Goal: Task Accomplishment & Management: Manage account settings

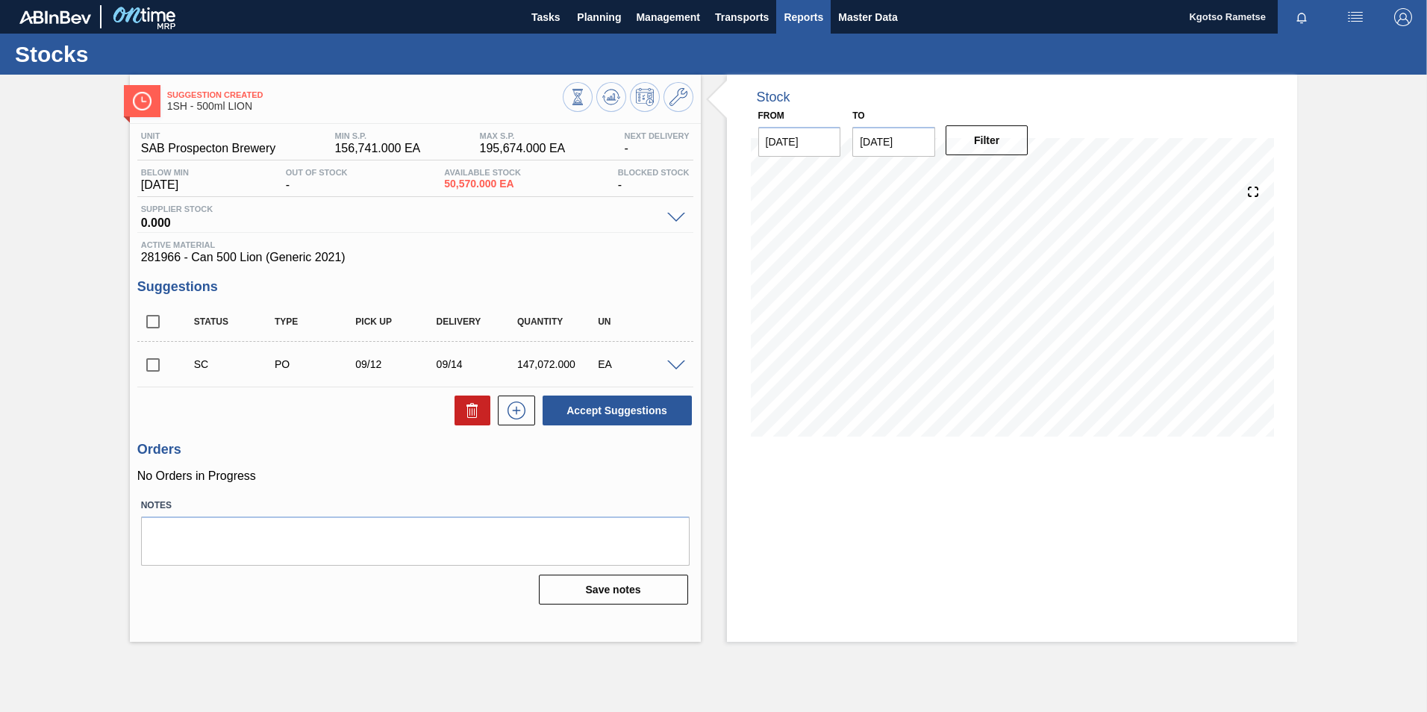
click at [791, 24] on span "Reports" at bounding box center [804, 17] width 40 height 18
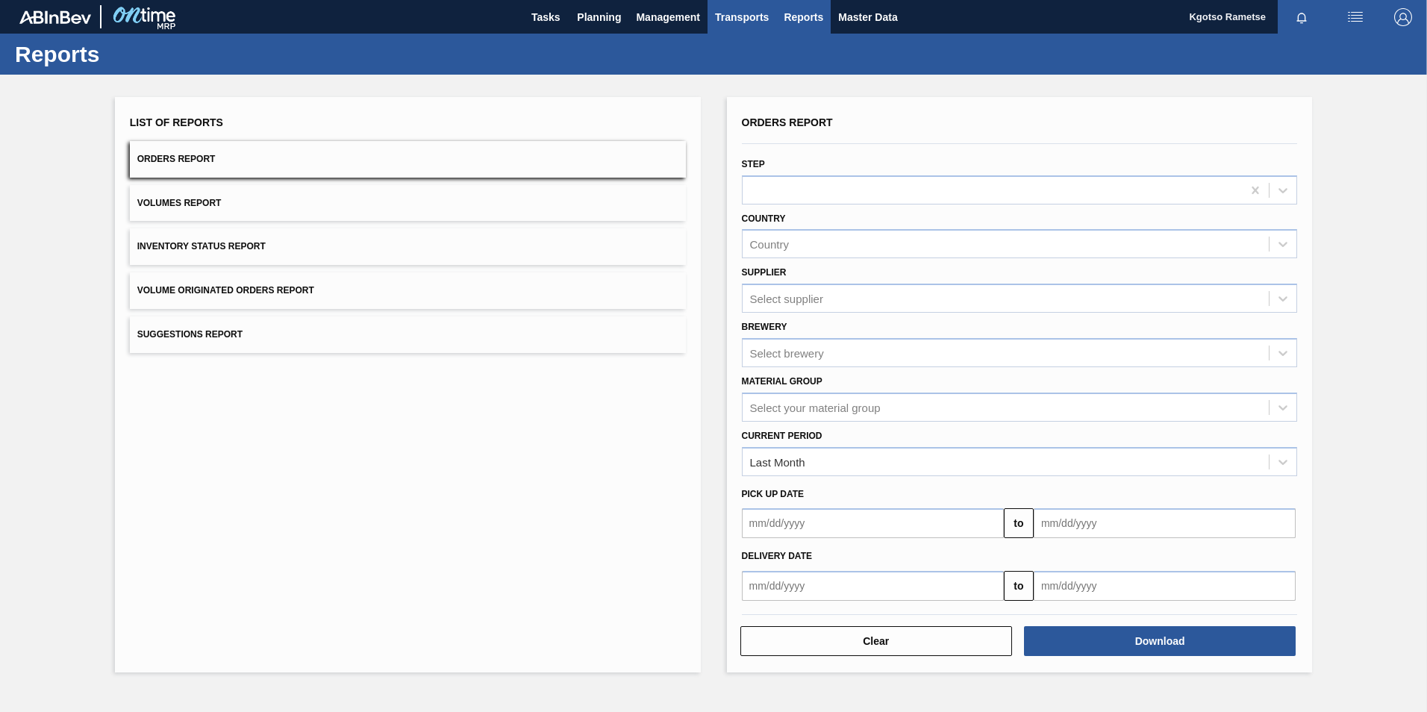
click at [723, 22] on span "Transports" at bounding box center [742, 17] width 54 height 18
click at [660, 15] on div at bounding box center [713, 356] width 1427 height 712
click at [655, 17] on span "Management" at bounding box center [668, 17] width 64 height 18
click at [599, 20] on div at bounding box center [713, 356] width 1427 height 712
click at [598, 19] on span "Planning" at bounding box center [599, 17] width 44 height 18
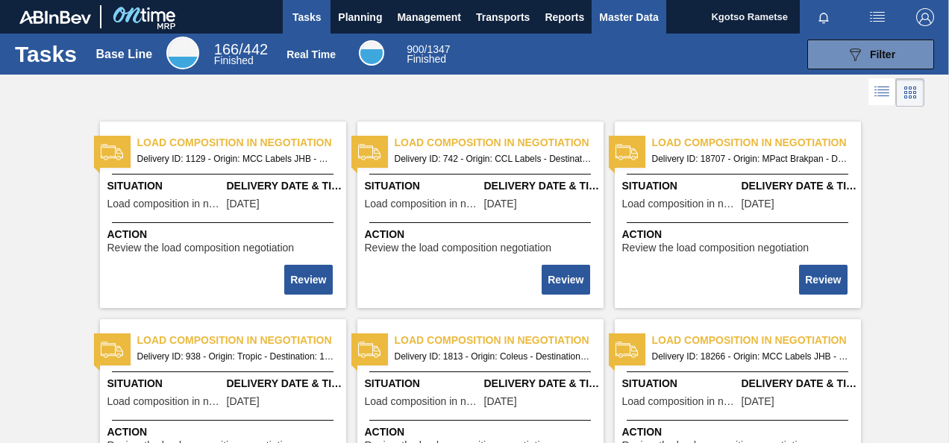
click at [628, 19] on span "Master Data" at bounding box center [628, 17] width 59 height 18
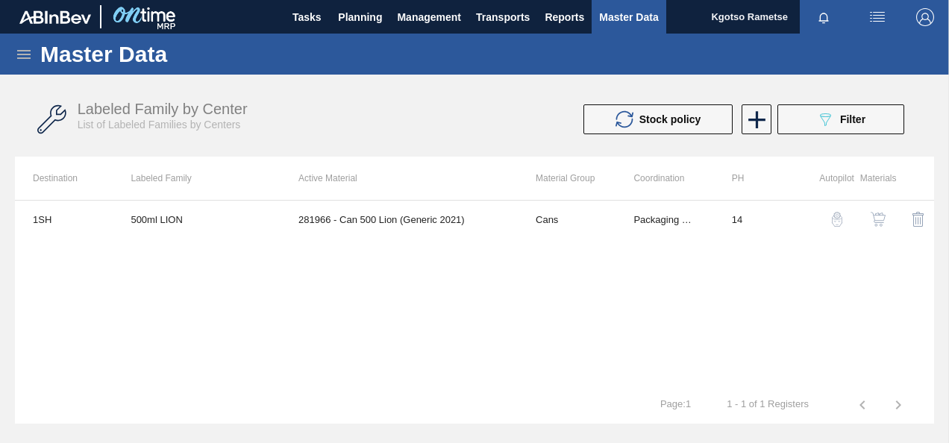
click at [27, 49] on icon at bounding box center [24, 55] width 18 height 18
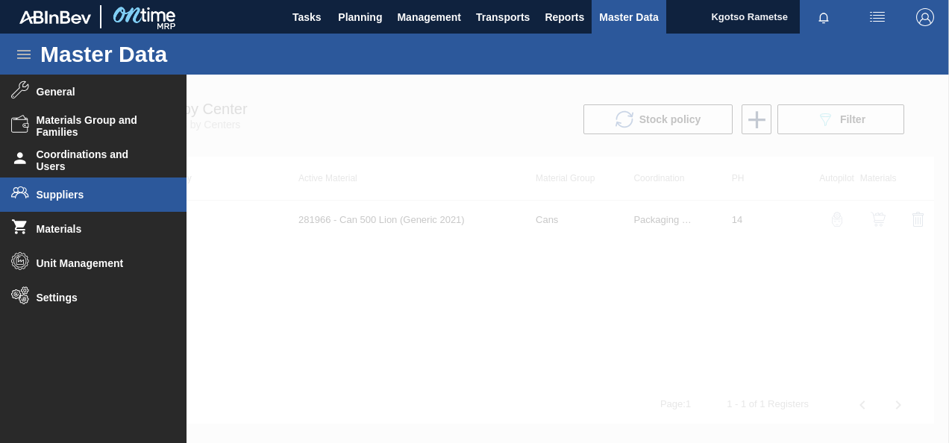
click at [69, 187] on li "Suppliers" at bounding box center [93, 195] width 187 height 34
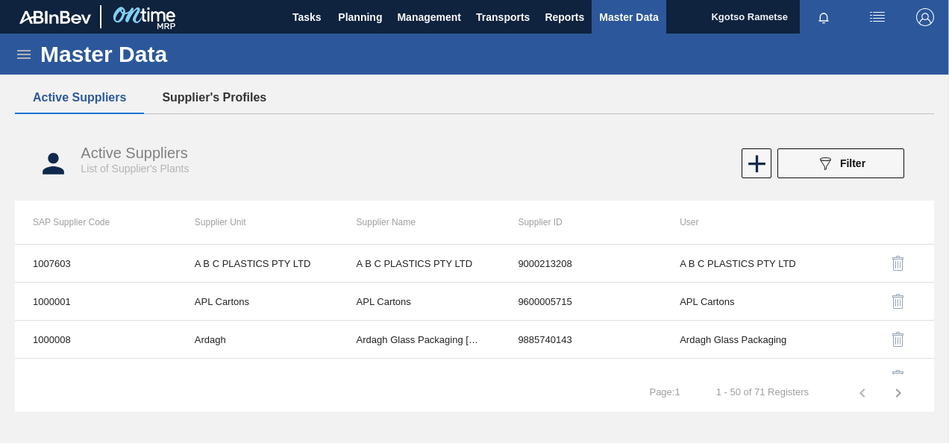
click at [188, 102] on button "Supplier's Profiles" at bounding box center [214, 97] width 140 height 31
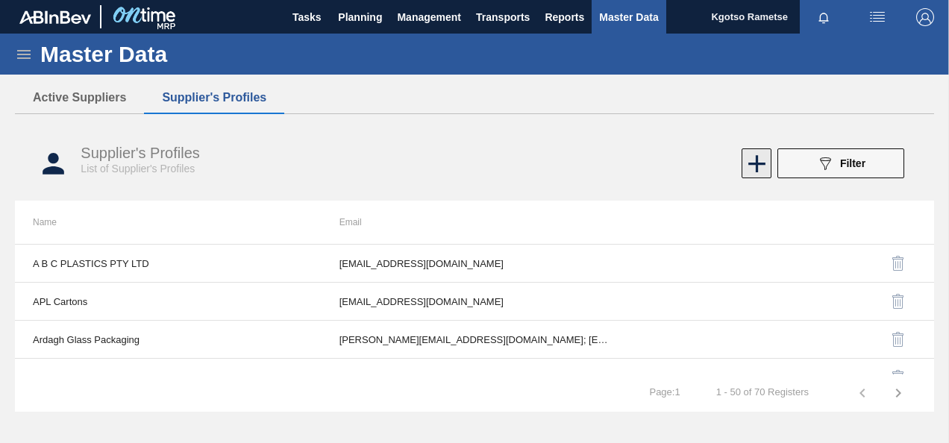
click at [755, 172] on icon at bounding box center [757, 163] width 29 height 29
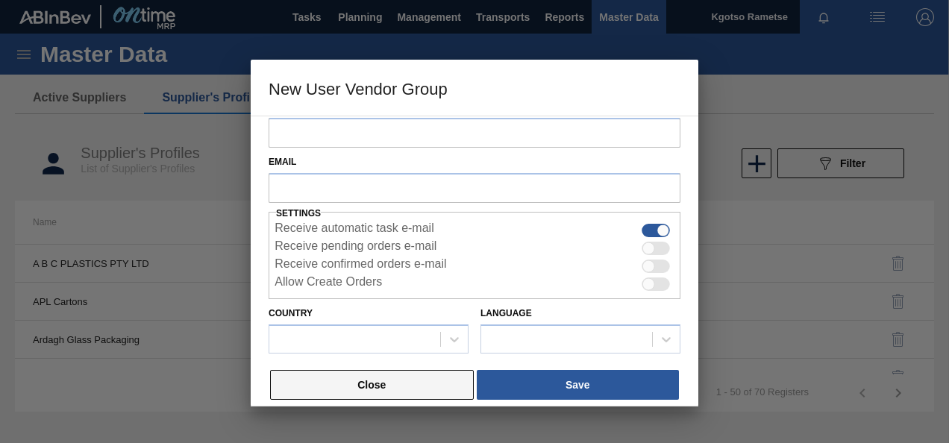
scroll to position [36, 0]
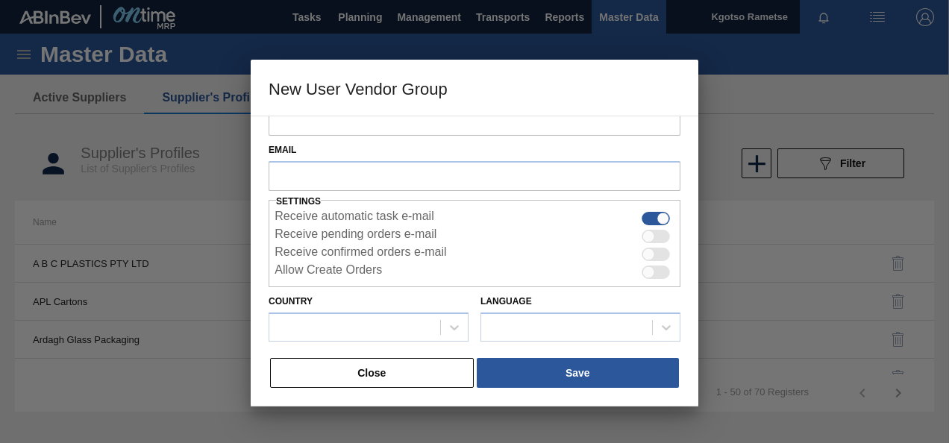
click at [405, 379] on button "Close" at bounding box center [372, 373] width 204 height 30
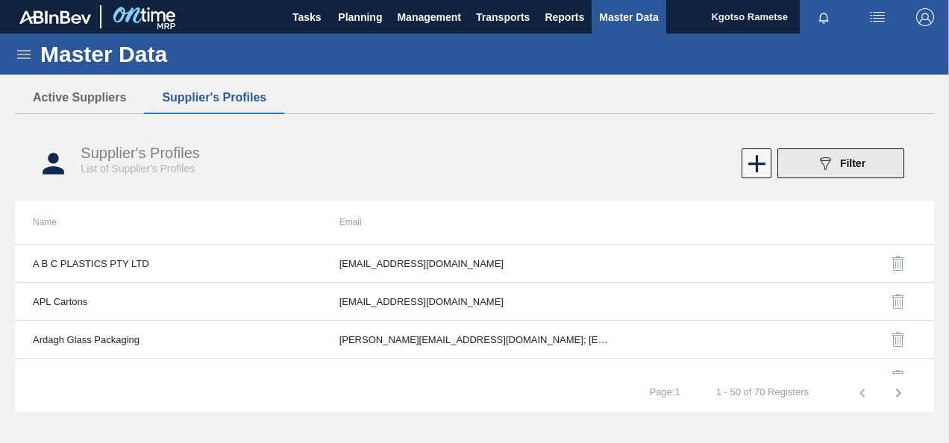
click at [835, 160] on div "089F7B8B-B2A5-4AFE-B5C0-19BA573D28AC Filter" at bounding box center [841, 164] width 49 height 18
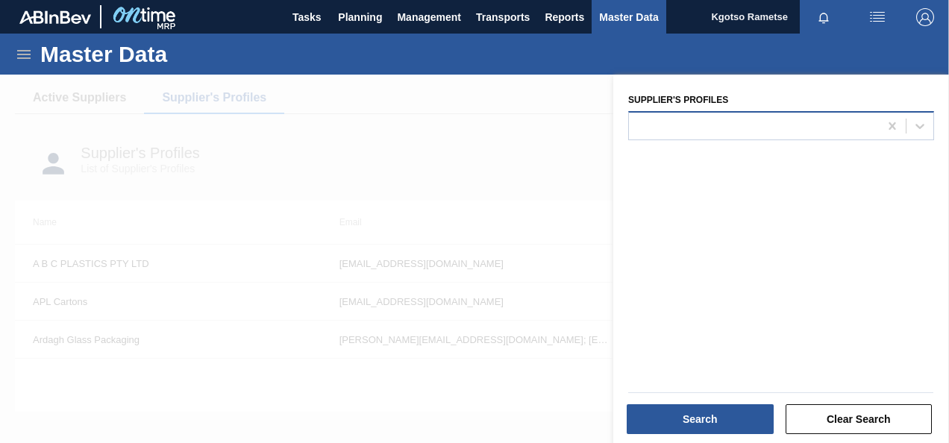
click at [646, 127] on div at bounding box center [754, 126] width 250 height 22
type Profiles "dsm"
click at [369, 10] on span "Planning" at bounding box center [360, 17] width 44 height 18
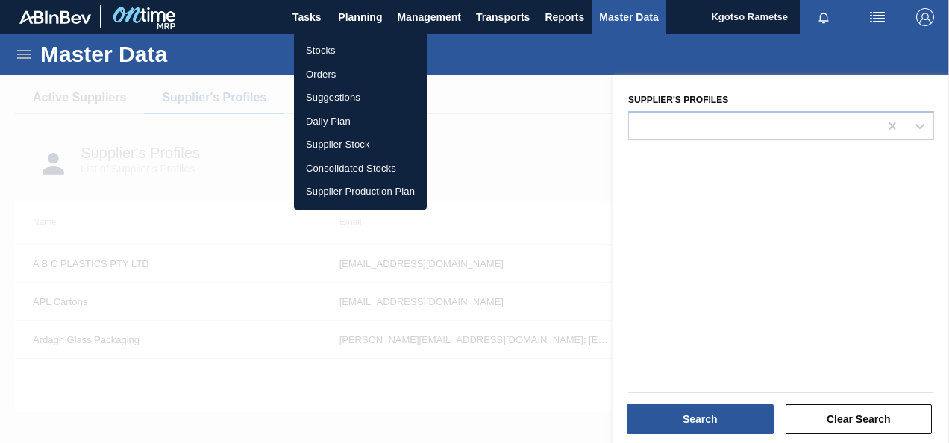
click at [359, 49] on li "Stocks" at bounding box center [360, 51] width 133 height 24
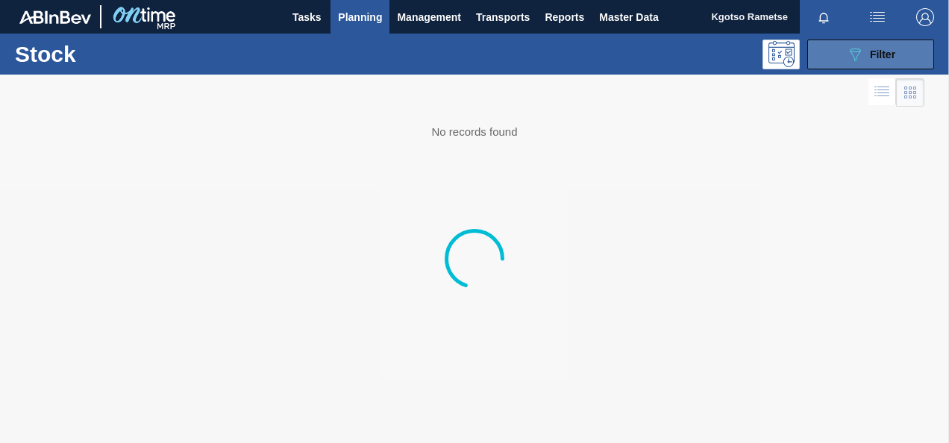
click at [832, 57] on button "089F7B8B-B2A5-4AFE-B5C0-19BA573D28AC Filter" at bounding box center [871, 55] width 127 height 30
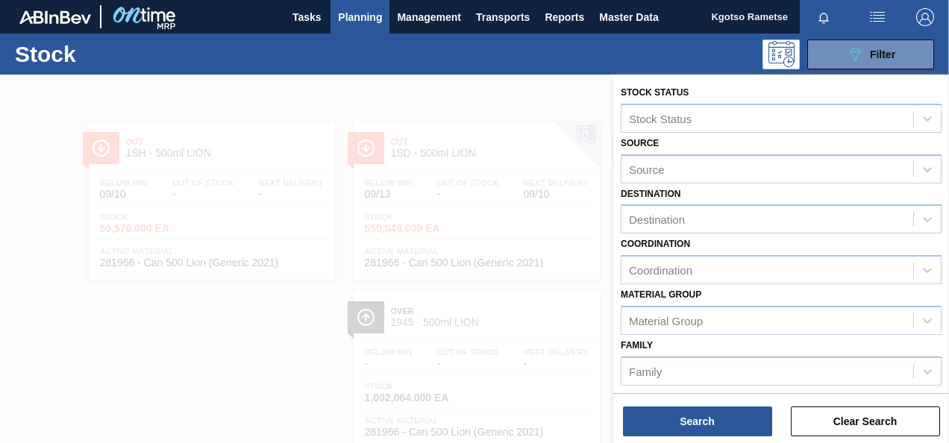
scroll to position [224, 0]
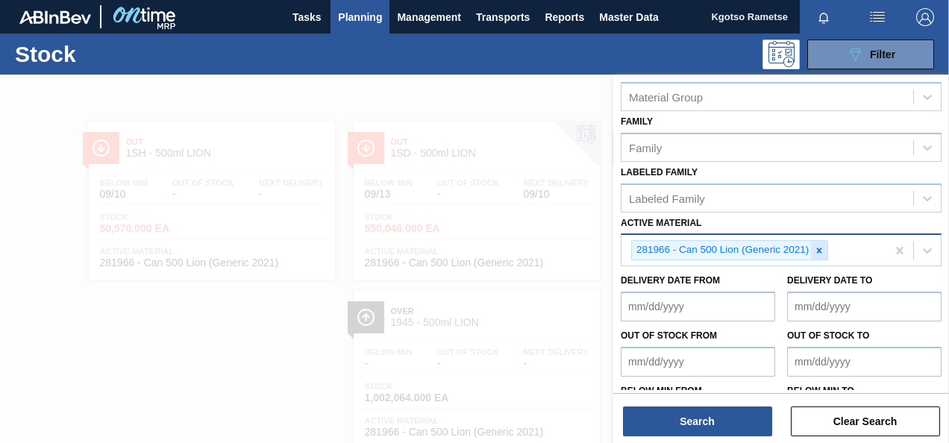
click at [815, 251] on icon at bounding box center [819, 251] width 10 height 10
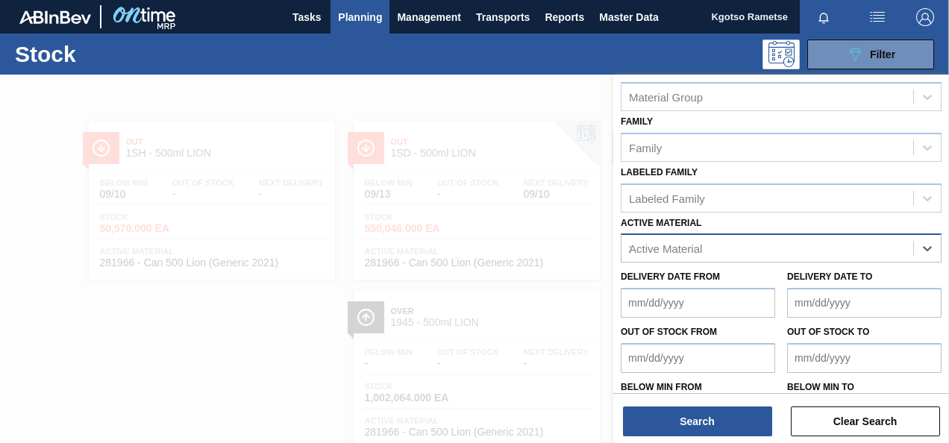
scroll to position [45, 0]
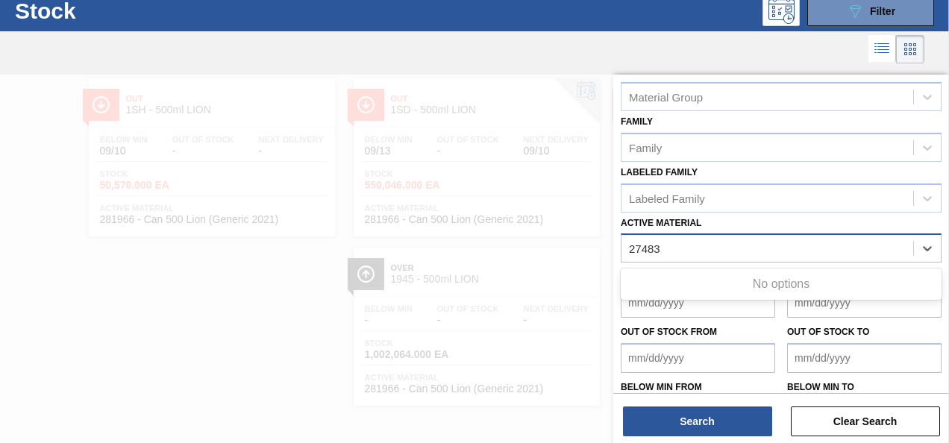
type Material "27483"
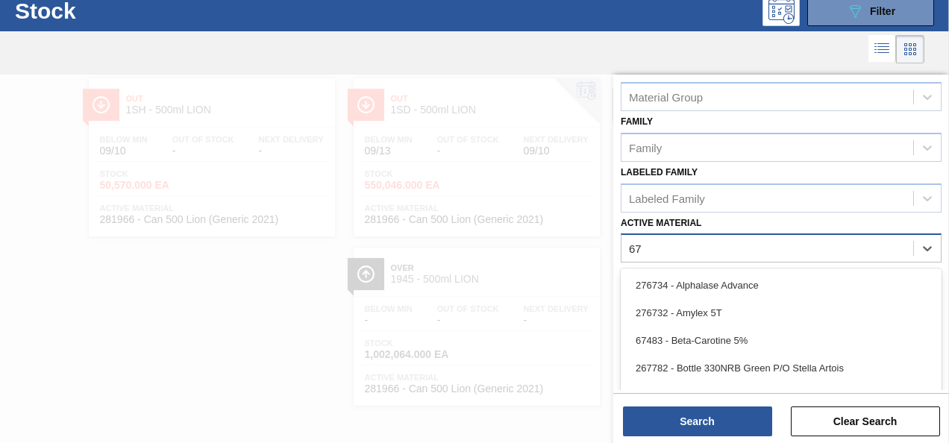
type Material "674"
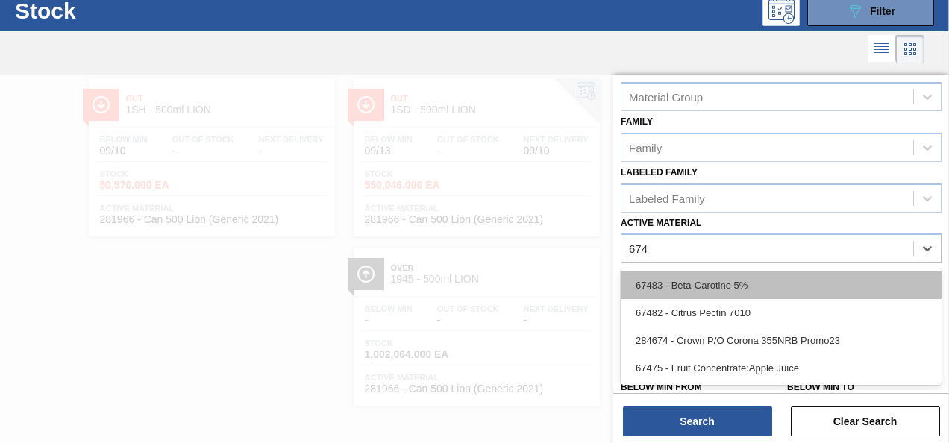
click at [663, 288] on div "67483 - Beta-Carotine 5%" at bounding box center [781, 286] width 321 height 28
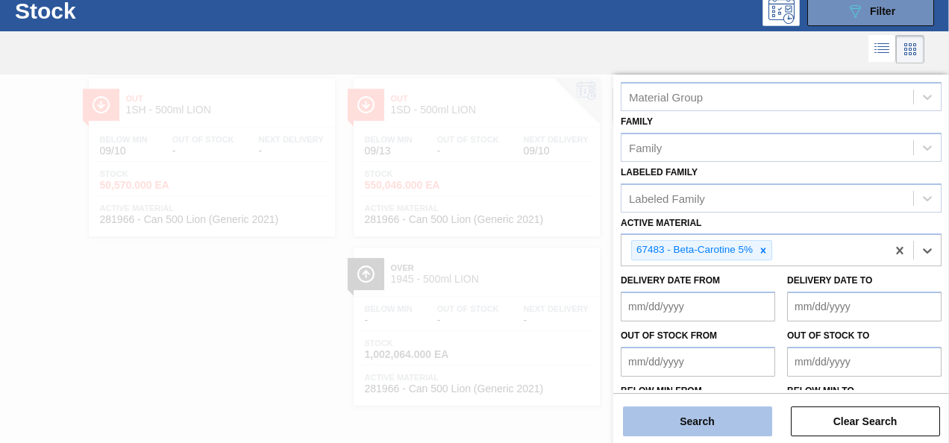
click at [661, 422] on button "Search" at bounding box center [697, 422] width 149 height 30
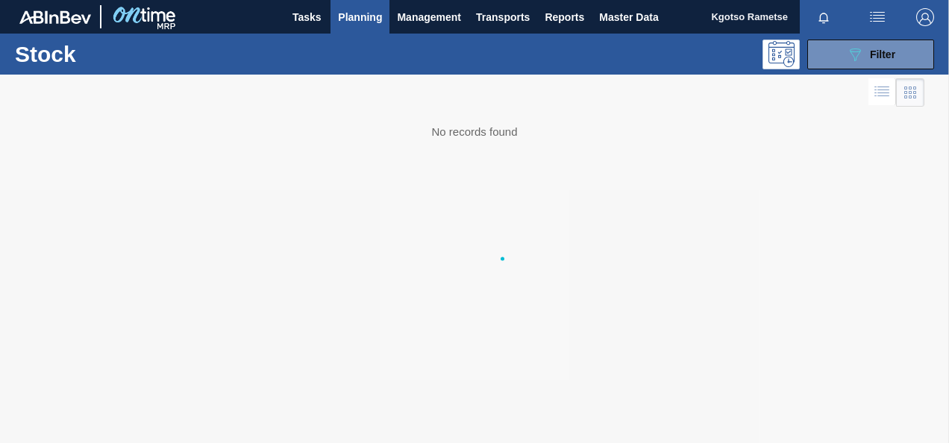
scroll to position [0, 0]
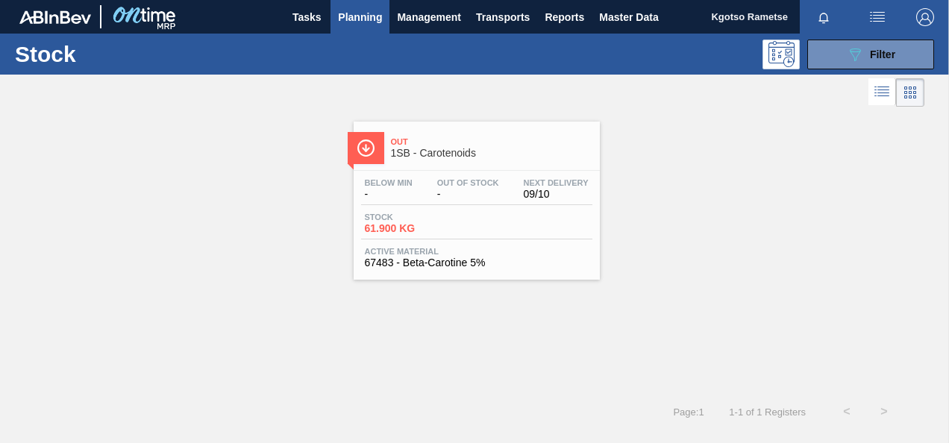
click at [449, 148] on span "1SB - Carotenoids" at bounding box center [492, 153] width 202 height 11
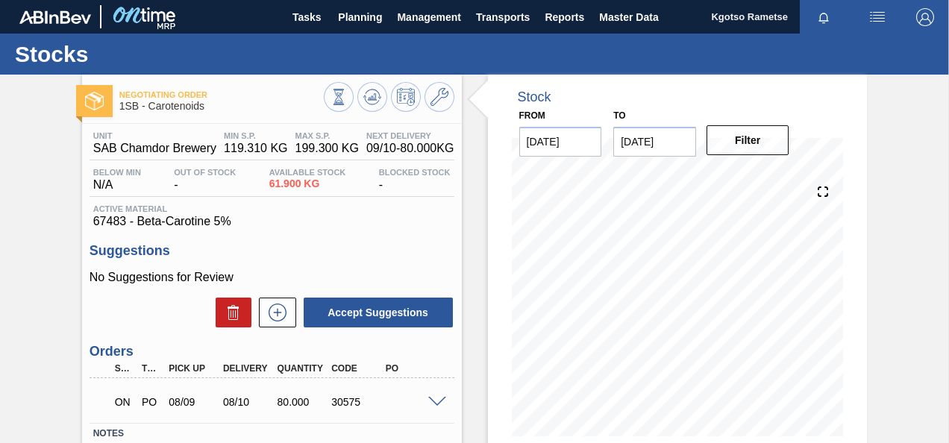
click at [437, 408] on span at bounding box center [437, 402] width 18 height 11
click at [361, 8] on span "Planning" at bounding box center [360, 17] width 44 height 18
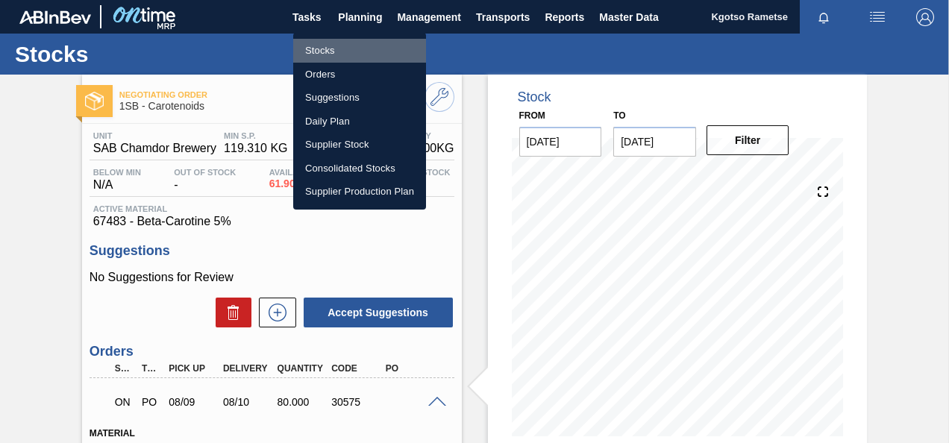
click at [324, 52] on li "Stocks" at bounding box center [359, 51] width 133 height 24
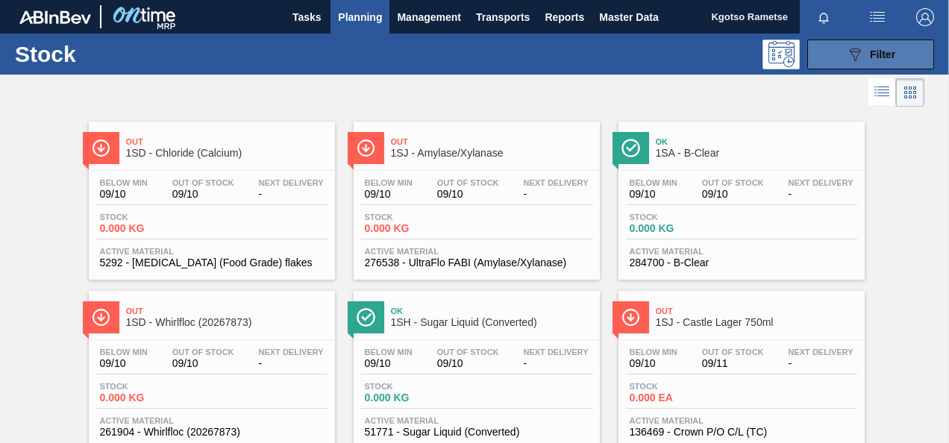
click at [835, 57] on button "089F7B8B-B2A5-4AFE-B5C0-19BA573D28AC Filter" at bounding box center [871, 55] width 127 height 30
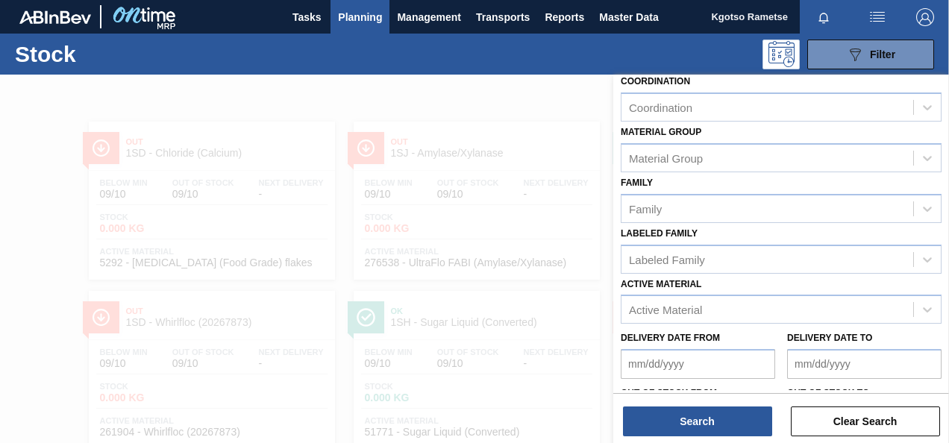
scroll to position [267, 0]
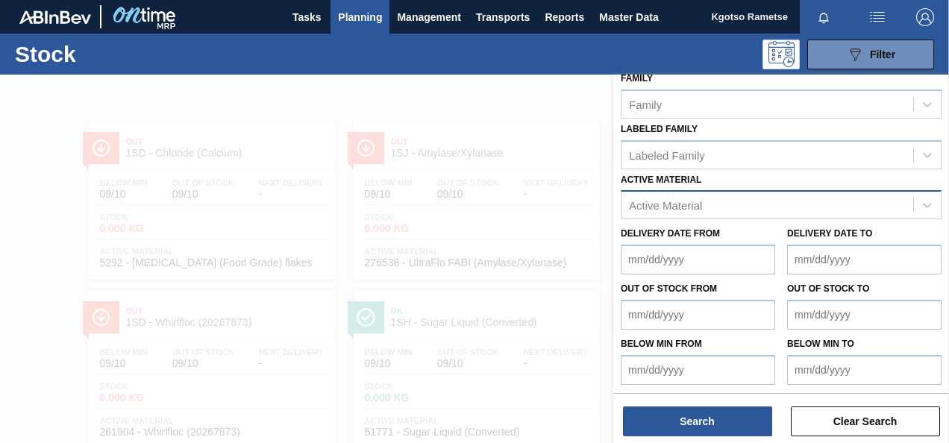
click at [670, 204] on div "Active Material" at bounding box center [665, 205] width 73 height 13
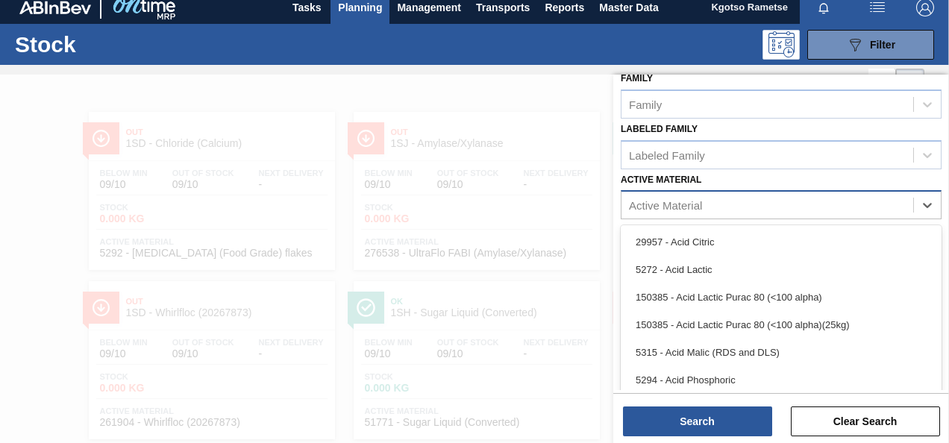
scroll to position [10, 0]
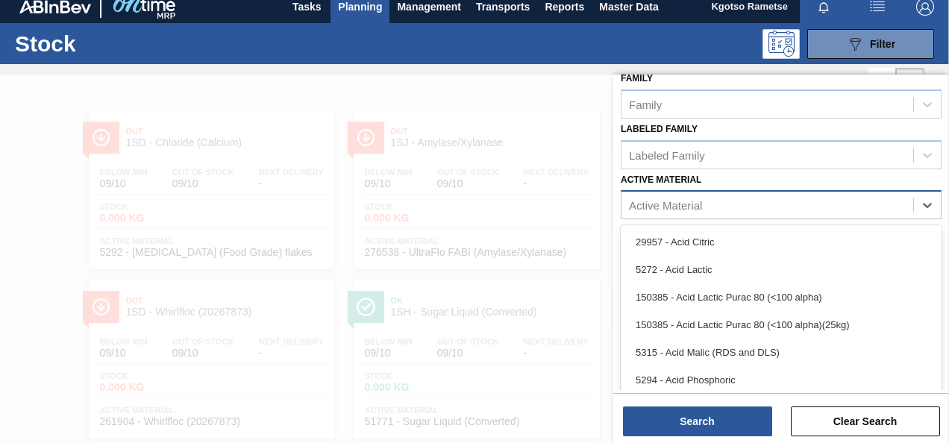
paste Material "285315"
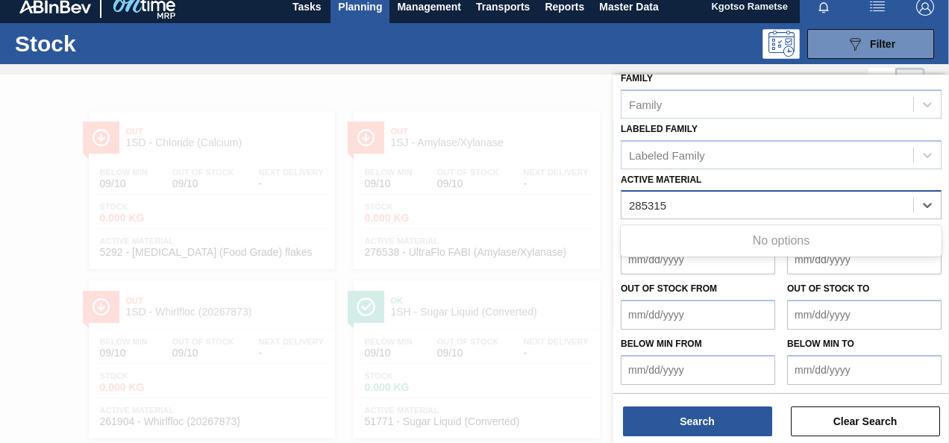
click at [661, 201] on Material "285315" at bounding box center [648, 205] width 39 height 13
type Material "285315"
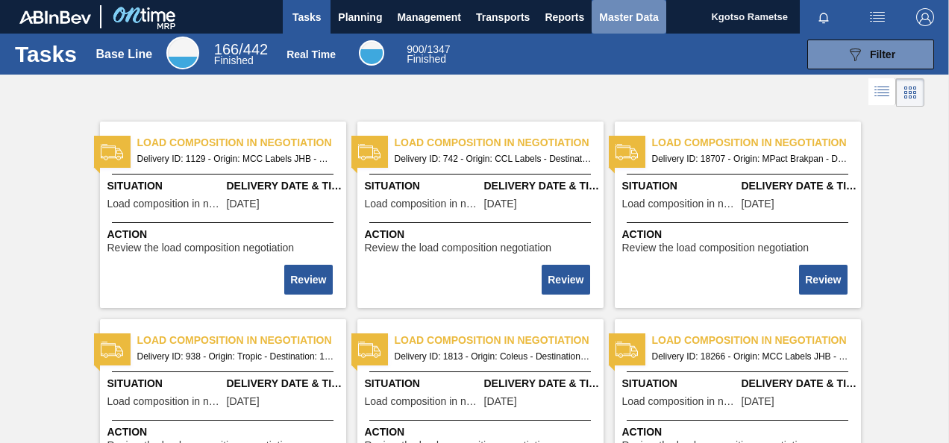
click at [626, 18] on span "Master Data" at bounding box center [628, 17] width 59 height 18
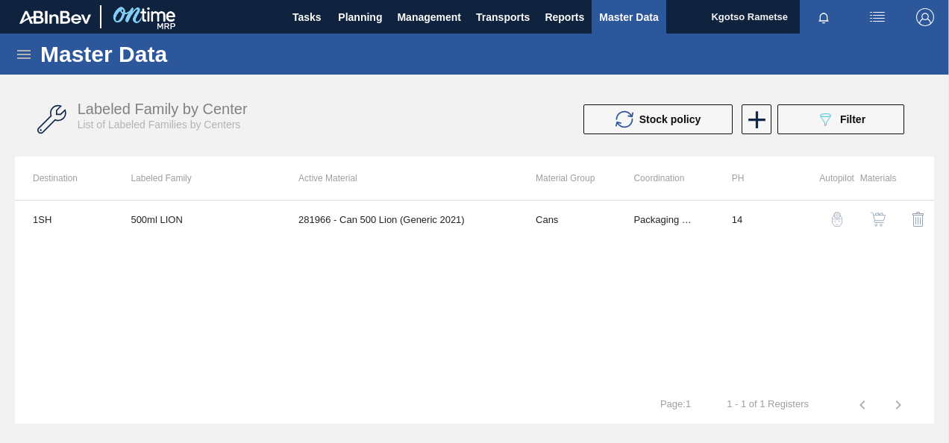
click at [28, 57] on icon at bounding box center [23, 54] width 13 height 9
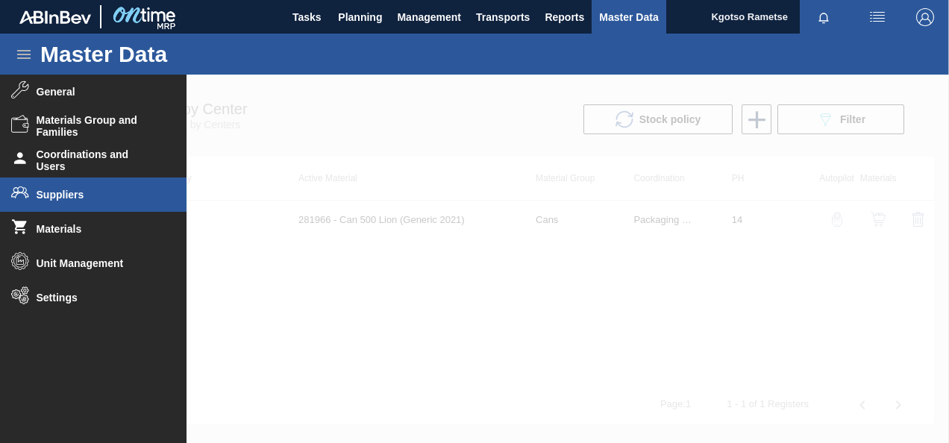
click at [78, 199] on span "Suppliers" at bounding box center [98, 195] width 123 height 12
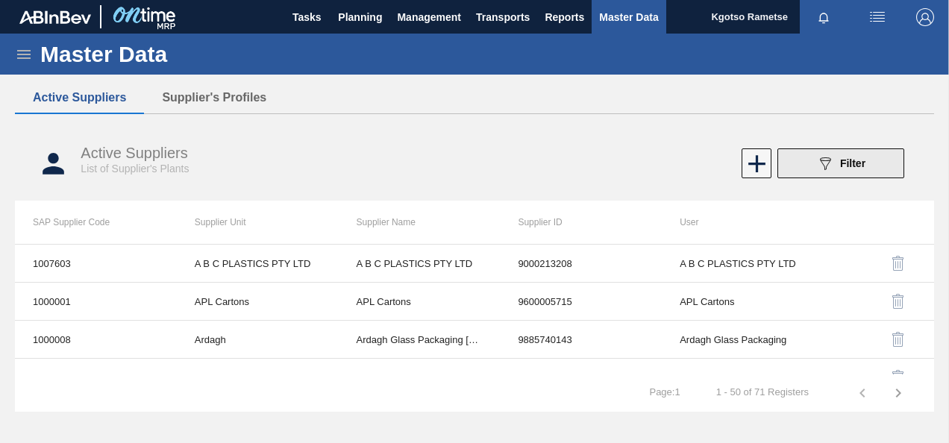
click at [813, 161] on button "089F7B8B-B2A5-4AFE-B5C0-19BA573D28AC Filter" at bounding box center [841, 164] width 127 height 30
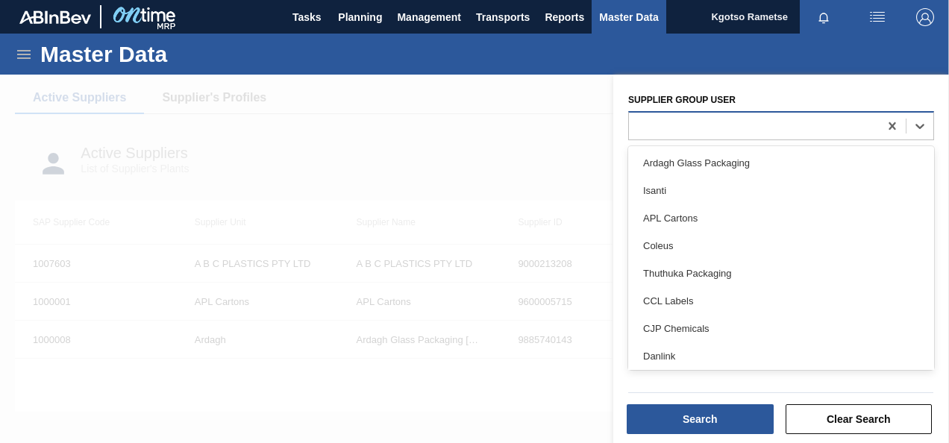
click at [716, 119] on div at bounding box center [754, 126] width 250 height 22
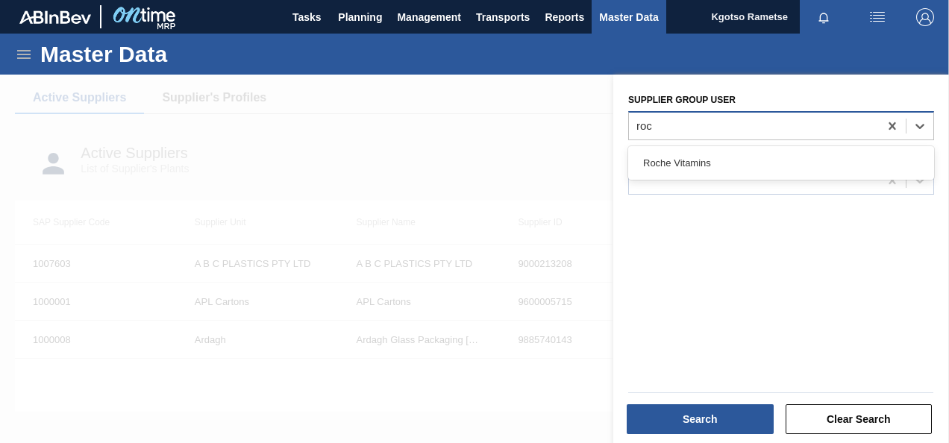
type user "roch"
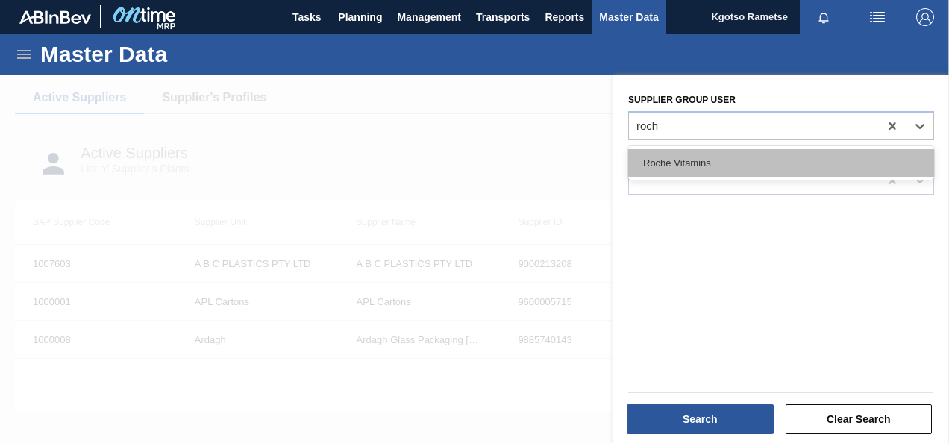
click at [659, 166] on div "Roche Vitamins" at bounding box center [781, 163] width 306 height 28
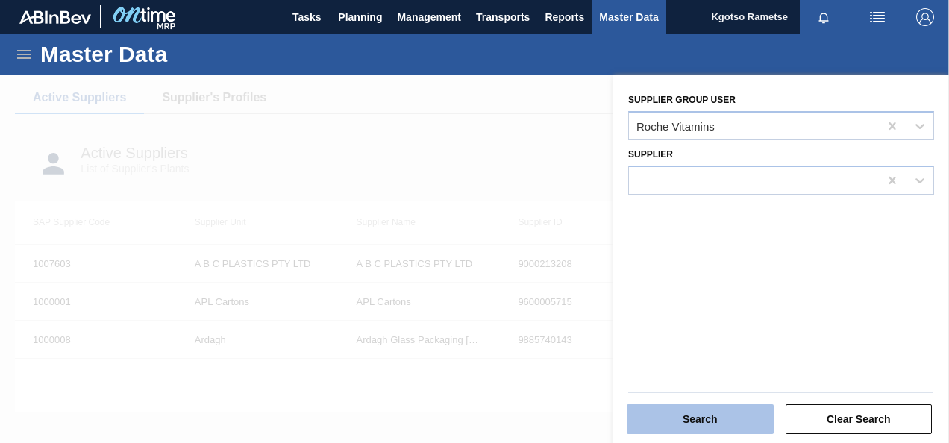
click at [675, 411] on button "Search" at bounding box center [700, 420] width 147 height 30
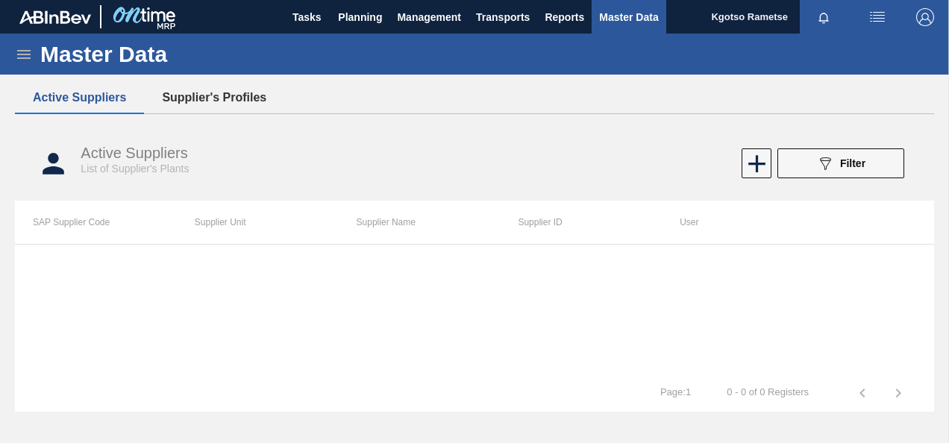
click at [199, 90] on button "Supplier's Profiles" at bounding box center [214, 97] width 140 height 31
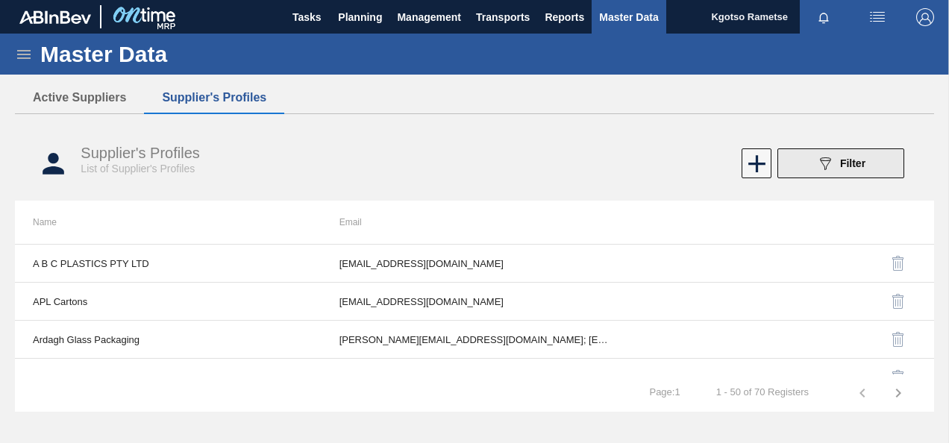
click at [826, 162] on icon "089F7B8B-B2A5-4AFE-B5C0-19BA573D28AC" at bounding box center [826, 164] width 18 height 18
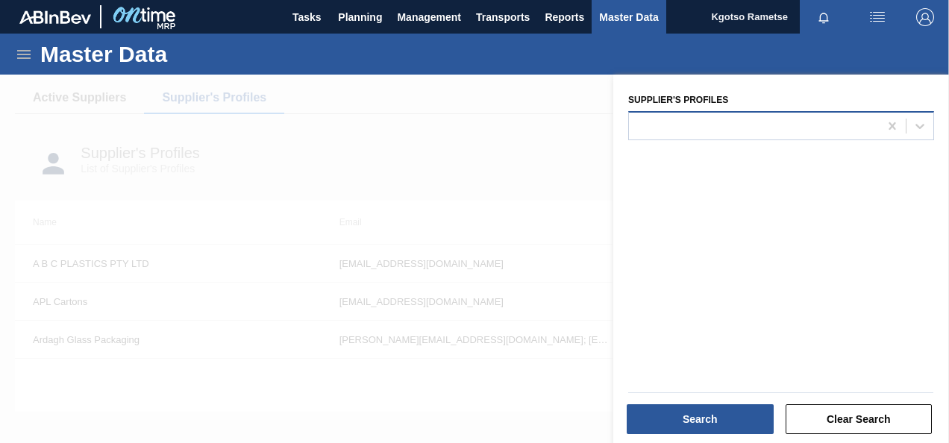
click at [724, 119] on div at bounding box center [754, 126] width 250 height 22
type Profiles "roche"
click at [427, 122] on div at bounding box center [474, 296] width 949 height 443
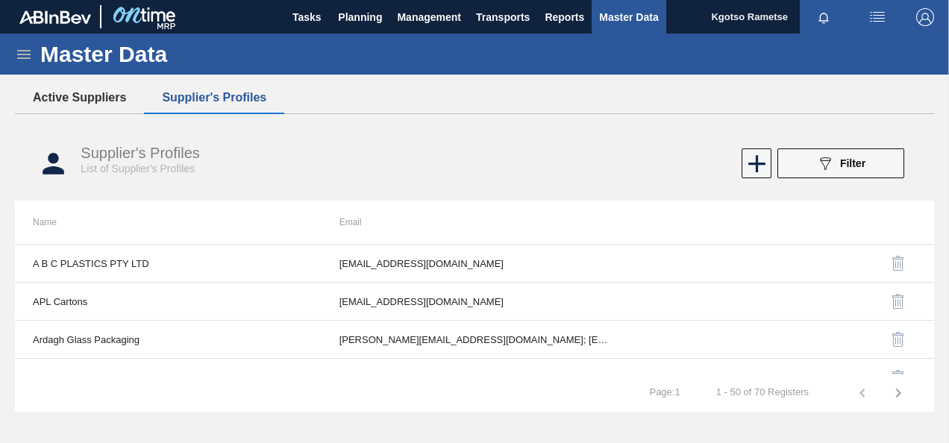
click at [87, 97] on button "Active Suppliers" at bounding box center [79, 97] width 129 height 31
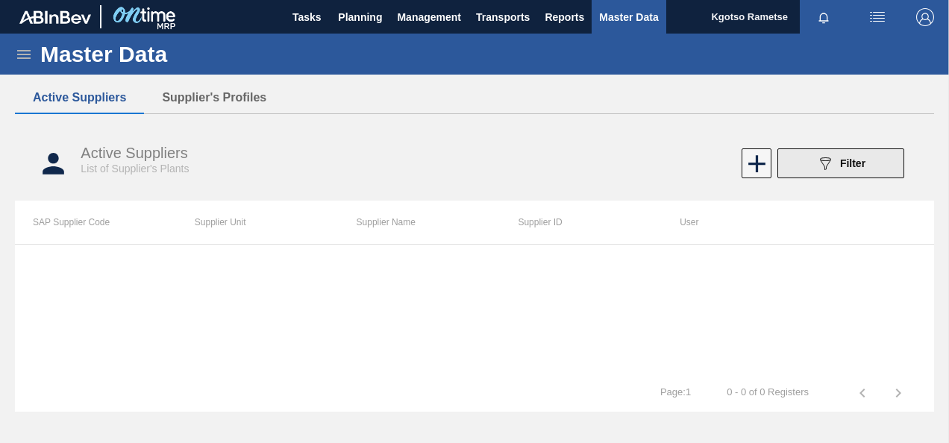
click at [872, 166] on button "089F7B8B-B2A5-4AFE-B5C0-19BA573D28AC Filter" at bounding box center [841, 164] width 127 height 30
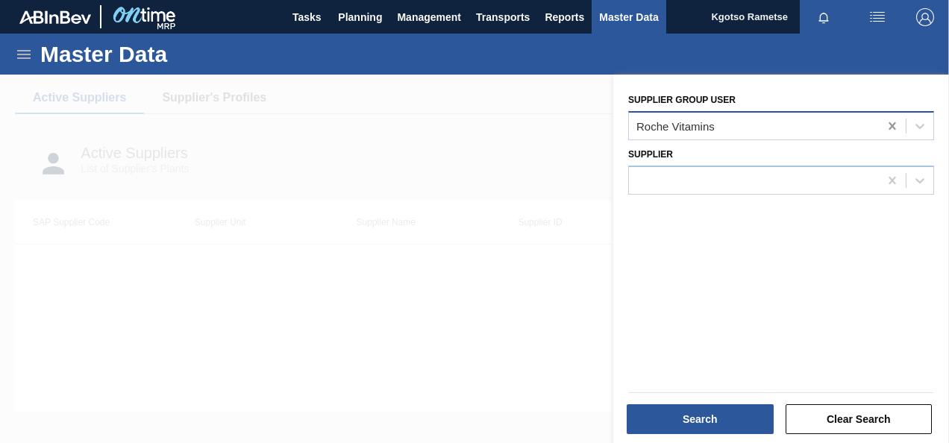
click at [885, 124] on icon at bounding box center [892, 126] width 15 height 15
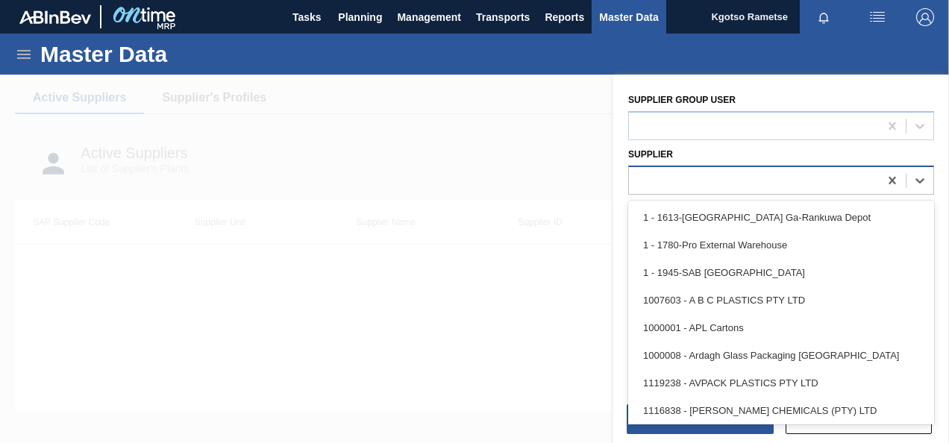
click at [711, 181] on div at bounding box center [754, 180] width 250 height 22
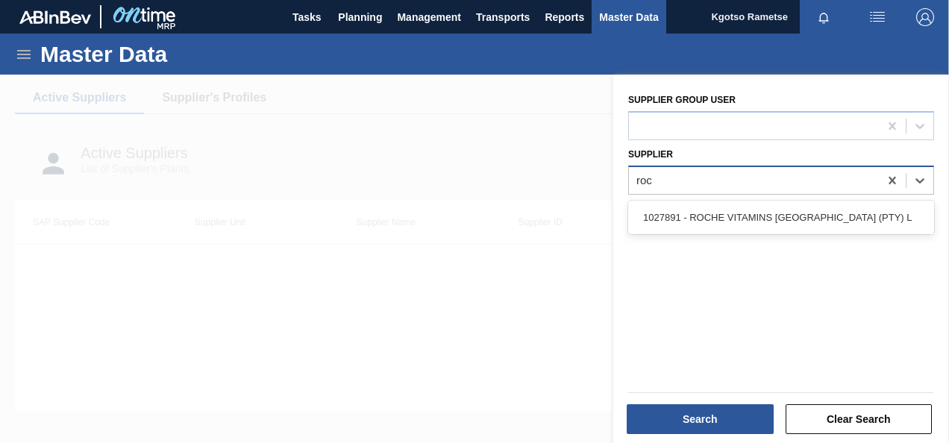
type input "roch"
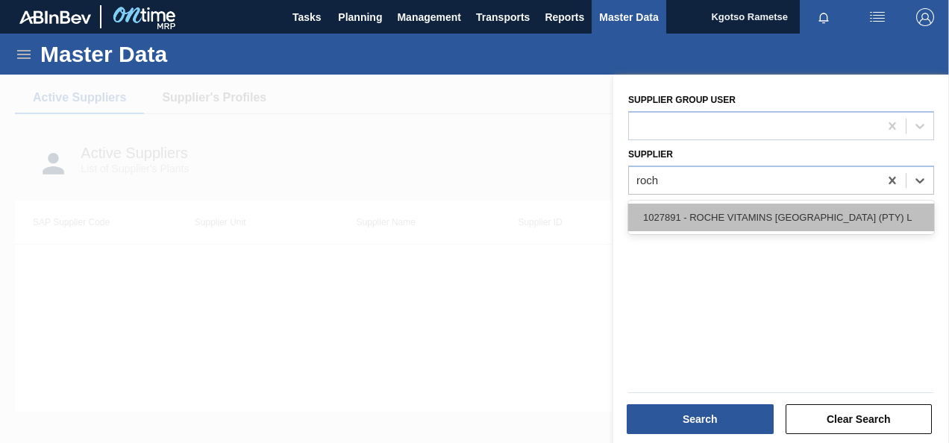
click at [698, 213] on div "1027891 - ROCHE VITAMINS [GEOGRAPHIC_DATA] (PTY) L" at bounding box center [781, 218] width 306 height 28
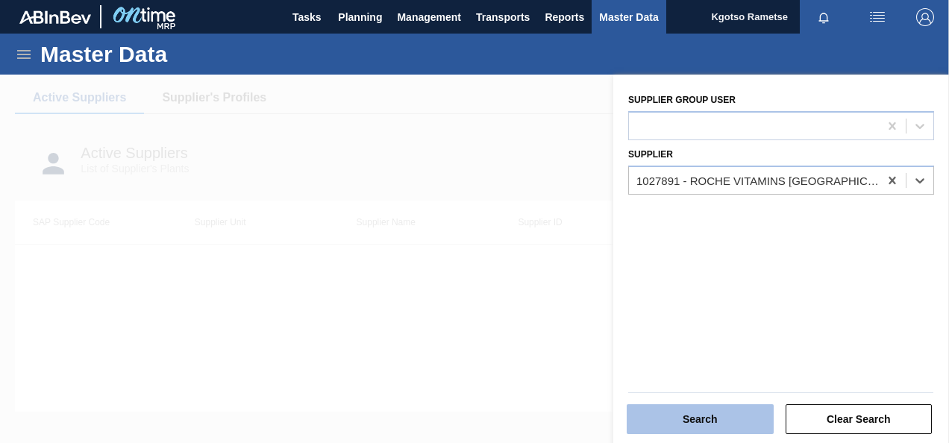
click at [652, 419] on button "Search" at bounding box center [700, 420] width 147 height 30
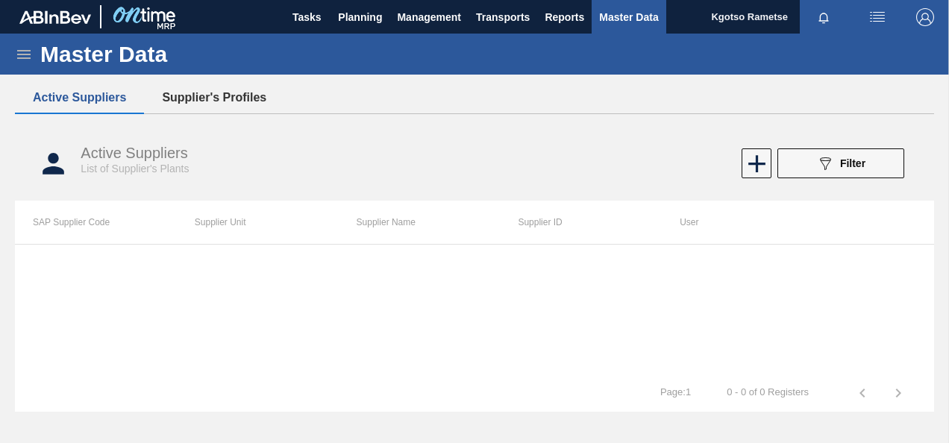
click at [245, 105] on button "Supplier's Profiles" at bounding box center [214, 97] width 140 height 31
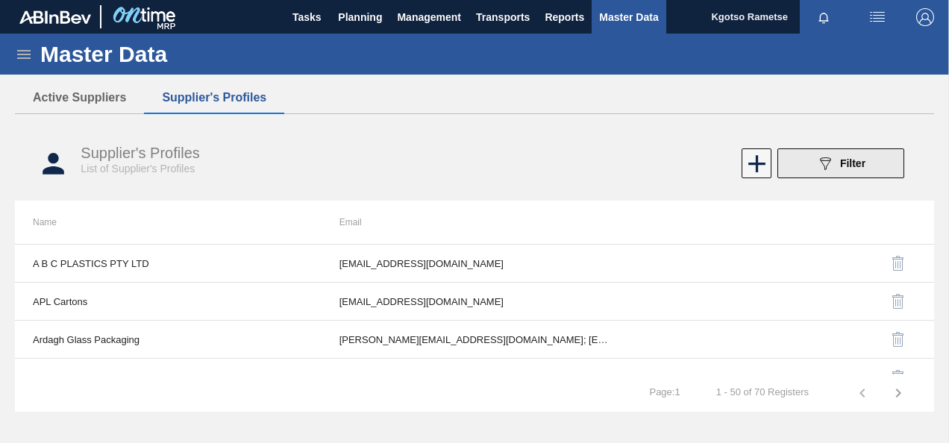
click at [852, 169] on span "Filter" at bounding box center [852, 163] width 25 height 12
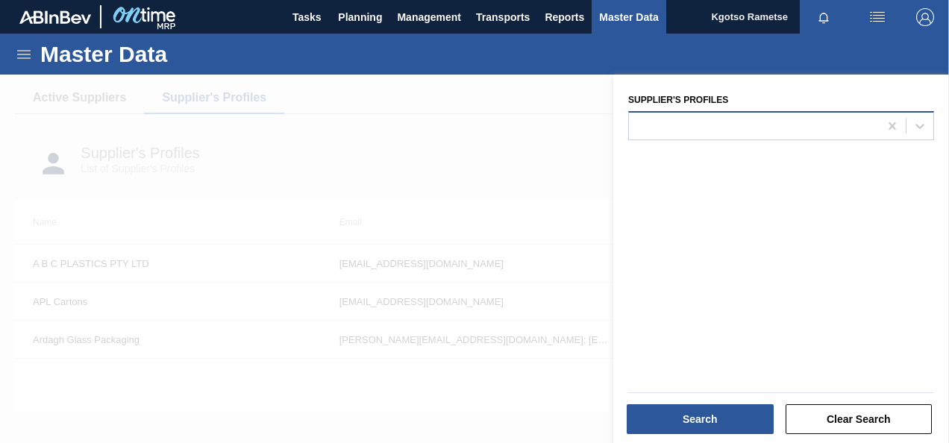
click at [676, 130] on div at bounding box center [754, 126] width 250 height 22
type Profiles "roc"
click at [497, 103] on div at bounding box center [474, 296] width 949 height 443
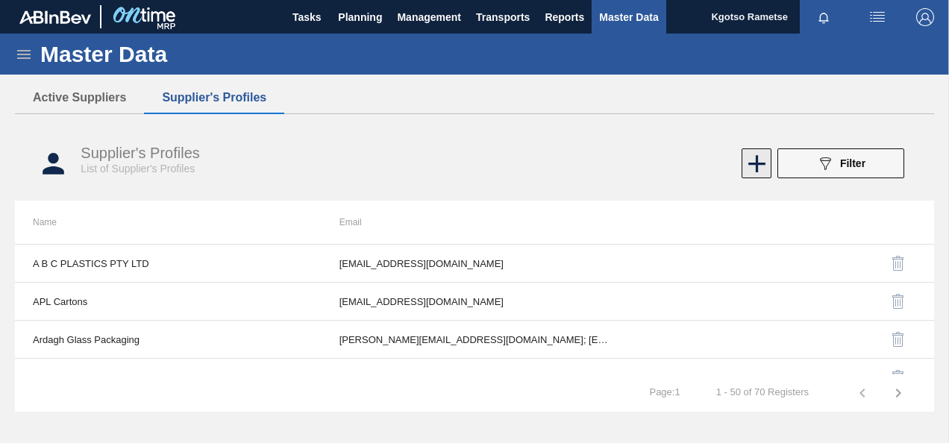
click at [760, 171] on icon at bounding box center [757, 163] width 29 height 29
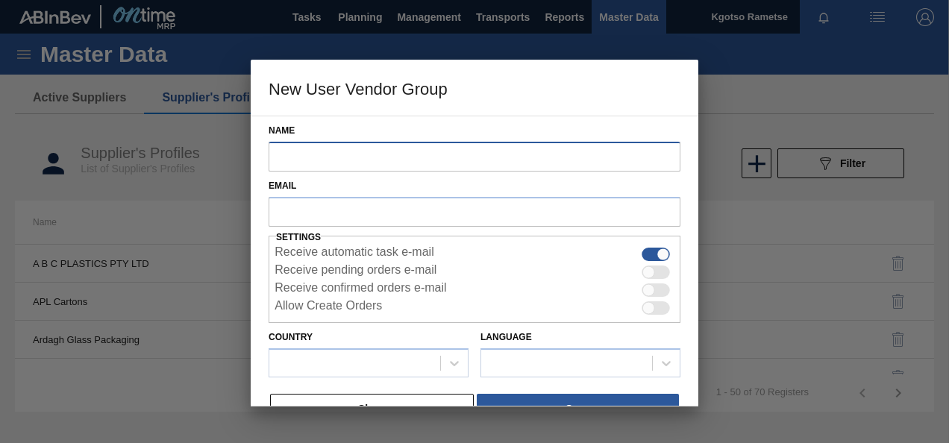
click at [319, 168] on input "Name" at bounding box center [475, 157] width 412 height 30
type input "Roche Vitamins"
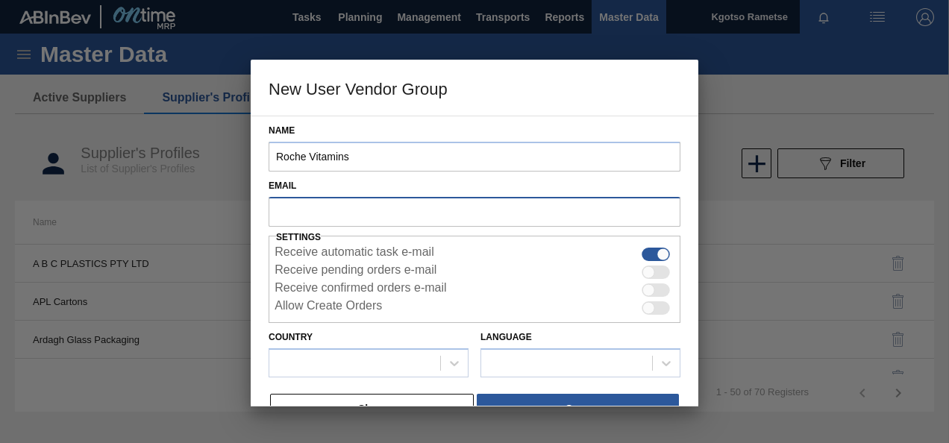
click at [305, 209] on input "text" at bounding box center [475, 211] width 412 height 28
paste input "lelanie.westhuizen-van-der@dsm-firmenich.com"
type input "lelanie.westhuizen-van-der@dsm-firmenich.com"
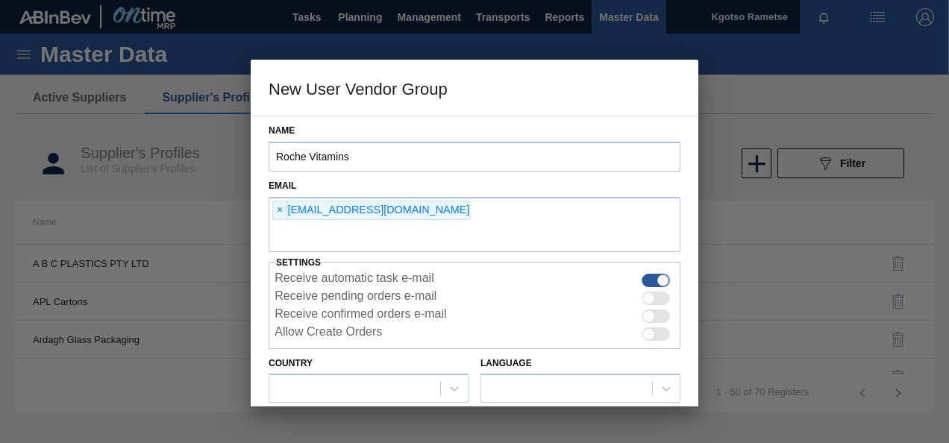
click at [263, 299] on div "Name Roche Vitamins Email × lelanie.westhuizen-van-der@dsm-firmenich.com Settin…" at bounding box center [475, 261] width 448 height 291
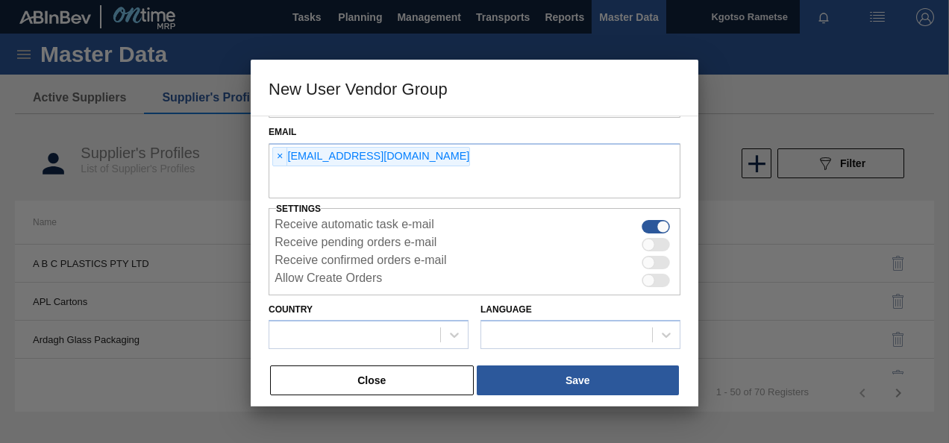
scroll to position [61, 0]
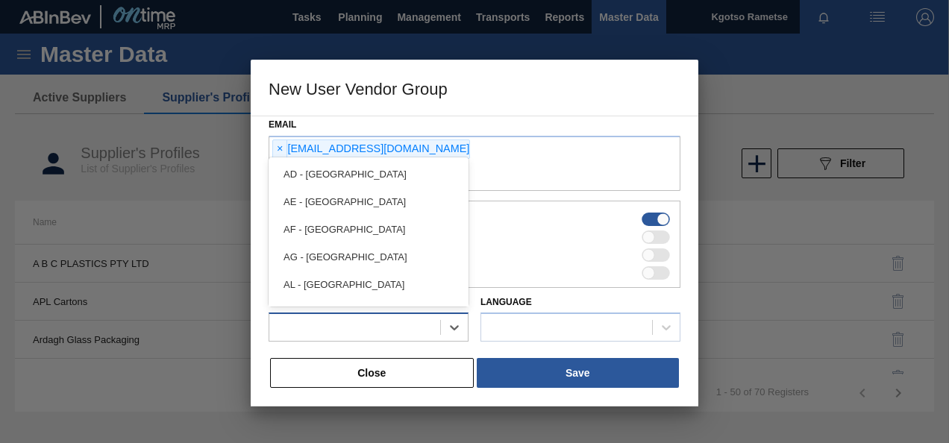
click at [316, 323] on div at bounding box center [354, 328] width 171 height 22
type input "za"
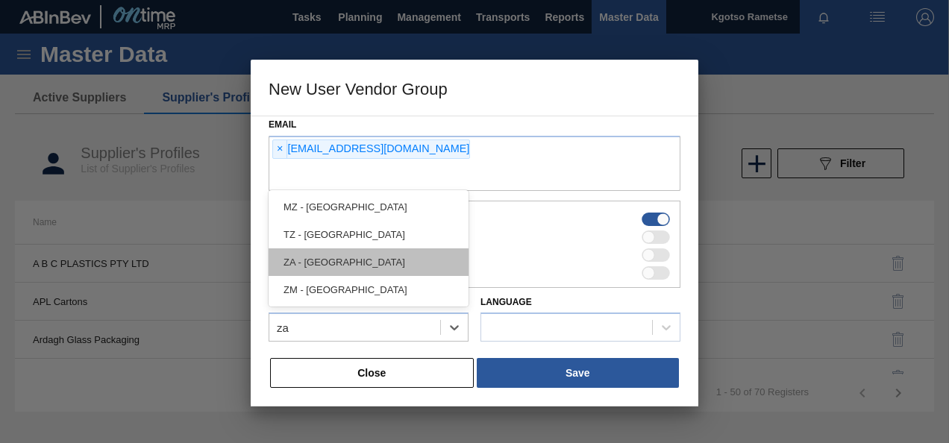
click at [333, 267] on div "ZA - South Africa" at bounding box center [369, 263] width 200 height 28
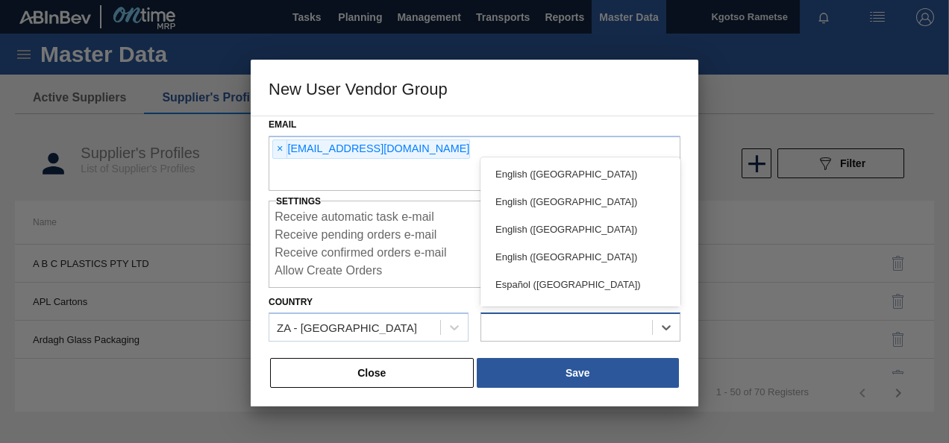
click at [500, 340] on div at bounding box center [581, 327] width 200 height 29
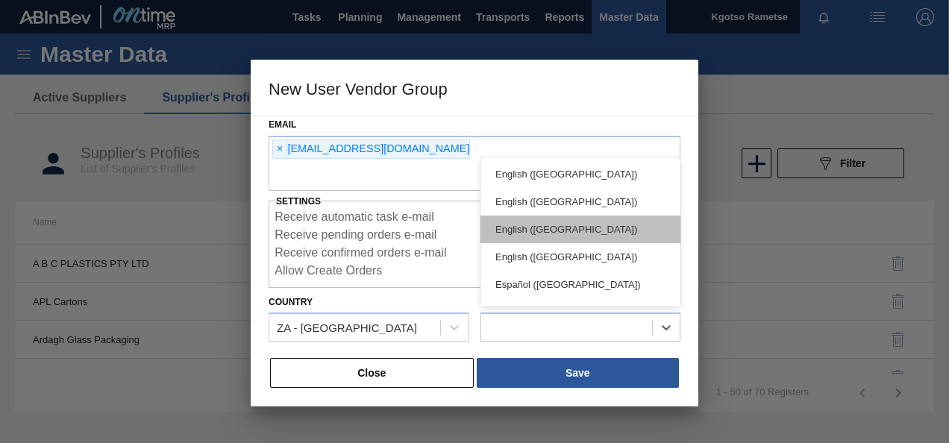
click at [553, 226] on div "English (Southern Africa)" at bounding box center [581, 230] width 200 height 28
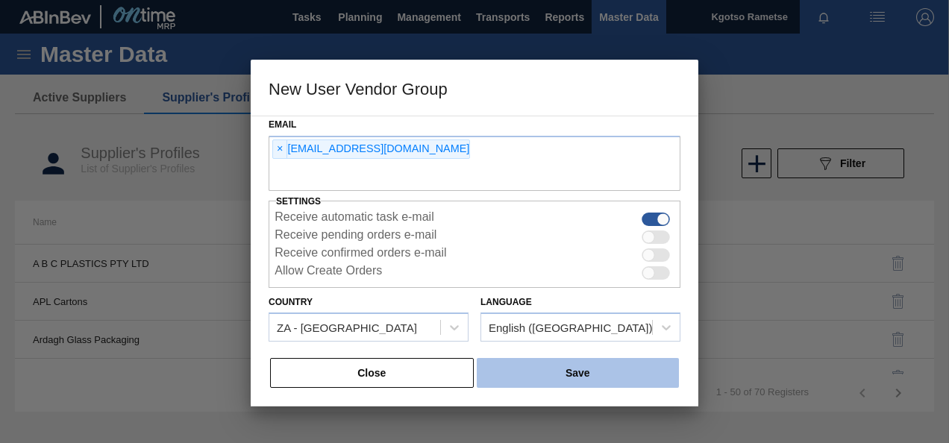
click at [601, 378] on button "Save" at bounding box center [578, 373] width 202 height 30
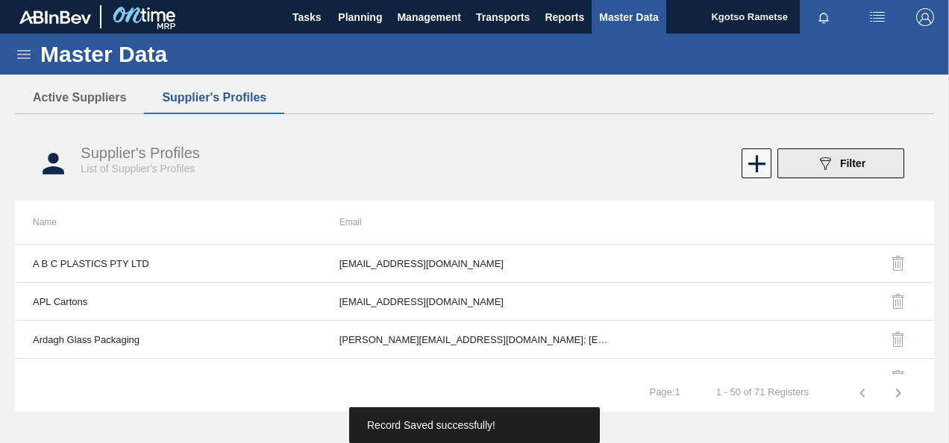
click at [846, 152] on button "089F7B8B-B2A5-4AFE-B5C0-19BA573D28AC Filter" at bounding box center [841, 164] width 127 height 30
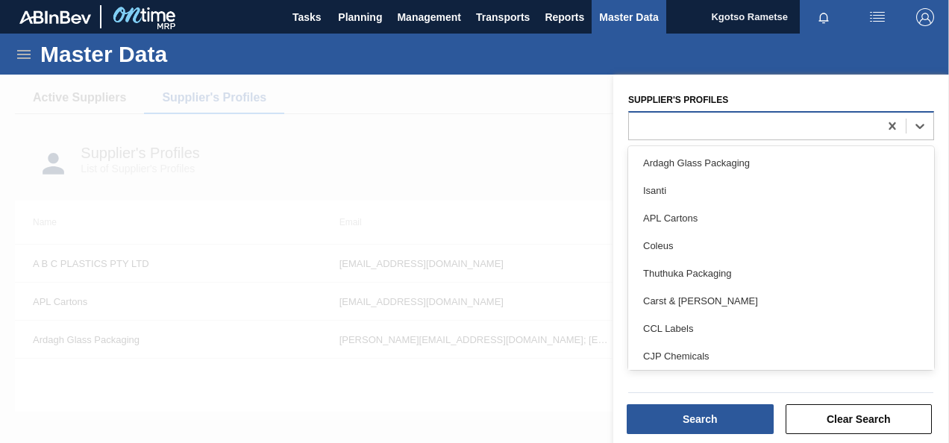
click at [787, 122] on div at bounding box center [754, 126] width 250 height 22
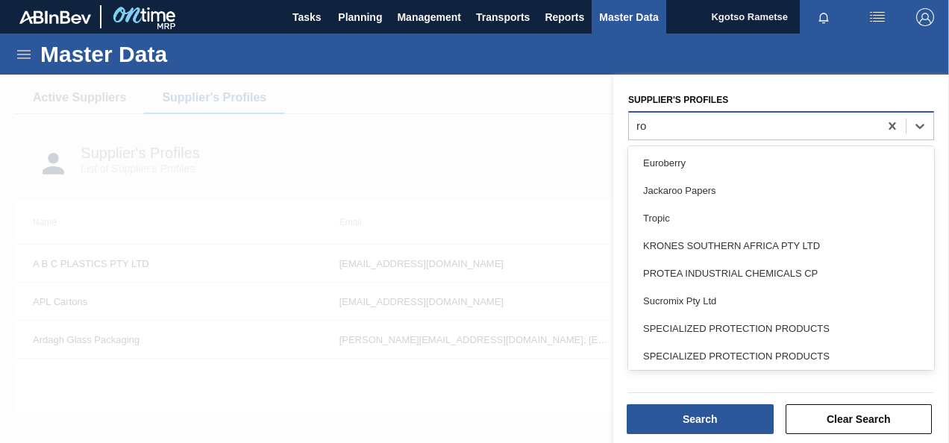
type Profiles "r"
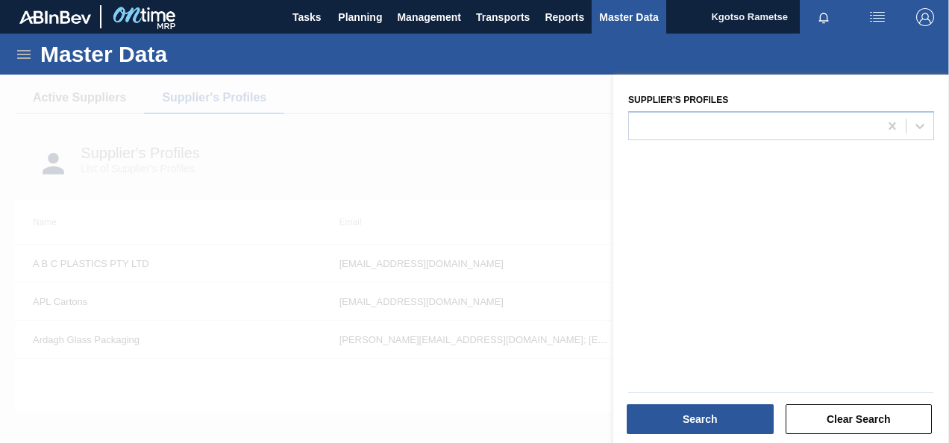
click at [388, 90] on div at bounding box center [474, 296] width 949 height 443
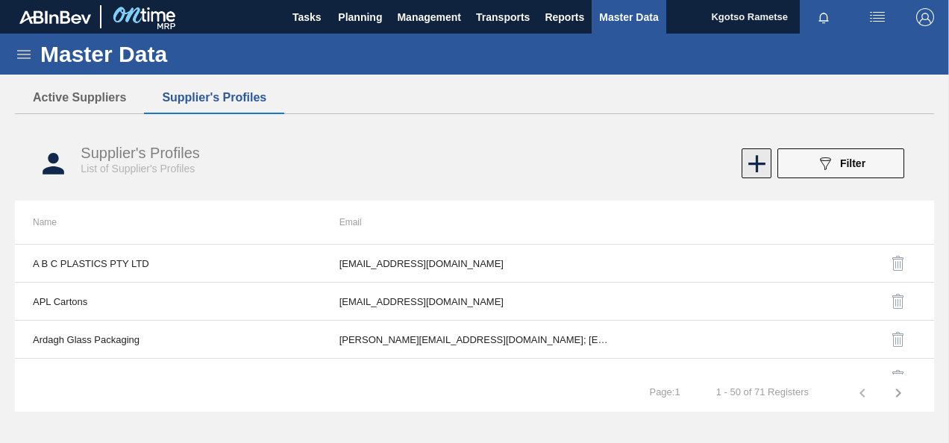
click at [757, 166] on icon at bounding box center [757, 163] width 17 height 17
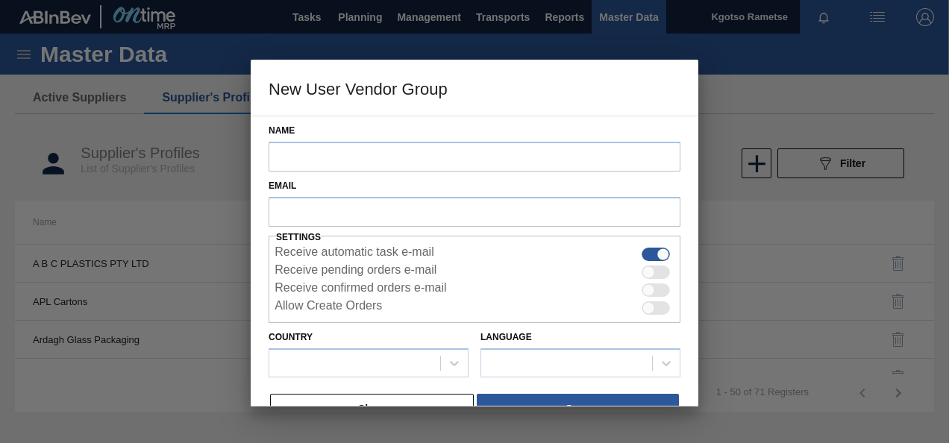
click at [260, 390] on div "Name Email Settings Receive automatic task e-mail Receive pending orders e-mail…" at bounding box center [475, 261] width 448 height 291
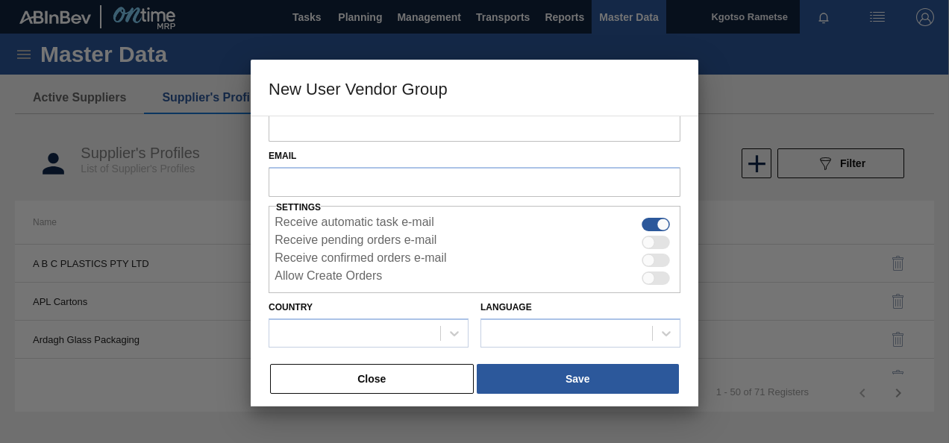
scroll to position [36, 0]
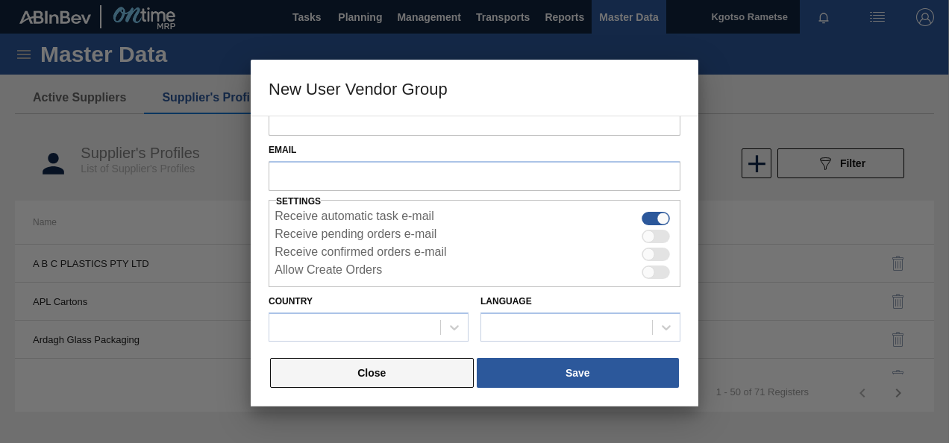
click at [346, 375] on button "Close" at bounding box center [372, 373] width 204 height 30
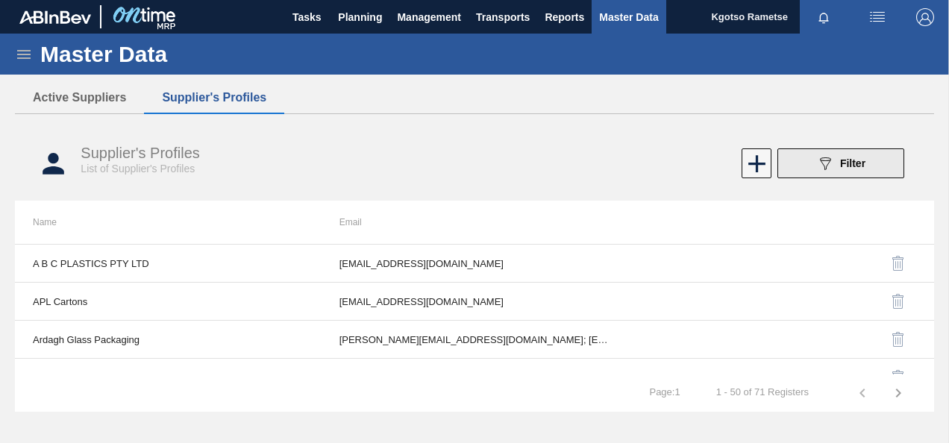
click at [799, 164] on button "089F7B8B-B2A5-4AFE-B5C0-19BA573D28AC Filter" at bounding box center [841, 164] width 127 height 30
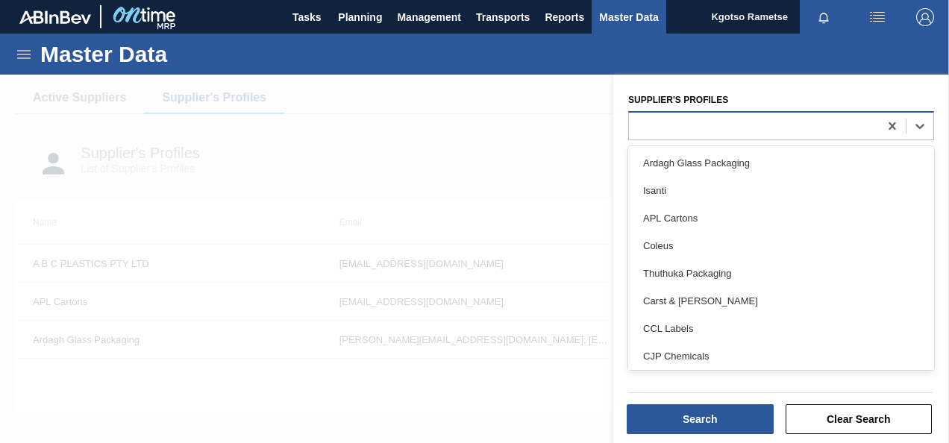
click at [733, 125] on div at bounding box center [754, 126] width 250 height 22
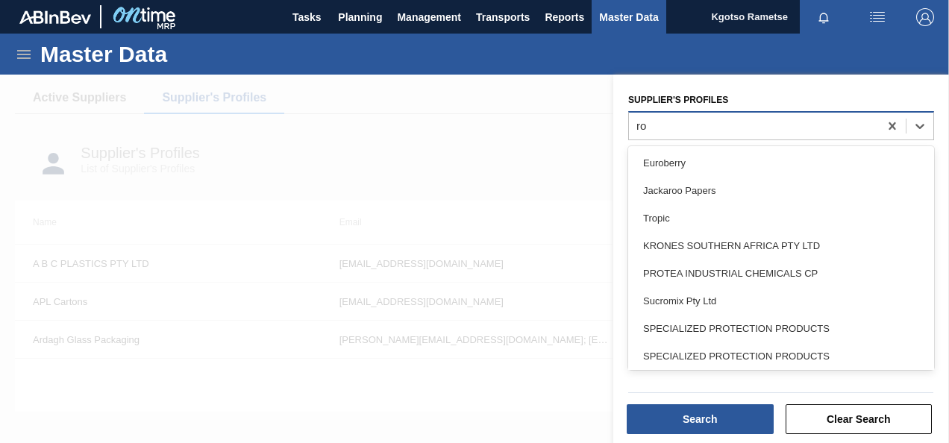
type Profiles "roc"
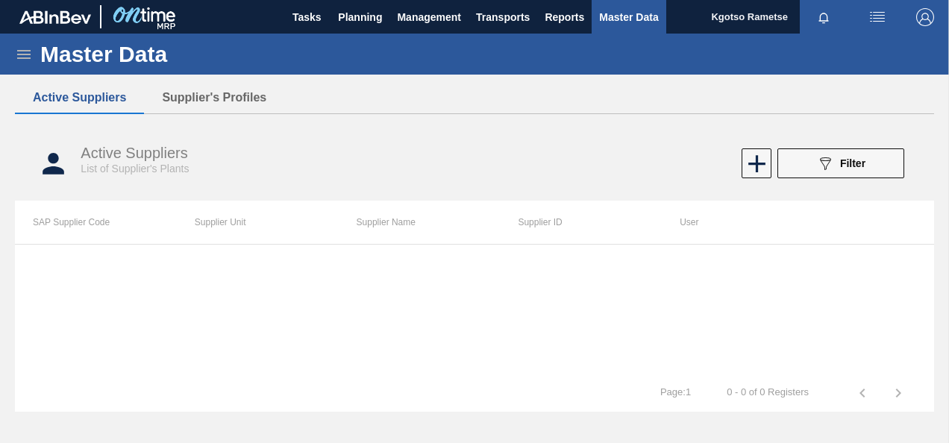
click at [811, 164] on button "089F7B8B-B2A5-4AFE-B5C0-19BA573D28AC Filter" at bounding box center [841, 164] width 127 height 30
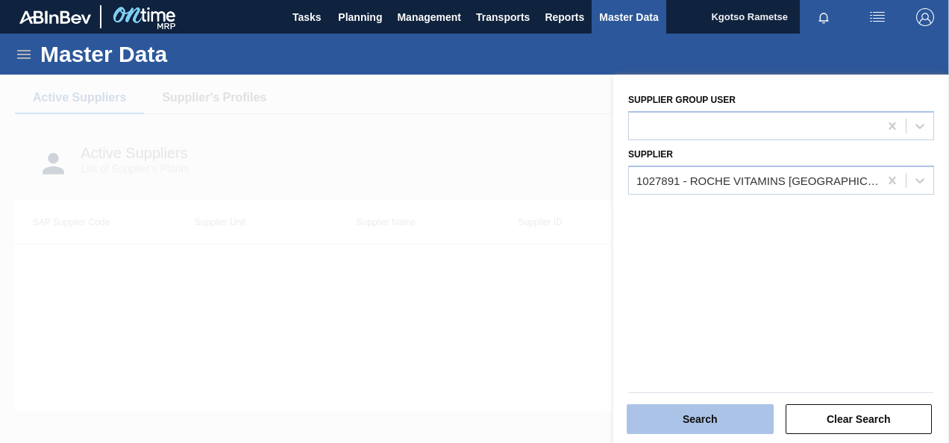
click at [737, 419] on button "Search" at bounding box center [700, 420] width 147 height 30
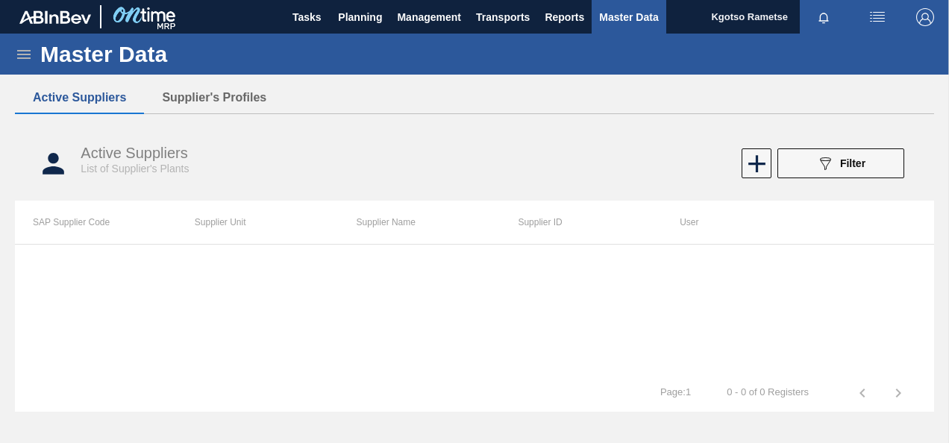
click at [120, 96] on button "Active Suppliers" at bounding box center [79, 97] width 129 height 31
click at [810, 163] on button "089F7B8B-B2A5-4AFE-B5C0-19BA573D28AC Filter" at bounding box center [841, 164] width 127 height 30
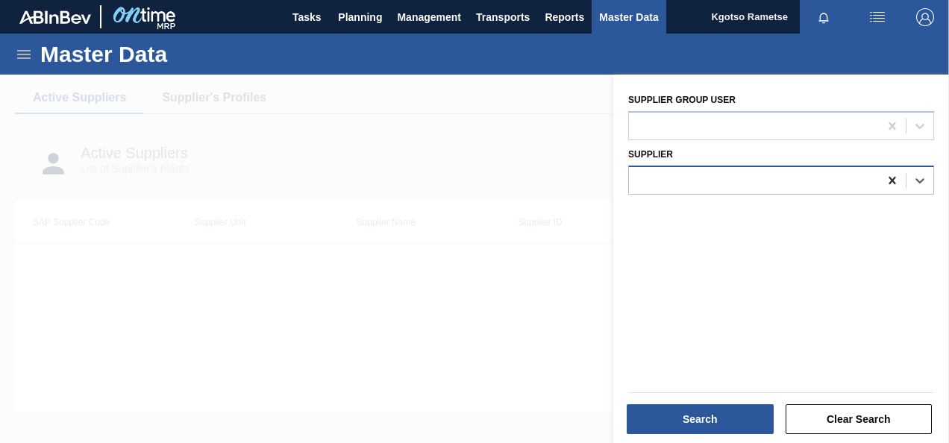
click at [890, 176] on icon at bounding box center [892, 180] width 15 height 15
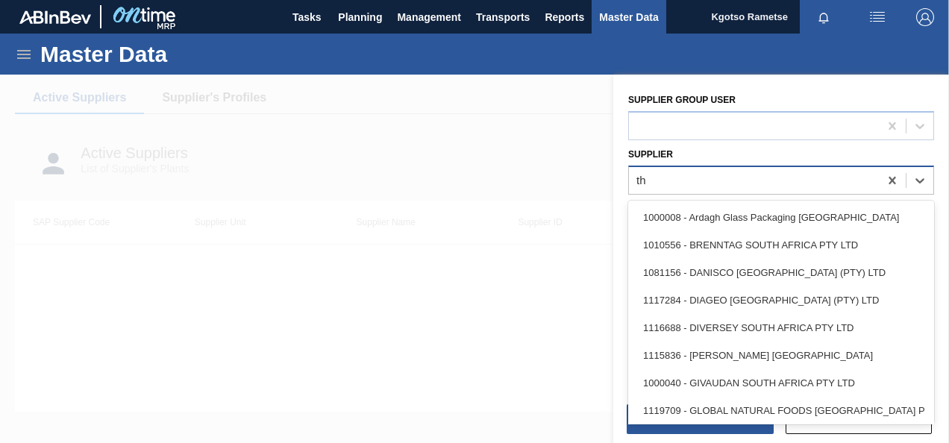
type input "thu"
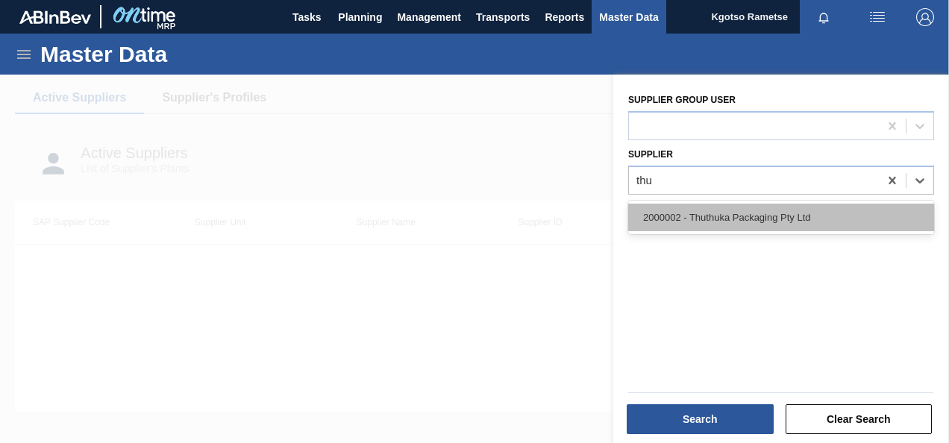
click at [821, 216] on div "2000002 - Thuthuka Packaging Pty Ltd" at bounding box center [781, 218] width 306 height 28
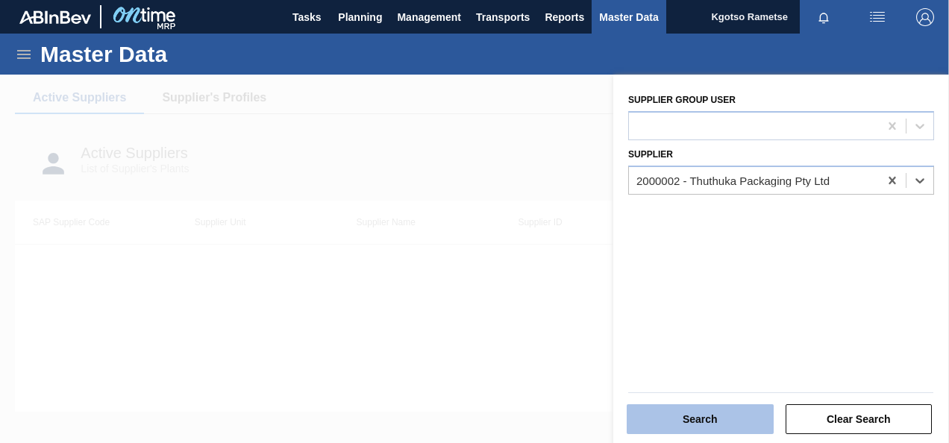
click at [696, 411] on button "Search" at bounding box center [700, 420] width 147 height 30
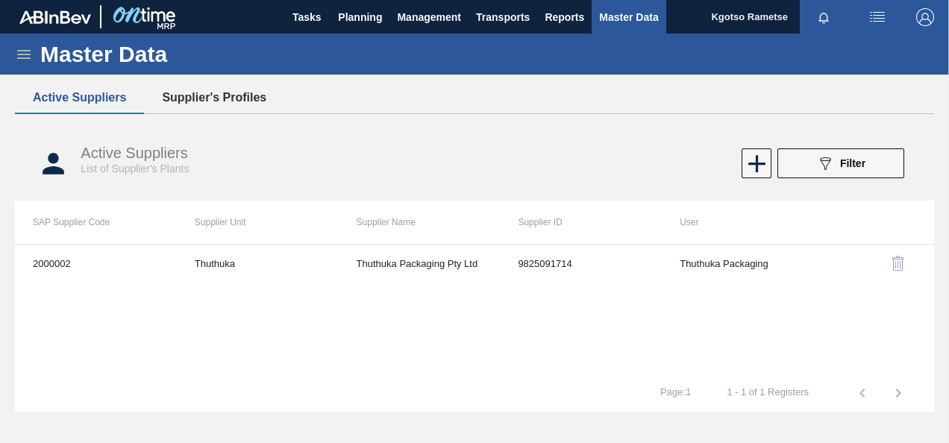
click at [222, 101] on button "Supplier's Profiles" at bounding box center [214, 97] width 140 height 31
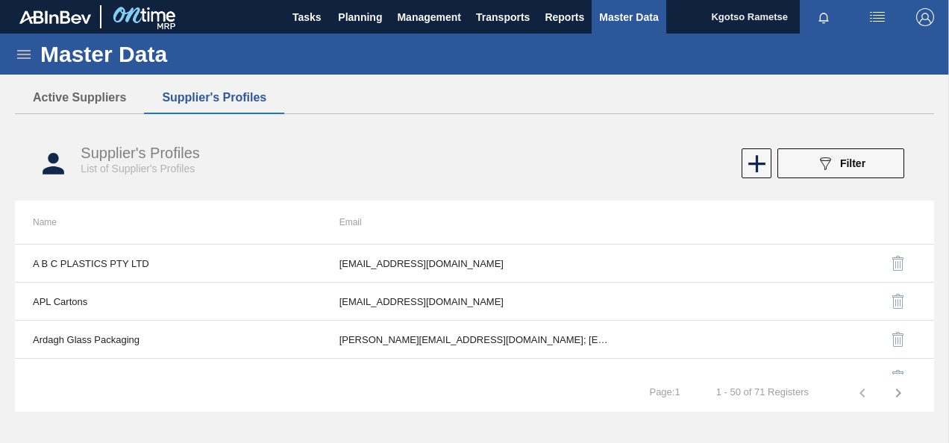
click at [21, 50] on icon at bounding box center [23, 54] width 13 height 9
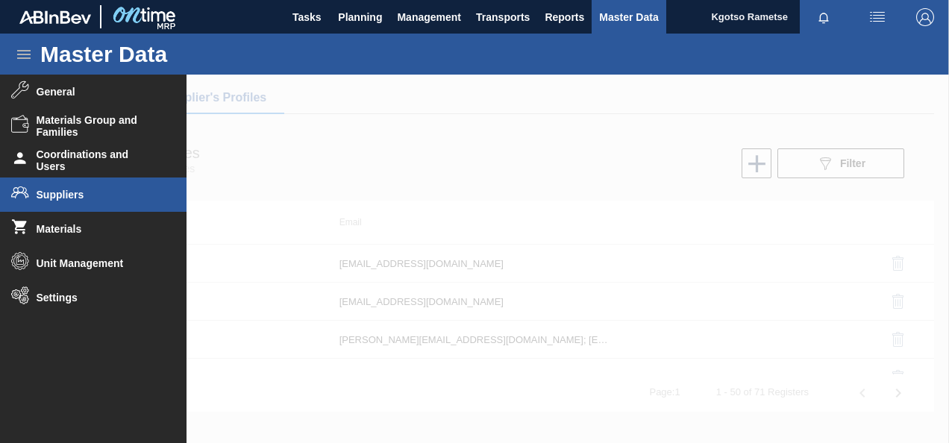
click at [65, 194] on span "Suppliers" at bounding box center [98, 195] width 123 height 12
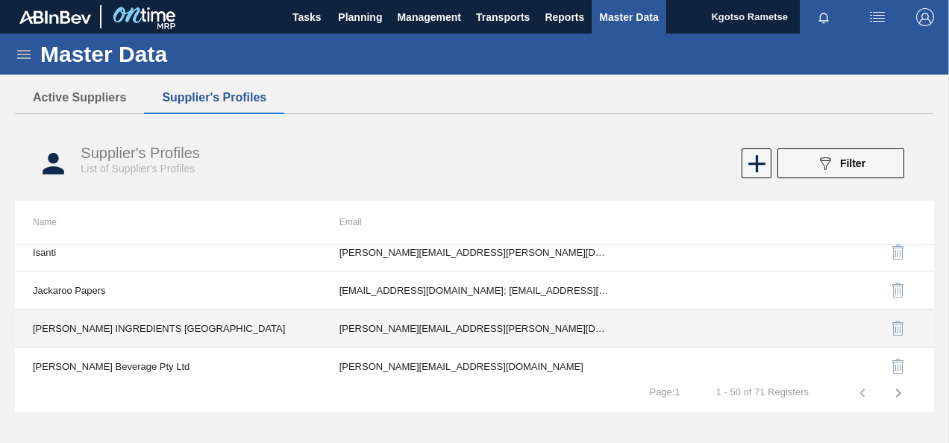
scroll to position [1760, 0]
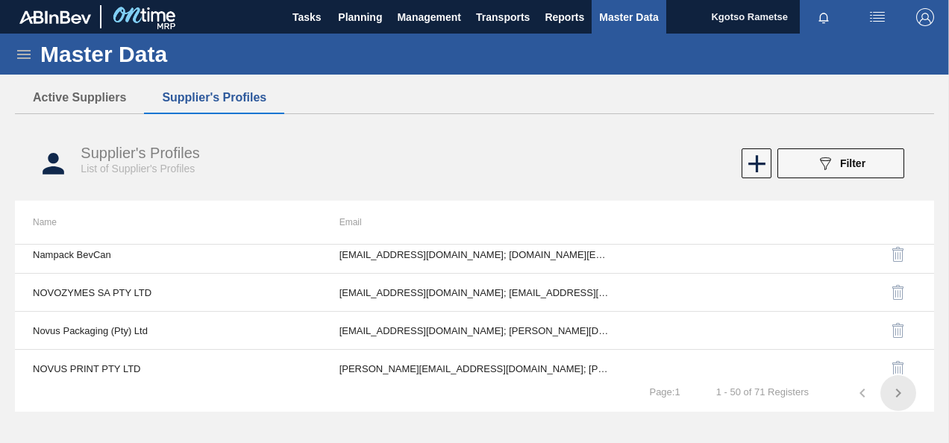
click at [900, 393] on icon "button" at bounding box center [898, 393] width 5 height 9
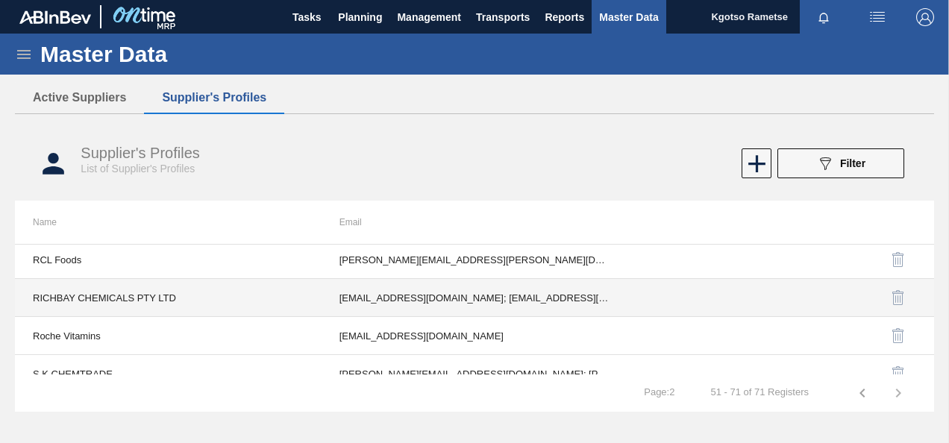
scroll to position [141, 0]
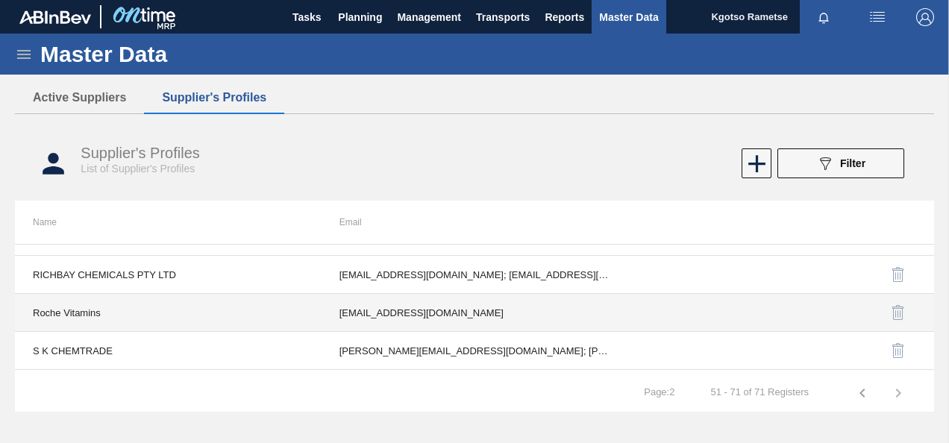
click at [86, 313] on td "Roche Vitamins" at bounding box center [168, 313] width 307 height 38
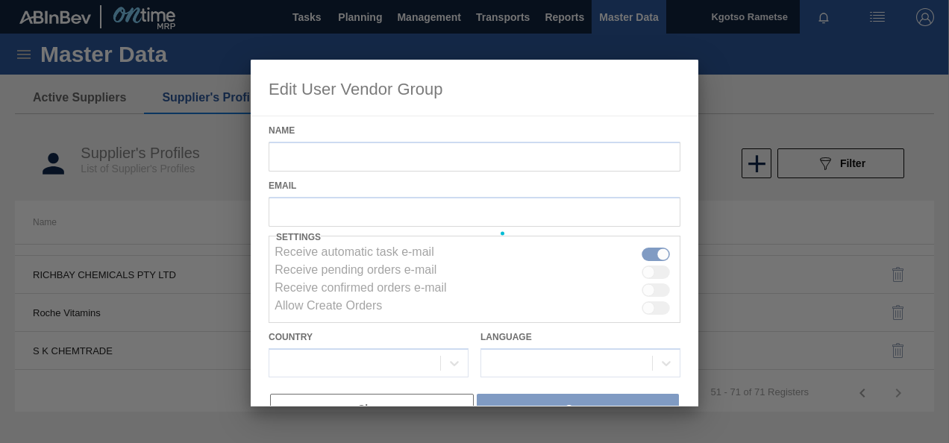
type input "Roche Vitamins"
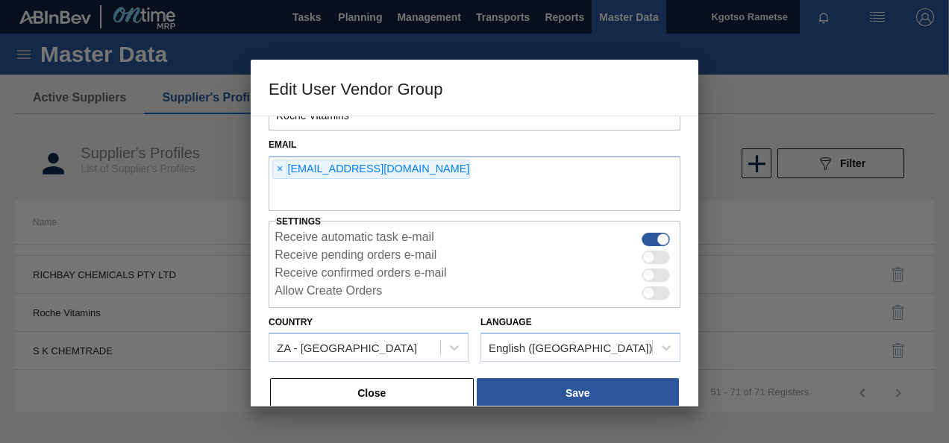
scroll to position [61, 0]
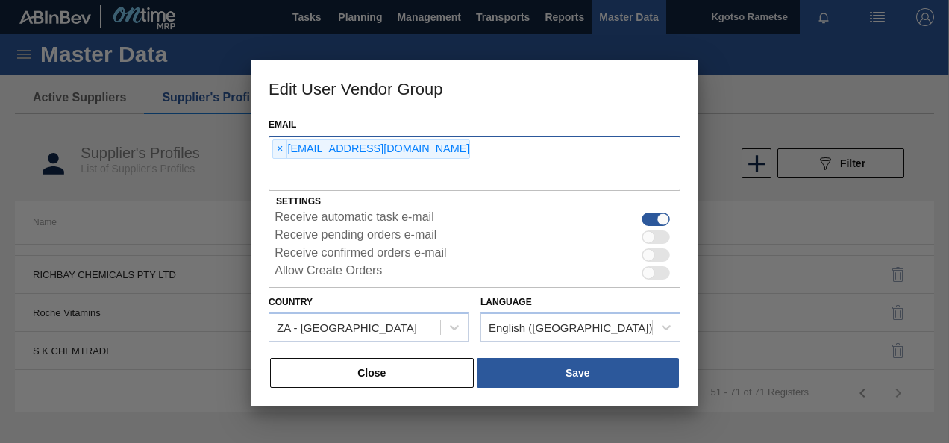
click at [493, 172] on input "text" at bounding box center [475, 177] width 412 height 28
click at [778, 94] on div at bounding box center [474, 221] width 949 height 443
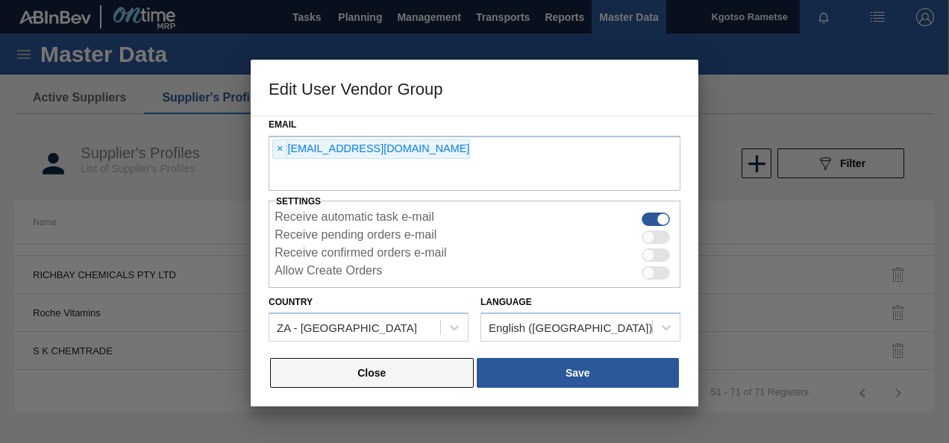
click at [414, 358] on button "Close" at bounding box center [372, 373] width 204 height 30
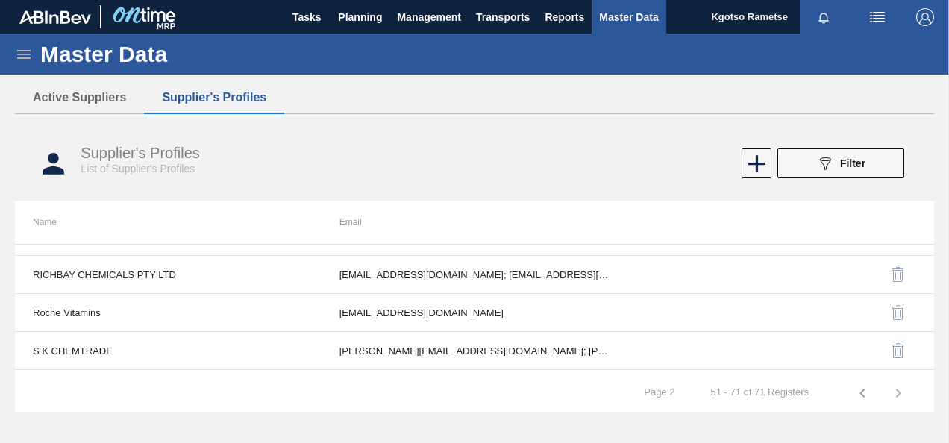
click at [925, 8] on img "button" at bounding box center [926, 17] width 18 height 18
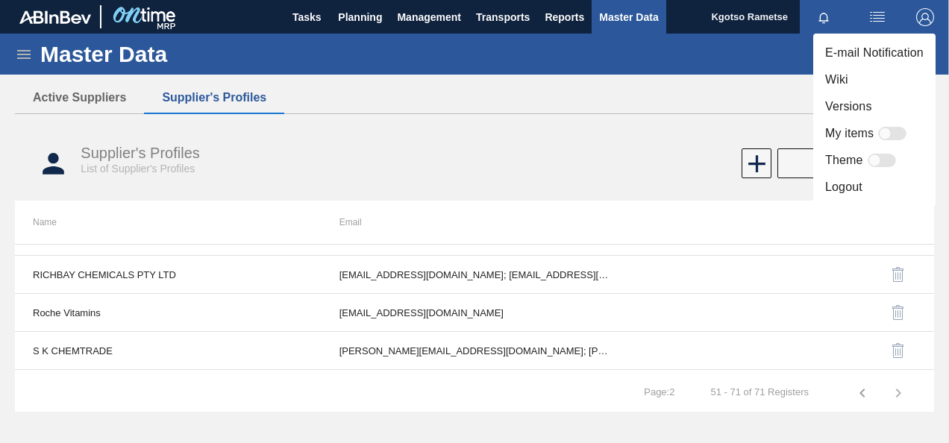
click at [859, 188] on li "Logout" at bounding box center [875, 187] width 122 height 27
click at [854, 184] on li "Logout" at bounding box center [875, 187] width 122 height 27
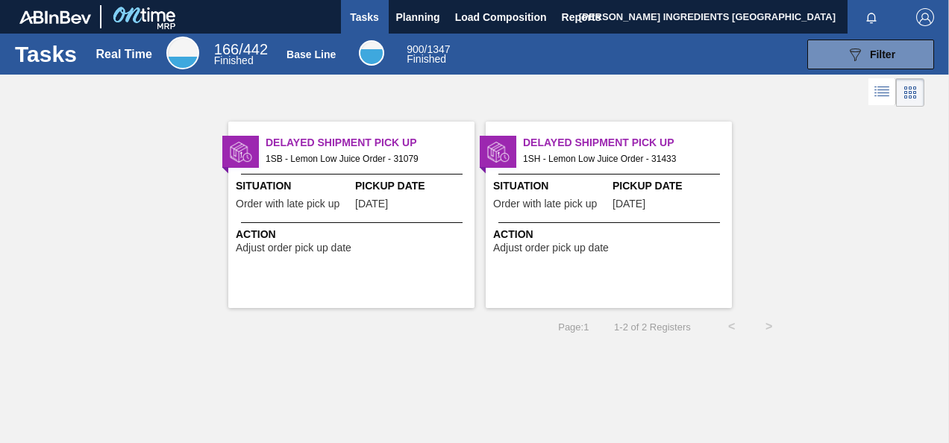
click at [926, 19] on img "button" at bounding box center [926, 17] width 18 height 18
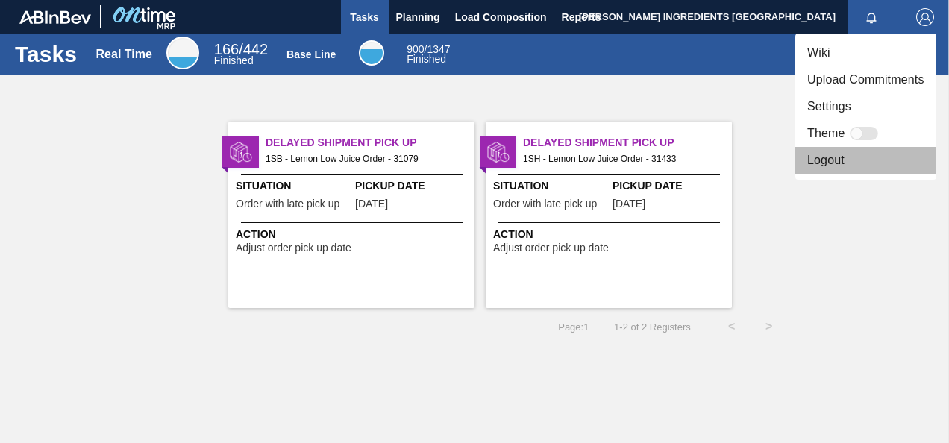
drag, startPoint x: 839, startPoint y: 153, endPoint x: 832, endPoint y: 151, distance: 7.8
click at [839, 153] on li "Logout" at bounding box center [866, 160] width 141 height 27
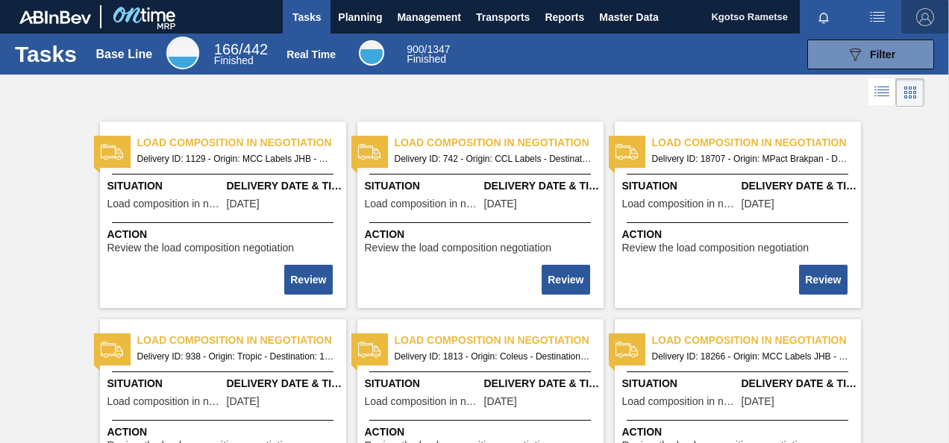
click at [922, 22] on img "button" at bounding box center [926, 17] width 18 height 18
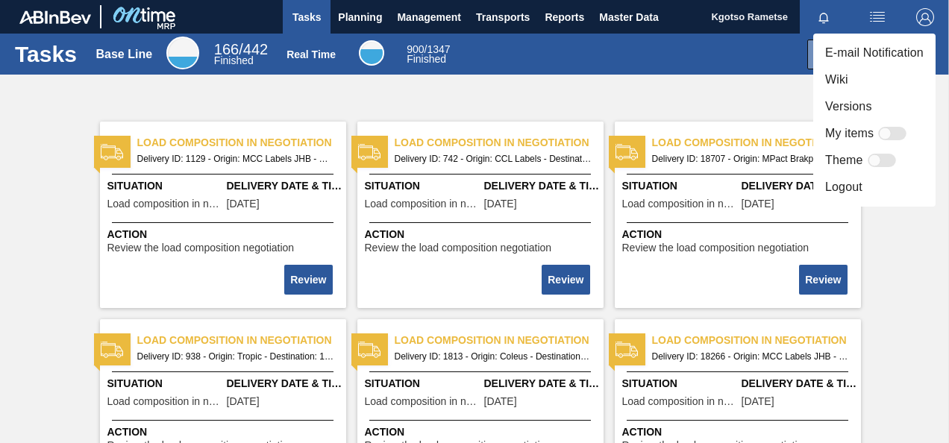
click at [691, 63] on div at bounding box center [474, 221] width 949 height 443
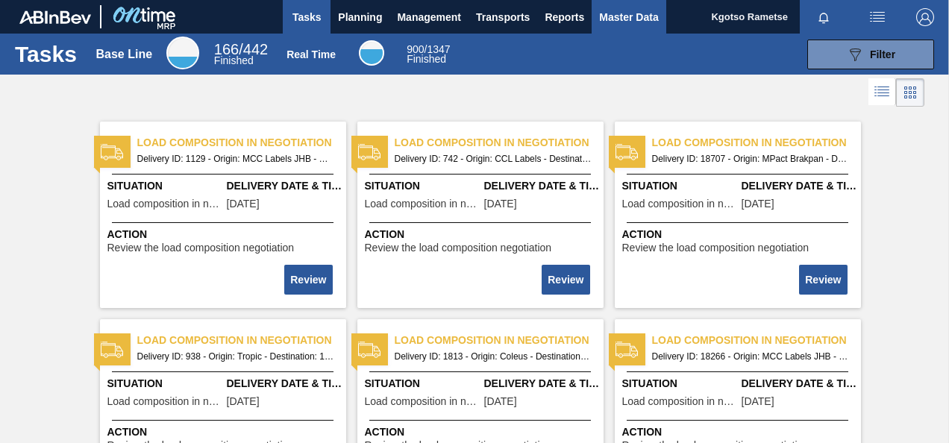
click at [612, 16] on span "Master Data" at bounding box center [628, 17] width 59 height 18
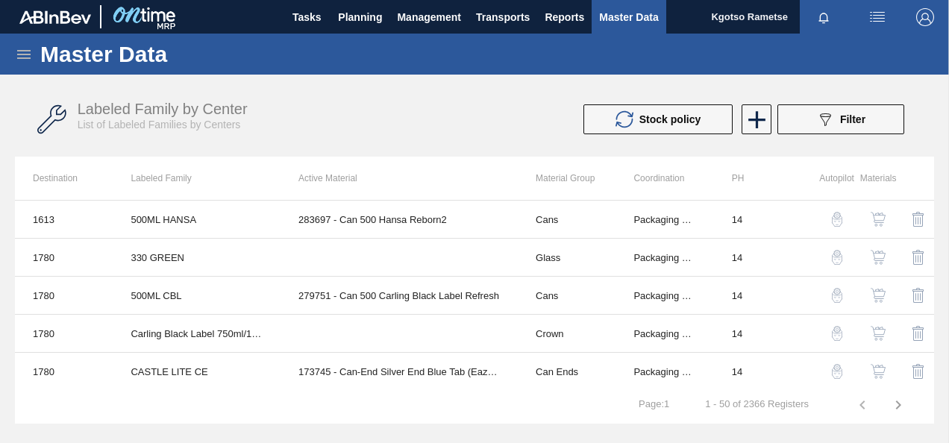
click at [29, 51] on icon at bounding box center [24, 55] width 18 height 18
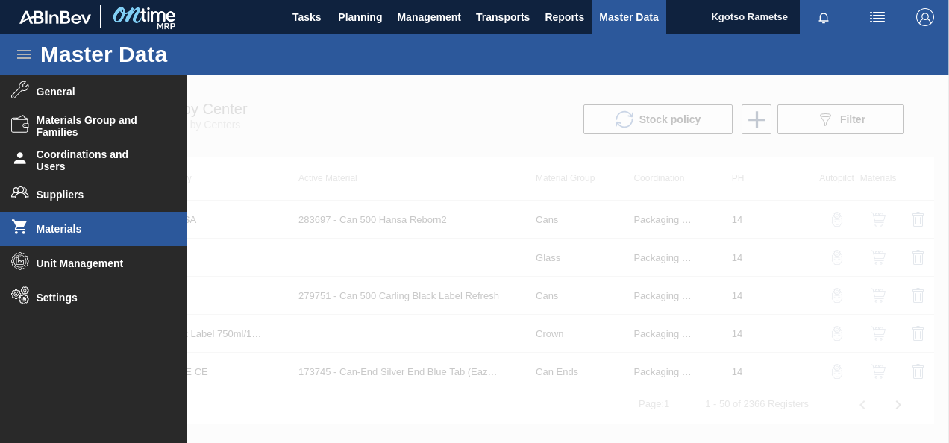
click at [65, 234] on span "Materials" at bounding box center [98, 229] width 123 height 12
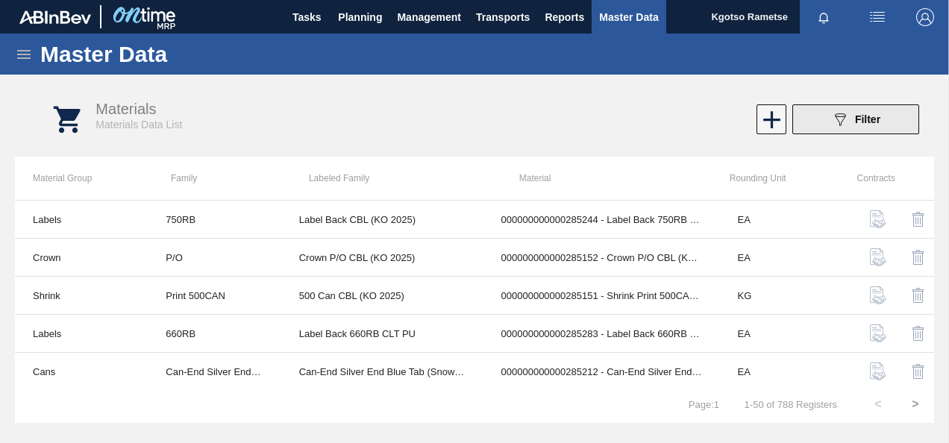
click at [866, 125] on div "089F7B8B-B2A5-4AFE-B5C0-19BA573D28AC Filter" at bounding box center [856, 119] width 49 height 18
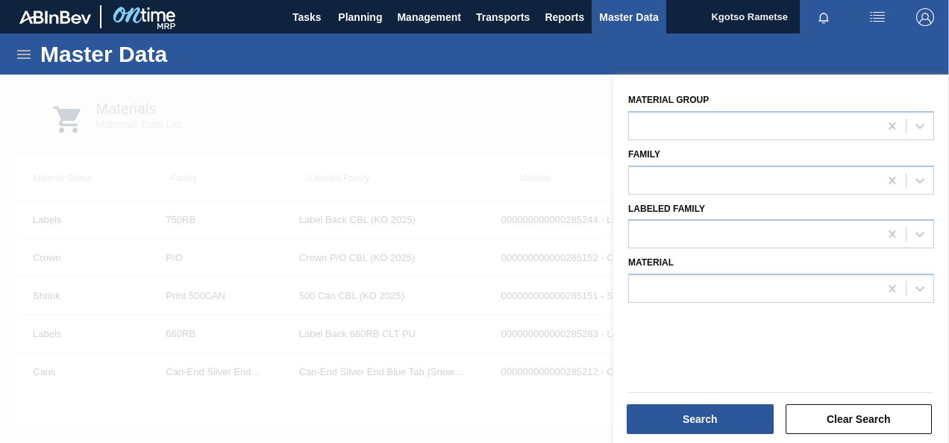
click at [324, 100] on div at bounding box center [474, 296] width 949 height 443
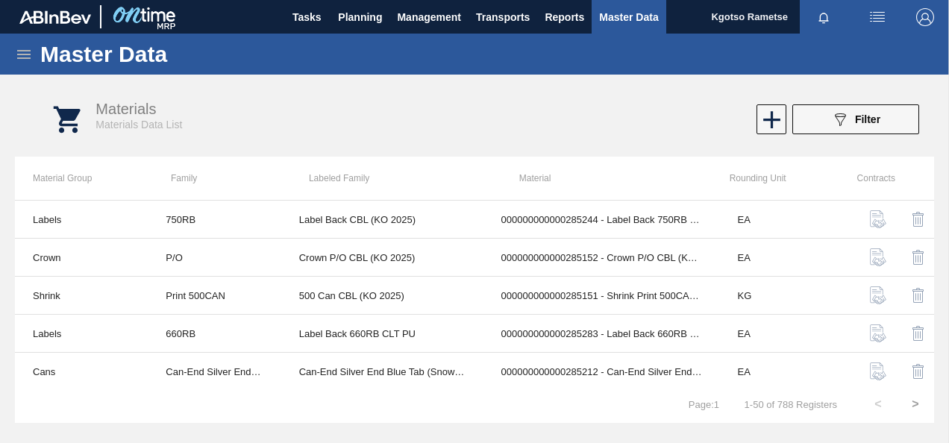
click at [18, 48] on icon at bounding box center [24, 55] width 18 height 18
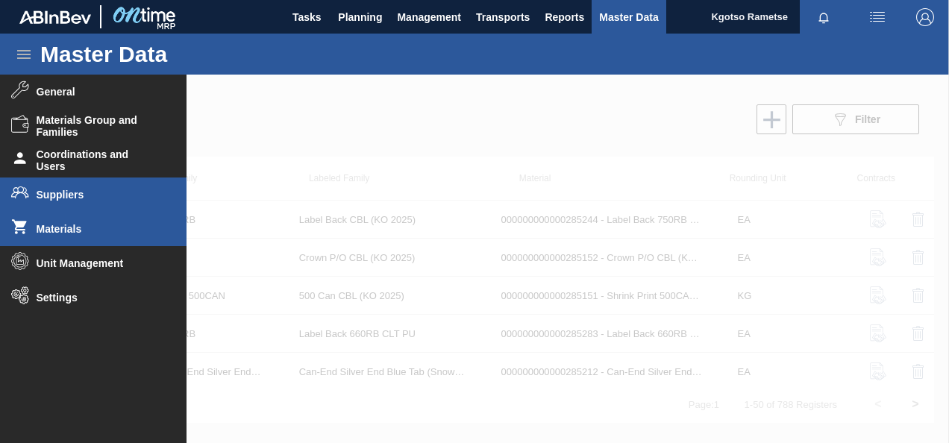
click at [51, 194] on span "Suppliers" at bounding box center [98, 195] width 123 height 12
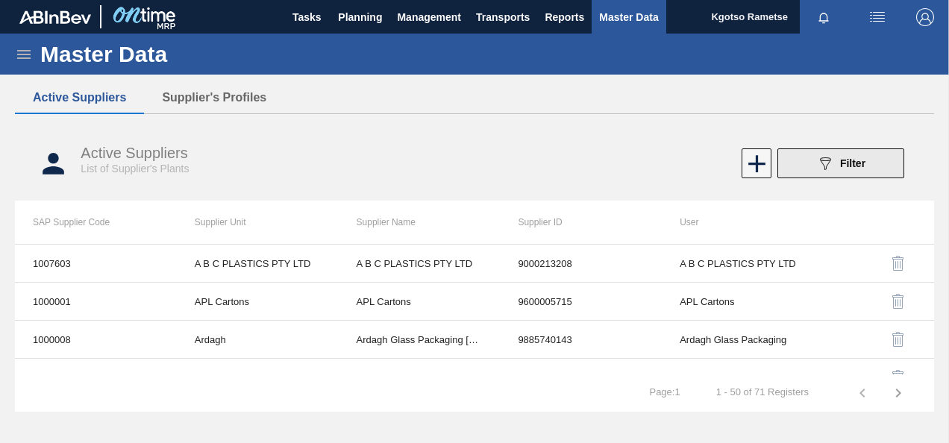
click at [854, 156] on div "089F7B8B-B2A5-4AFE-B5C0-19BA573D28AC Filter" at bounding box center [841, 164] width 49 height 18
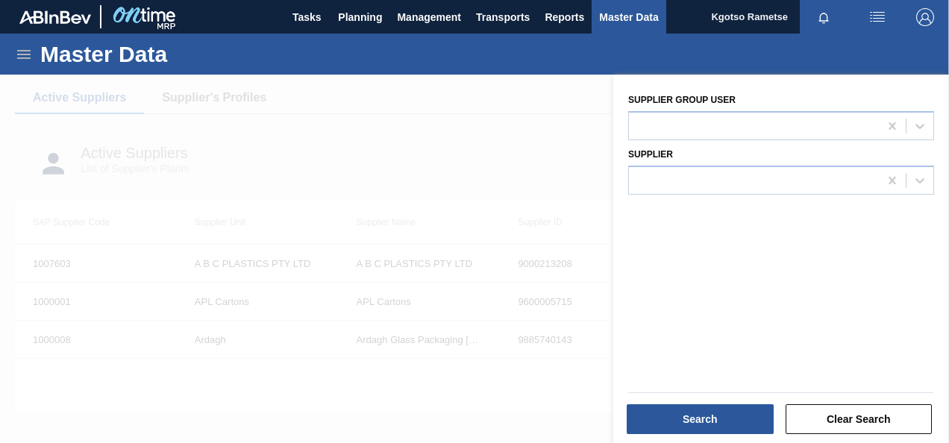
click at [187, 114] on div at bounding box center [474, 296] width 949 height 443
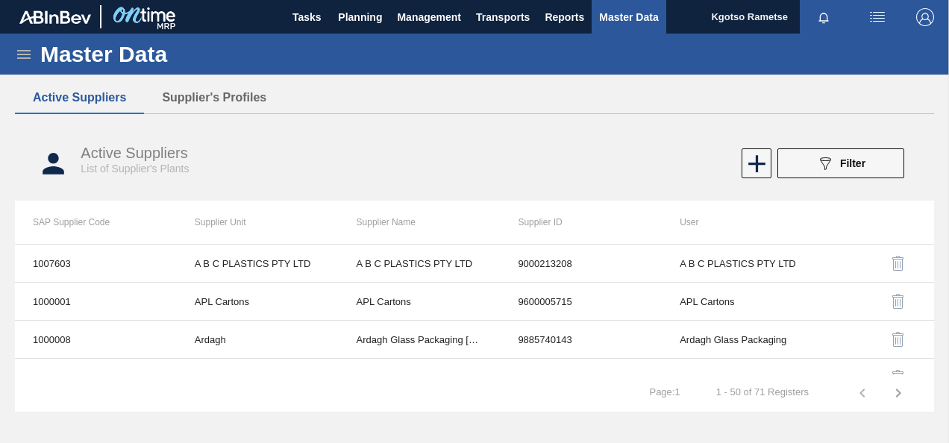
click at [199, 90] on div "Active Suppliers Supplier's Profiles Active Suppliers List of Supplier's Plants…" at bounding box center [475, 210] width 920 height 256
click at [199, 102] on button "Supplier's Profiles" at bounding box center [214, 97] width 140 height 31
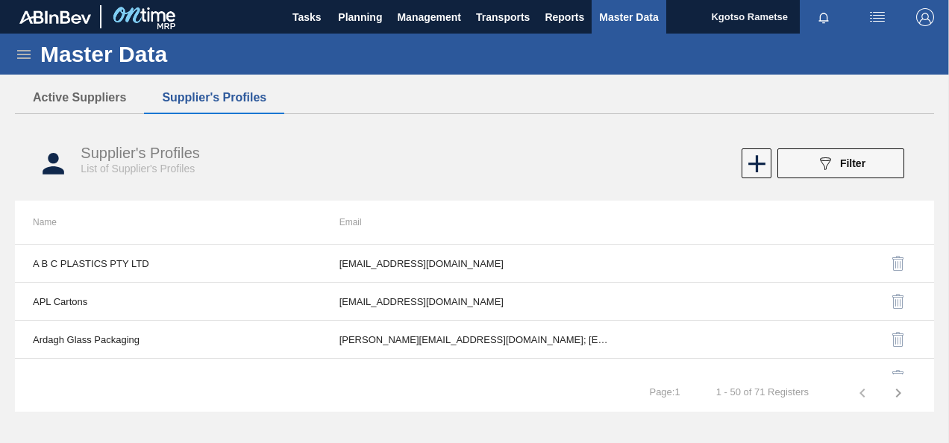
click at [833, 174] on button "089F7B8B-B2A5-4AFE-B5C0-19BA573D28AC Filter" at bounding box center [841, 164] width 127 height 30
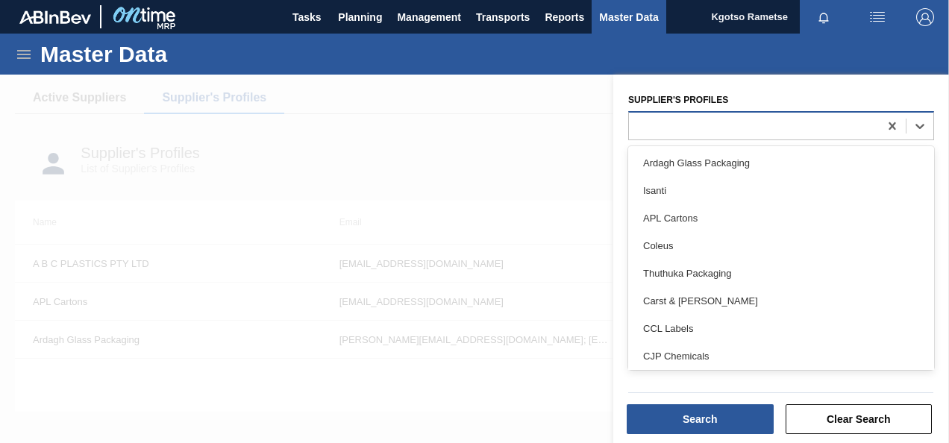
click at [656, 128] on div at bounding box center [754, 126] width 250 height 22
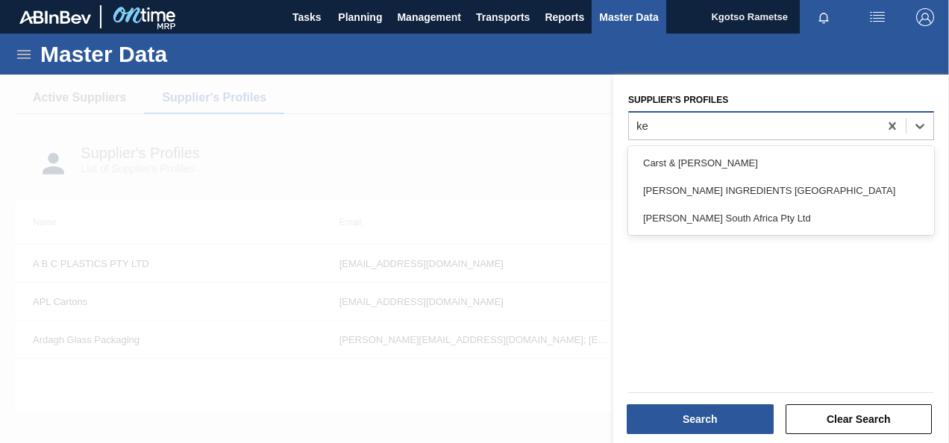
type Profiles "ker"
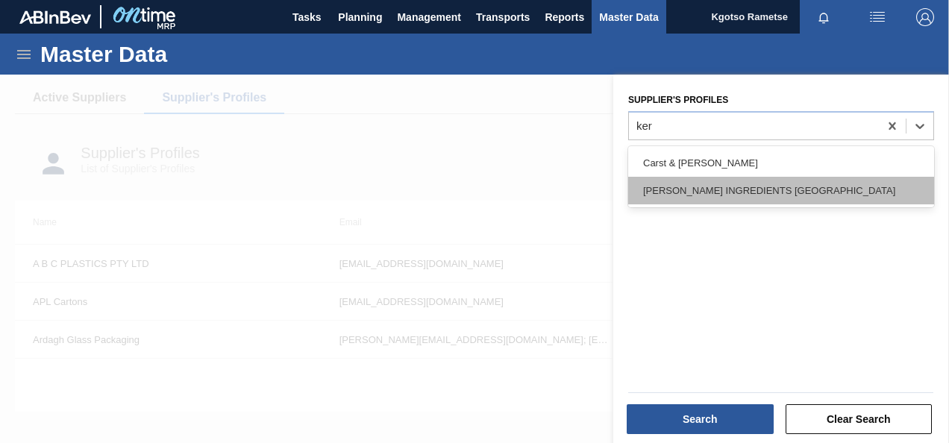
click at [702, 197] on div "[PERSON_NAME] INGREDIENTS [GEOGRAPHIC_DATA]" at bounding box center [781, 191] width 306 height 28
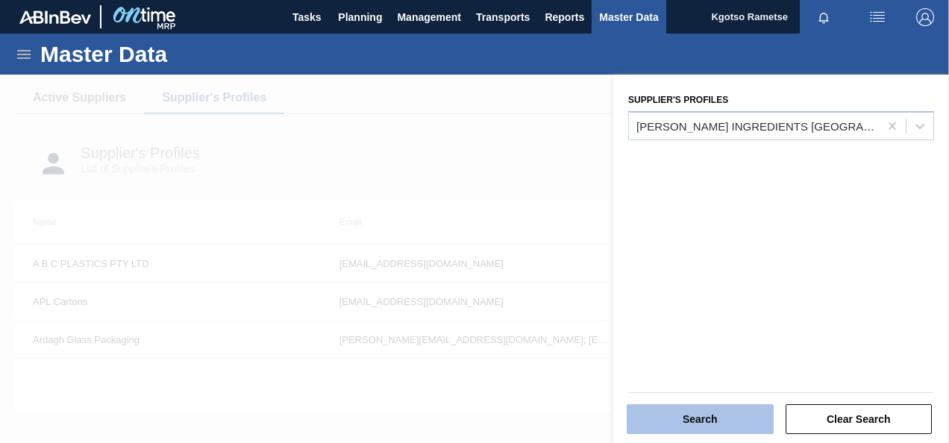
click at [675, 414] on button "Search" at bounding box center [700, 420] width 147 height 30
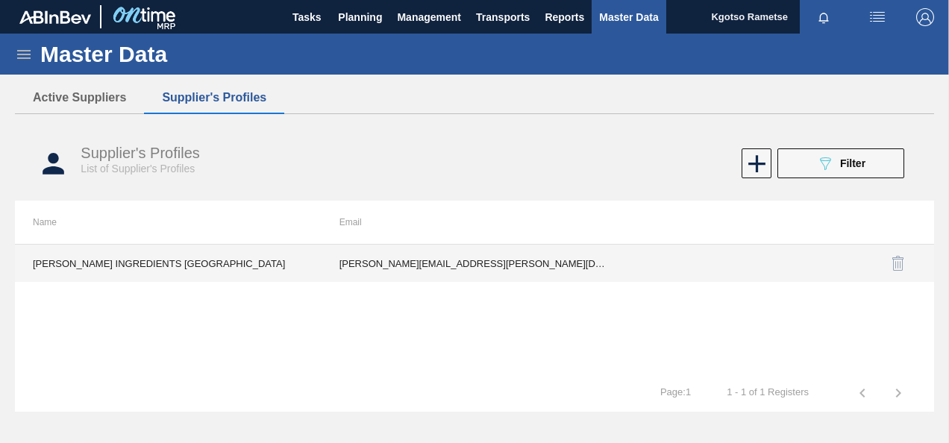
click at [555, 261] on td "[PERSON_NAME][EMAIL_ADDRESS][PERSON_NAME][DOMAIN_NAME]; [PERSON_NAME][DOMAIN_NA…" at bounding box center [475, 263] width 307 height 37
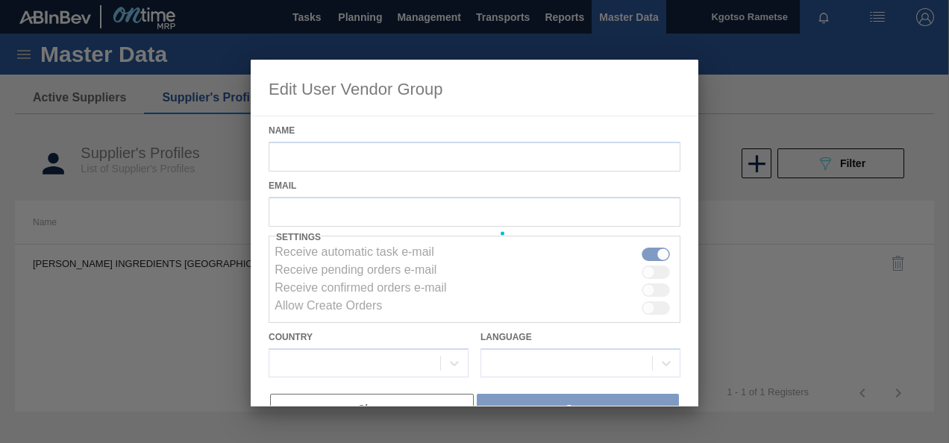
type input "[PERSON_NAME] INGREDIENTS [GEOGRAPHIC_DATA]"
checkbox input "true"
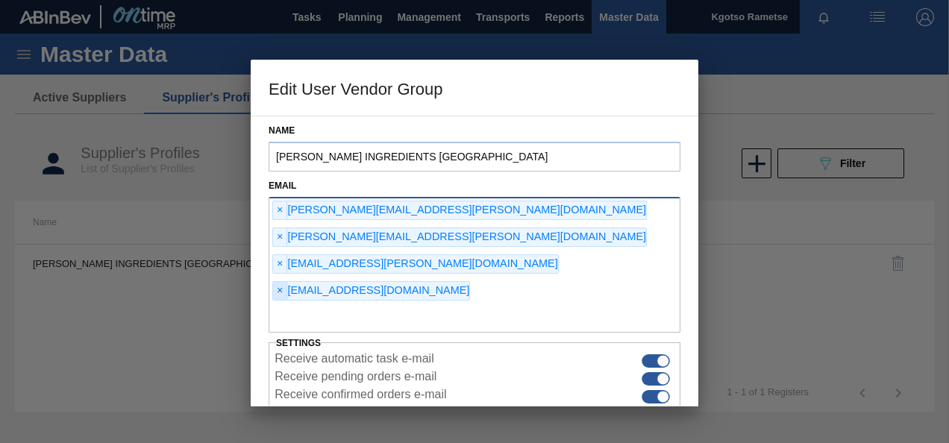
drag, startPoint x: 422, startPoint y: 234, endPoint x: 428, endPoint y: 242, distance: 10.2
click at [287, 282] on span "×" at bounding box center [280, 291] width 14 height 18
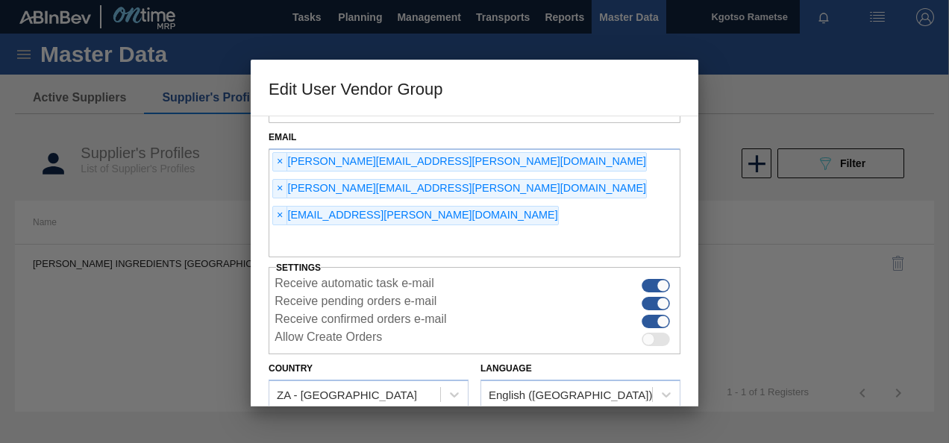
scroll to position [88, 0]
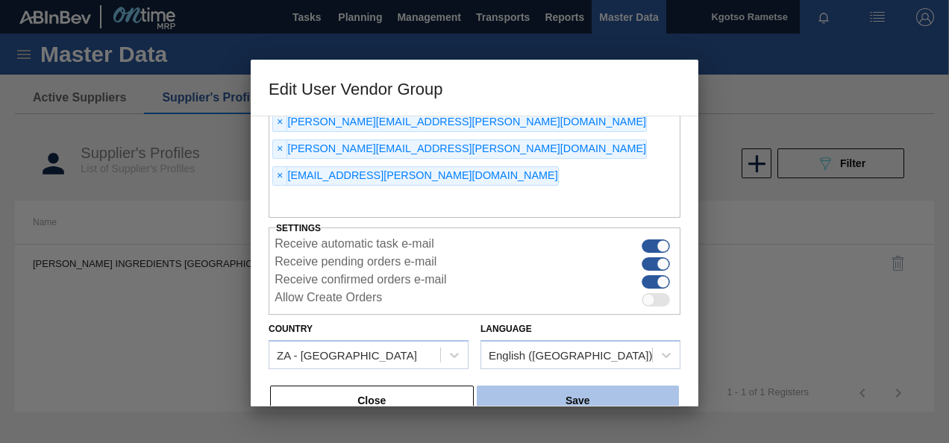
click at [534, 386] on button "Save" at bounding box center [578, 401] width 202 height 30
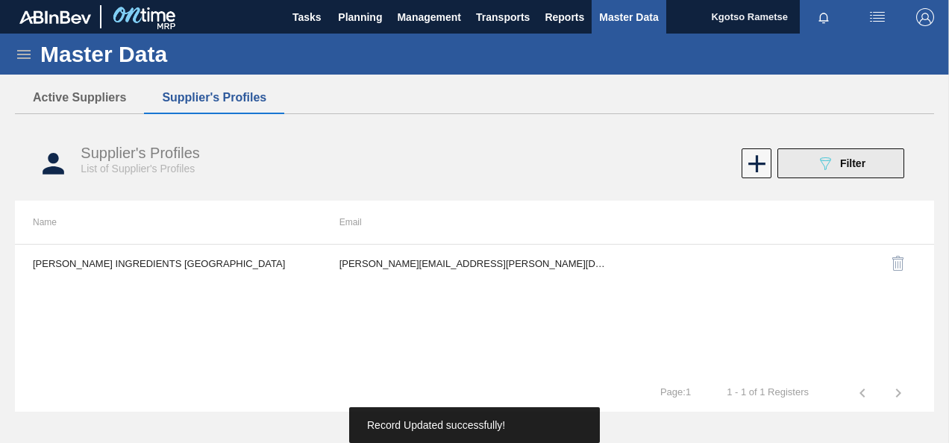
click at [854, 163] on span "Filter" at bounding box center [852, 163] width 25 height 12
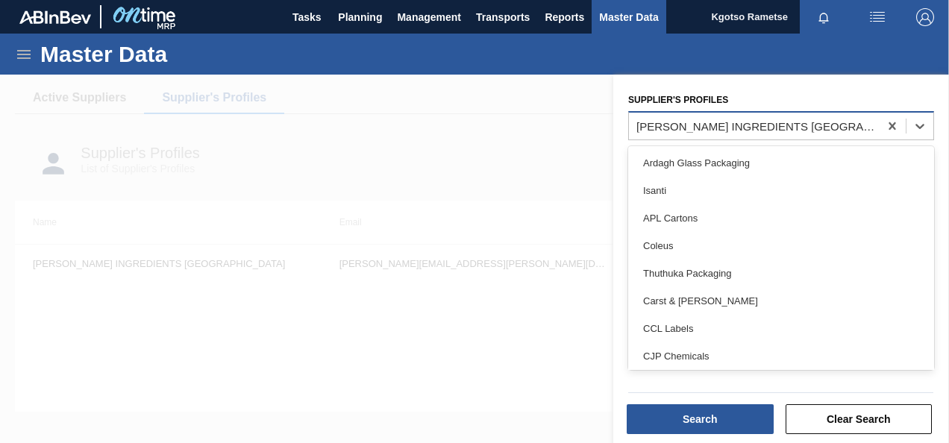
click at [791, 125] on div "[PERSON_NAME] INGREDIENTS [GEOGRAPHIC_DATA]" at bounding box center [759, 125] width 244 height 13
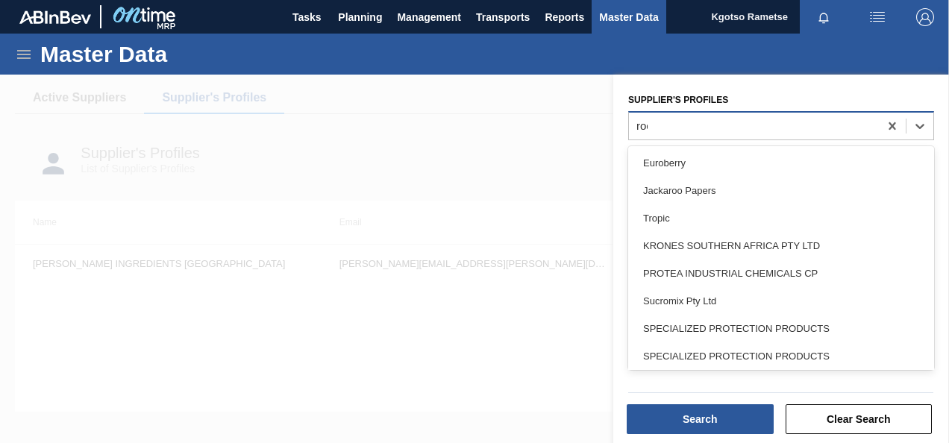
type Profiles "roch"
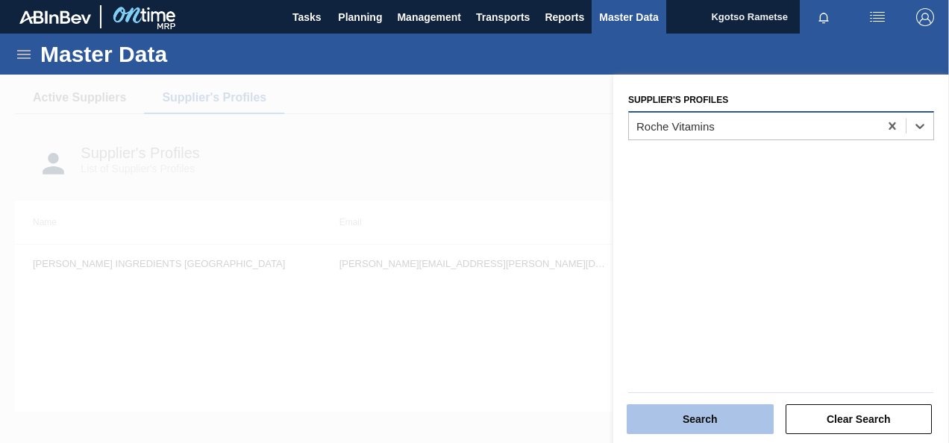
click at [639, 413] on button "Search" at bounding box center [700, 420] width 147 height 30
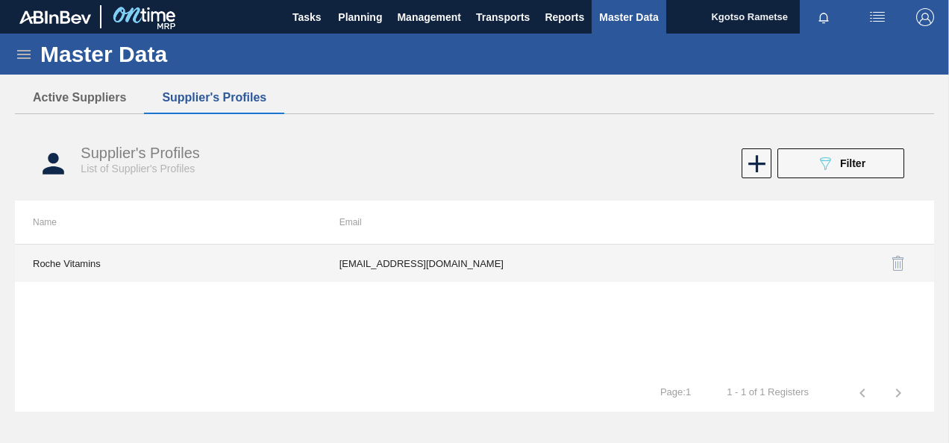
click at [508, 269] on td "[EMAIL_ADDRESS][DOMAIN_NAME]" at bounding box center [475, 263] width 307 height 37
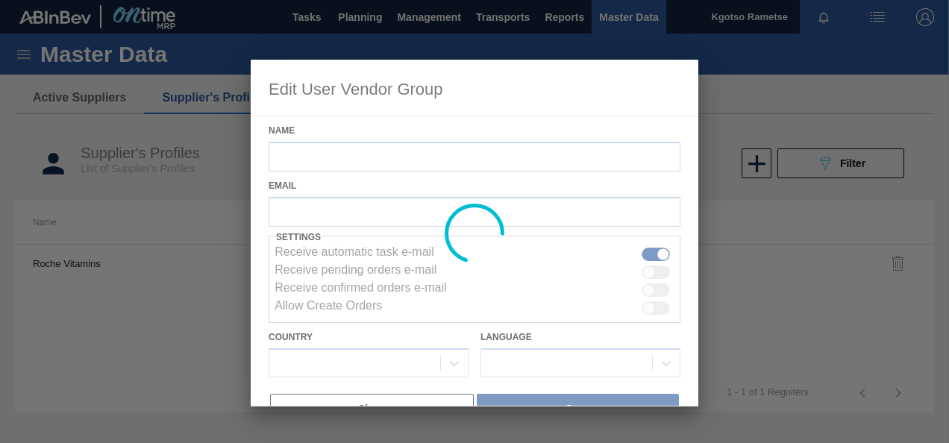
type input "Roche Vitamins"
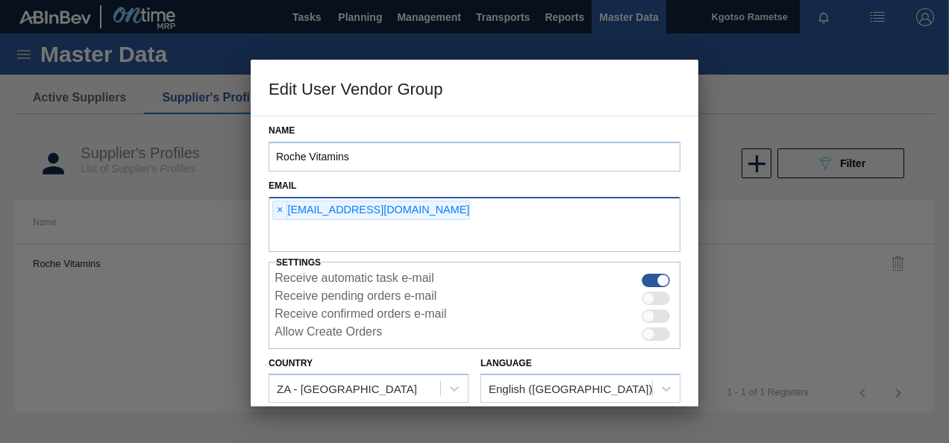
click at [390, 225] on input "text" at bounding box center [475, 238] width 412 height 28
type input "[EMAIL_ADDRESS][DOMAIN_NAME]"
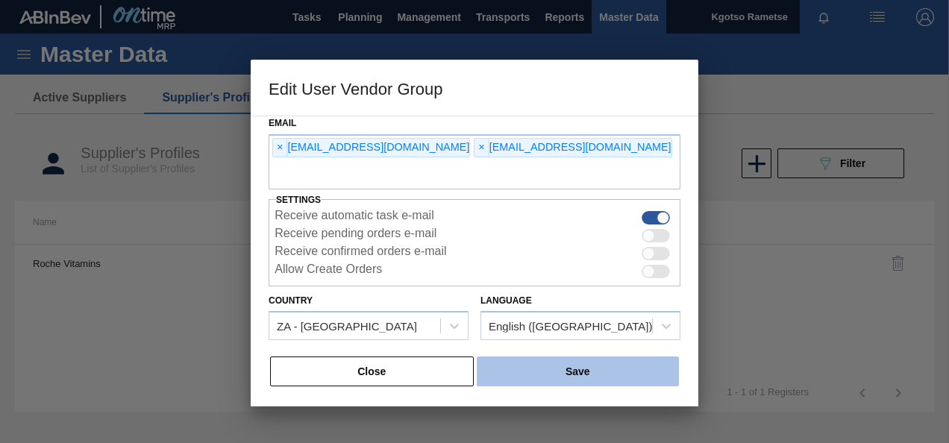
click at [500, 385] on button "Save" at bounding box center [578, 372] width 202 height 30
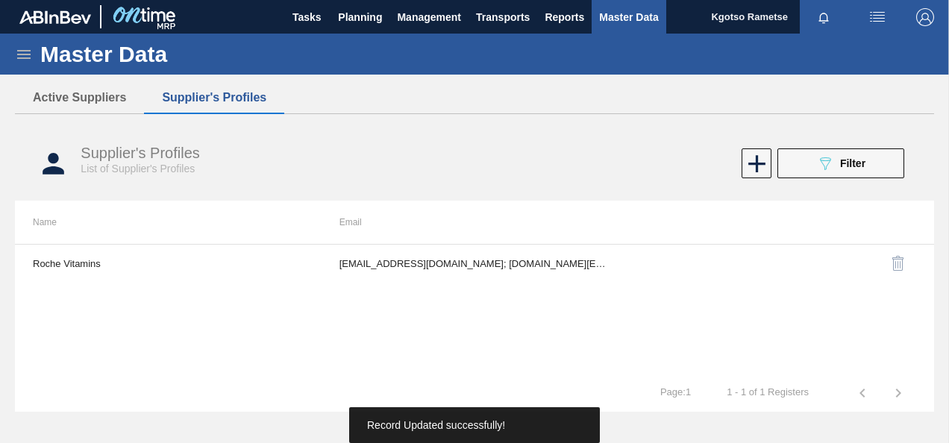
click at [924, 13] on img "button" at bounding box center [926, 17] width 18 height 18
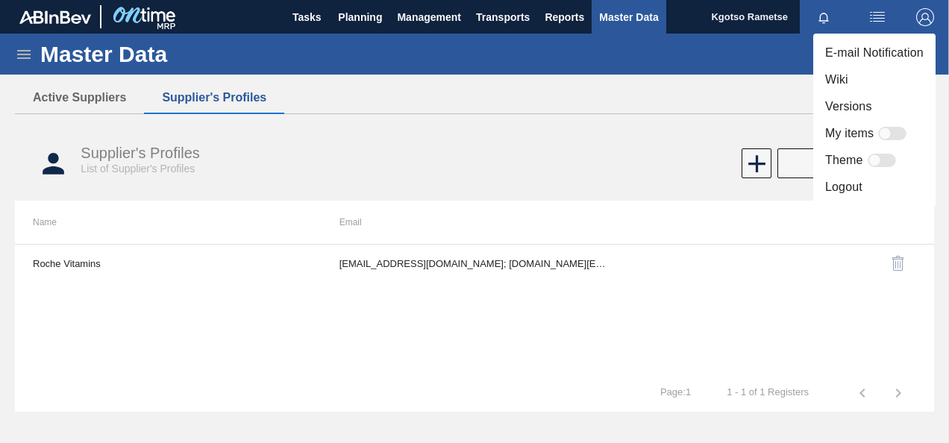
click at [881, 190] on li "Logout" at bounding box center [875, 187] width 122 height 27
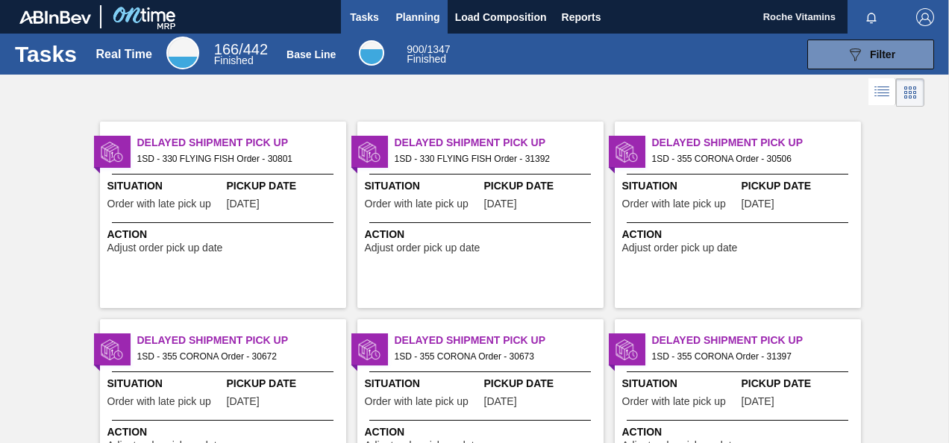
click at [414, 19] on span "Planning" at bounding box center [418, 17] width 44 height 18
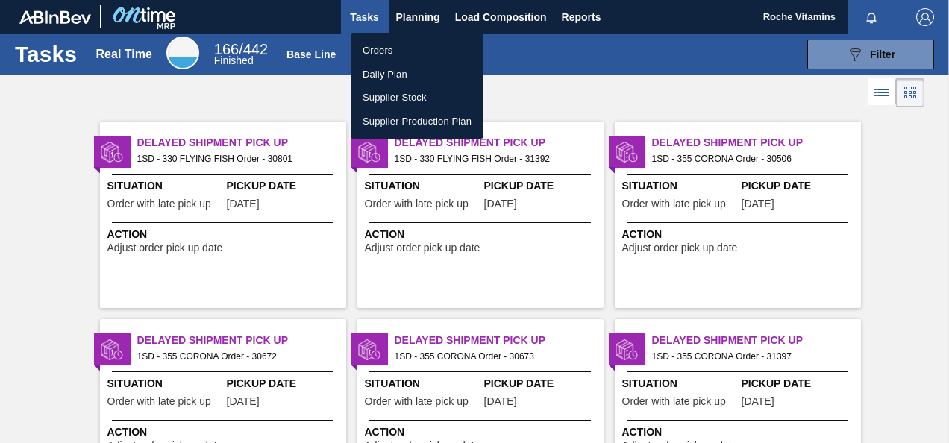
click at [399, 52] on li "Orders" at bounding box center [417, 51] width 133 height 24
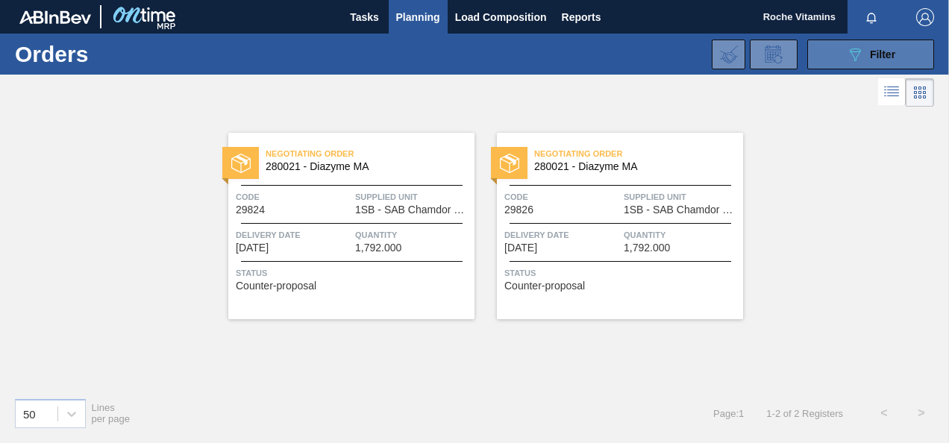
click at [845, 55] on button "089F7B8B-B2A5-4AFE-B5C0-19BA573D28AC Filter" at bounding box center [871, 55] width 127 height 30
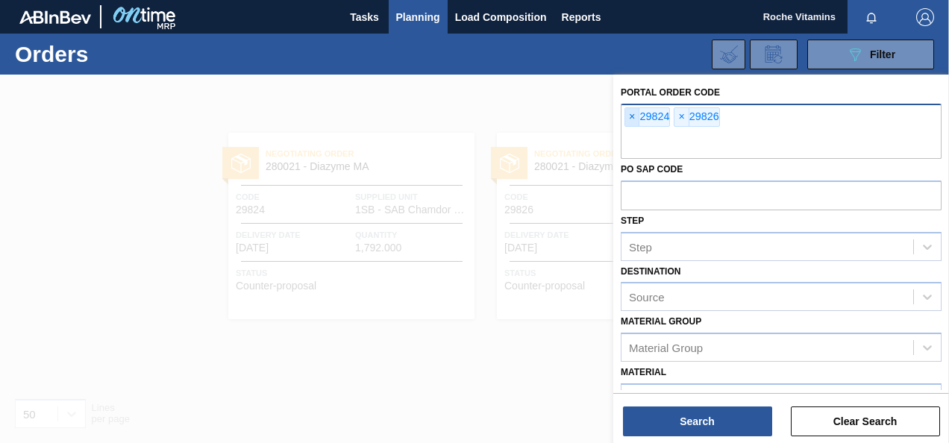
click at [628, 116] on span "×" at bounding box center [633, 117] width 14 height 18
click at [634, 113] on span "×" at bounding box center [633, 117] width 14 height 18
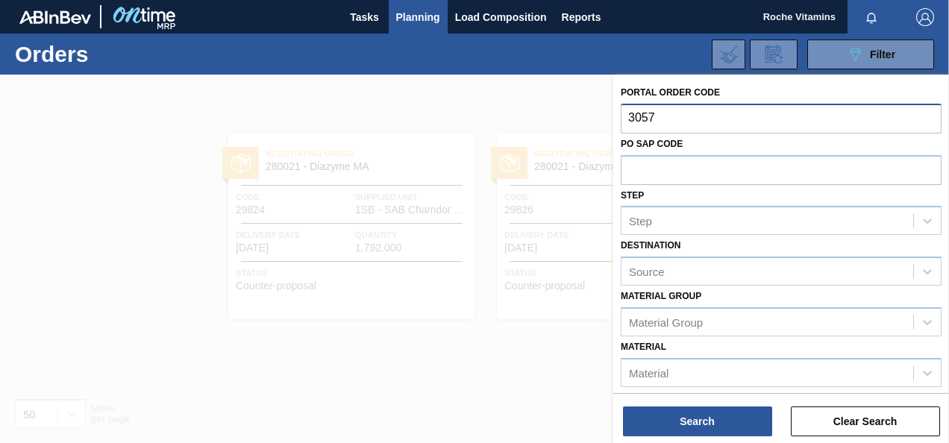
type input "30575"
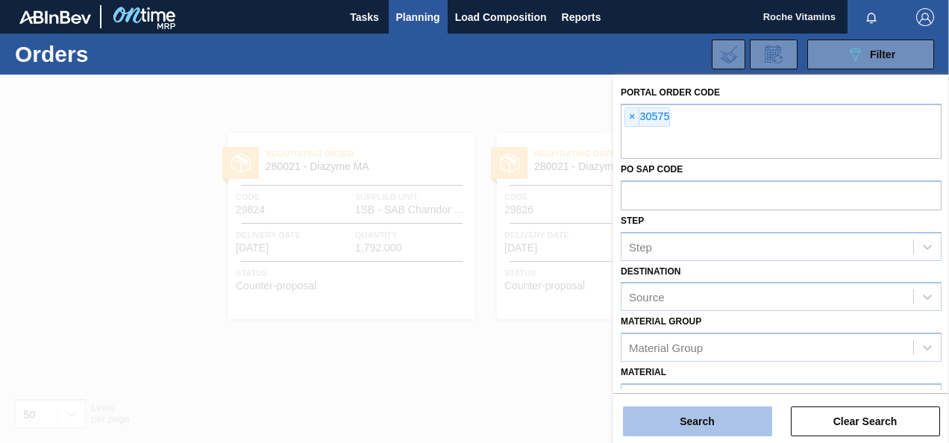
click at [702, 422] on button "Search" at bounding box center [697, 422] width 149 height 30
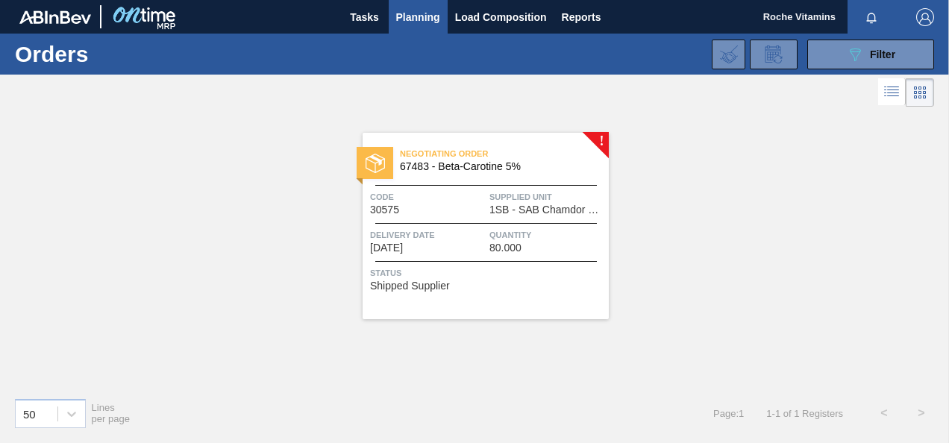
click at [501, 180] on div "Negotiating Order 67483 - Beta-Carotine 5% Code 30575 Supplied Unit 1SB - SAB C…" at bounding box center [486, 226] width 246 height 187
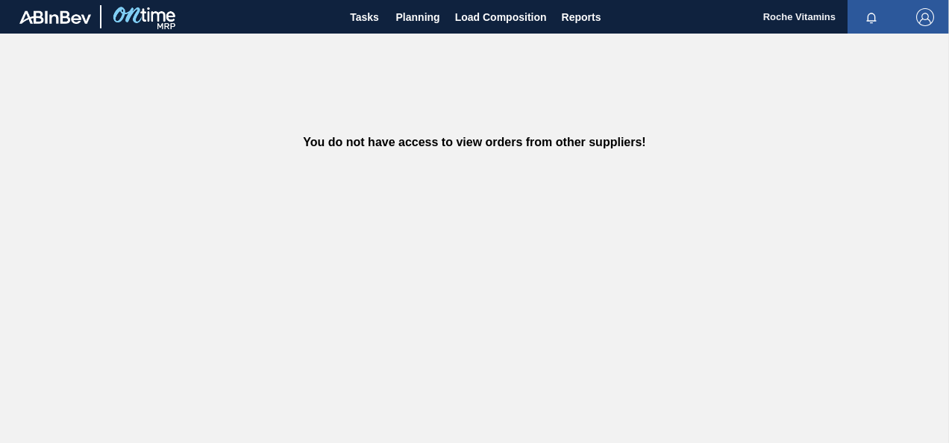
click at [923, 15] on img "button" at bounding box center [926, 17] width 18 height 18
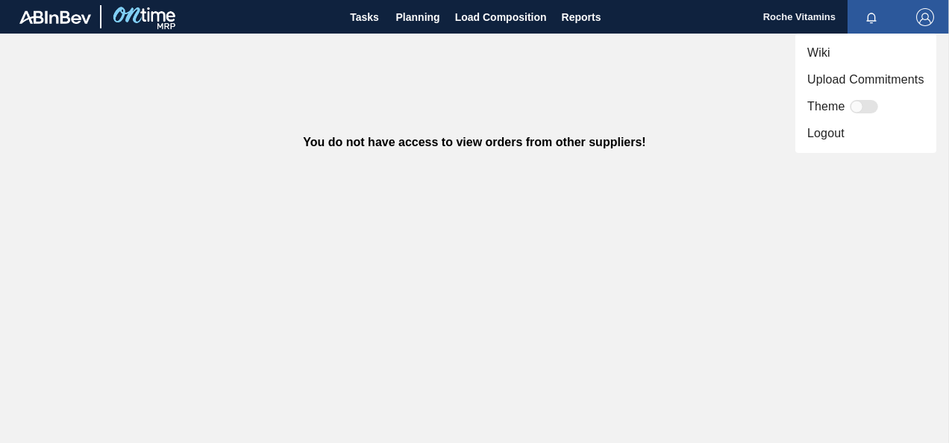
click at [637, 135] on div at bounding box center [474, 221] width 949 height 443
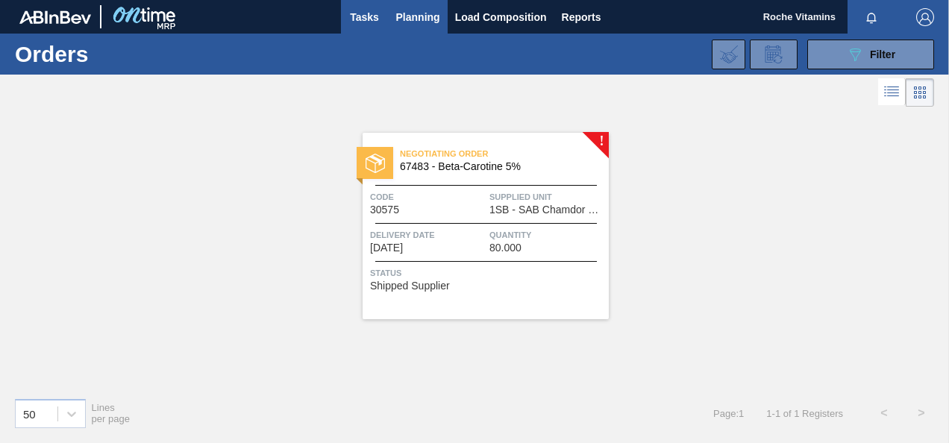
click at [358, 19] on span "Tasks" at bounding box center [365, 17] width 33 height 18
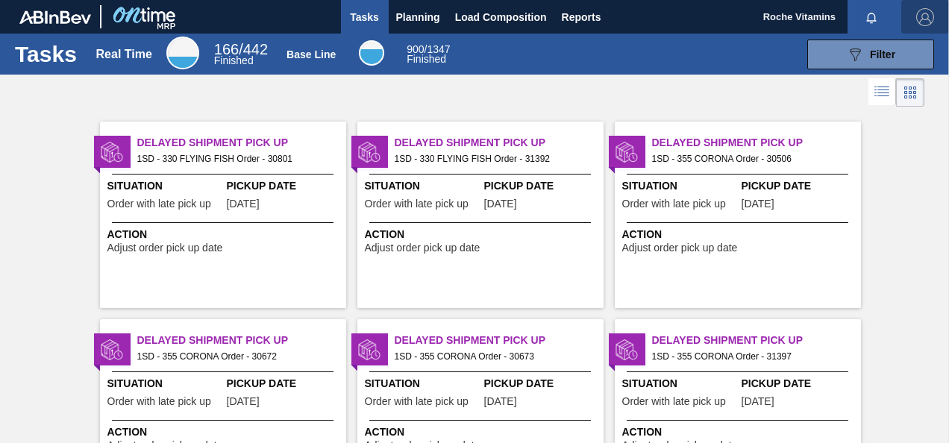
click at [921, 18] on img "button" at bounding box center [926, 17] width 18 height 18
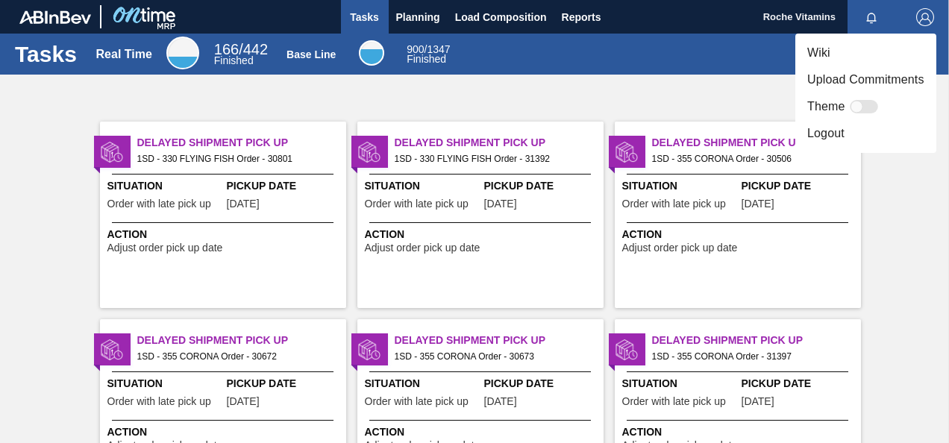
click at [846, 129] on li "Logout" at bounding box center [866, 133] width 141 height 27
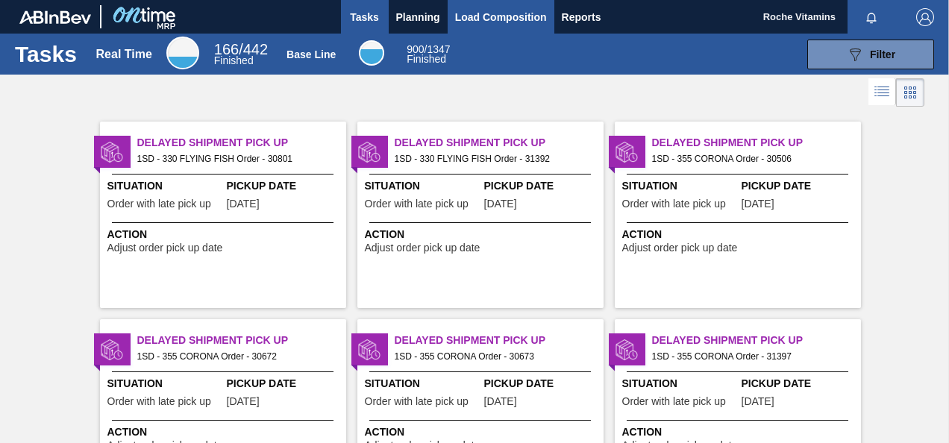
click at [493, 9] on span "Load Composition" at bounding box center [501, 17] width 92 height 18
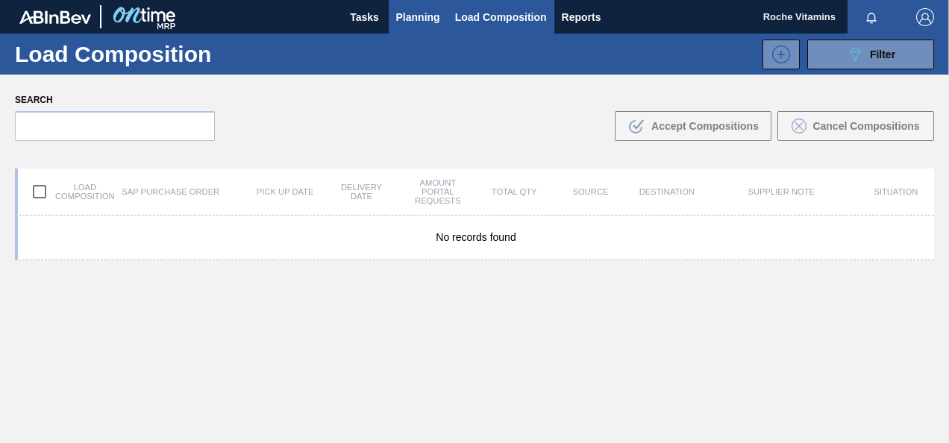
click at [406, 16] on span "Planning" at bounding box center [418, 17] width 44 height 18
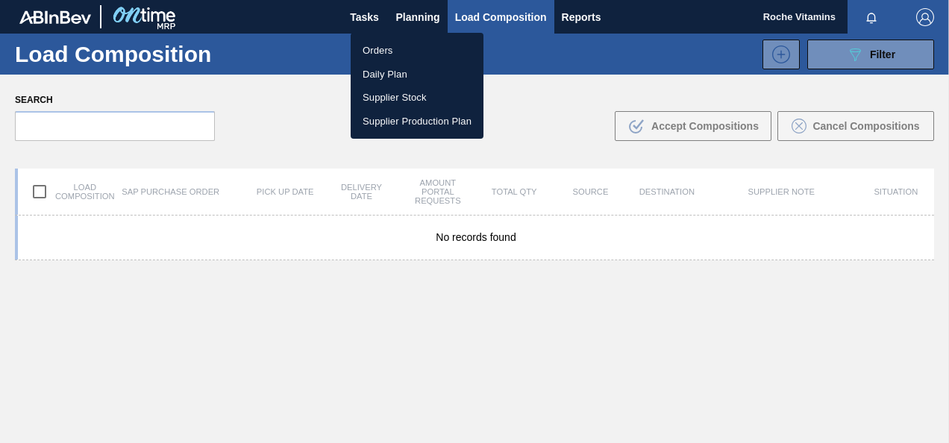
click at [402, 40] on li "Orders" at bounding box center [417, 51] width 133 height 24
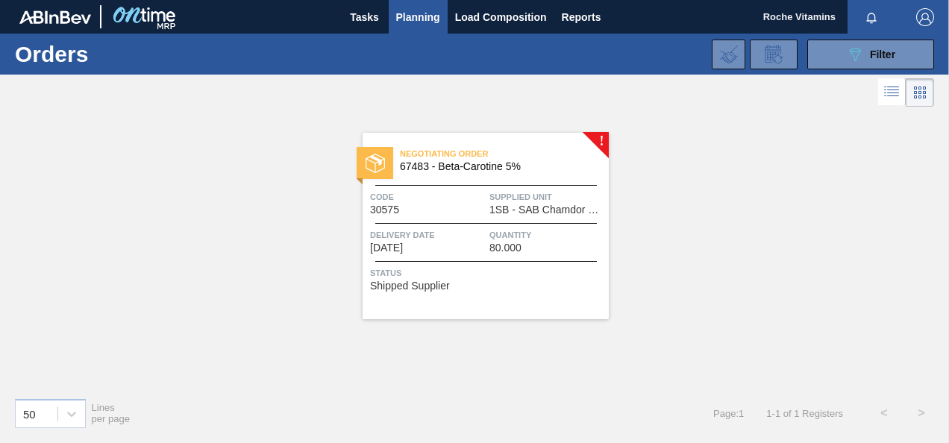
click at [543, 171] on span "67483 - Beta-Carotine 5%" at bounding box center [498, 166] width 197 height 11
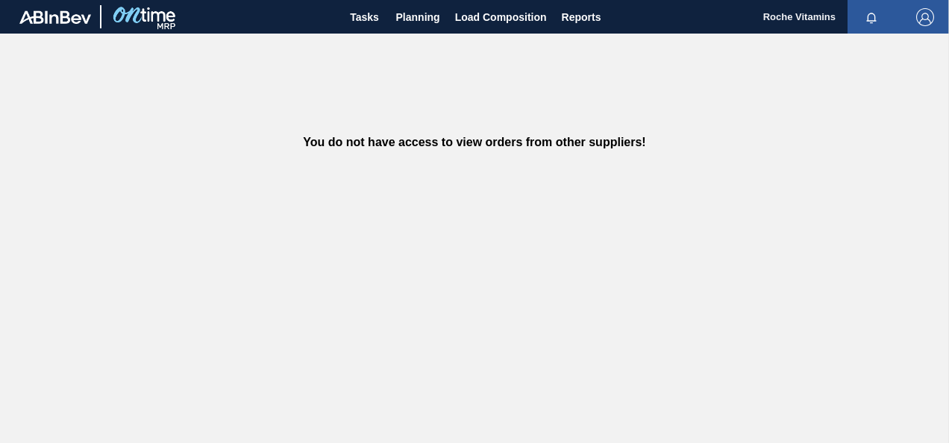
click at [921, 16] on img "button" at bounding box center [926, 17] width 18 height 18
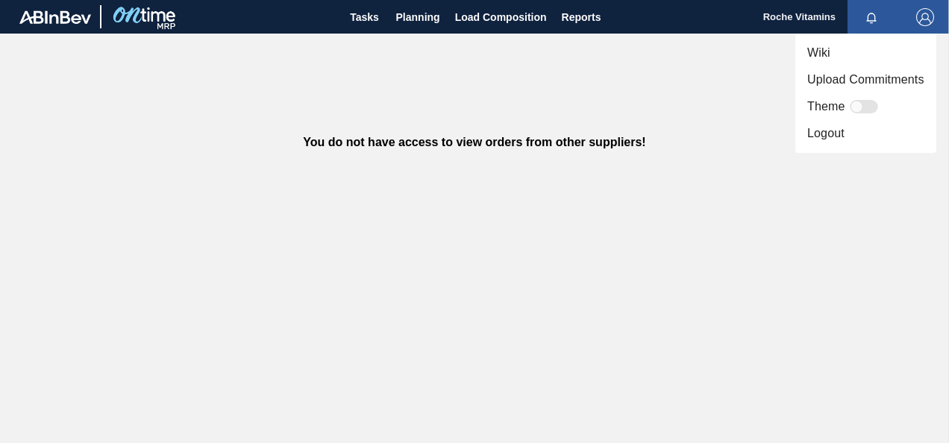
click at [824, 140] on li "Logout" at bounding box center [866, 133] width 141 height 27
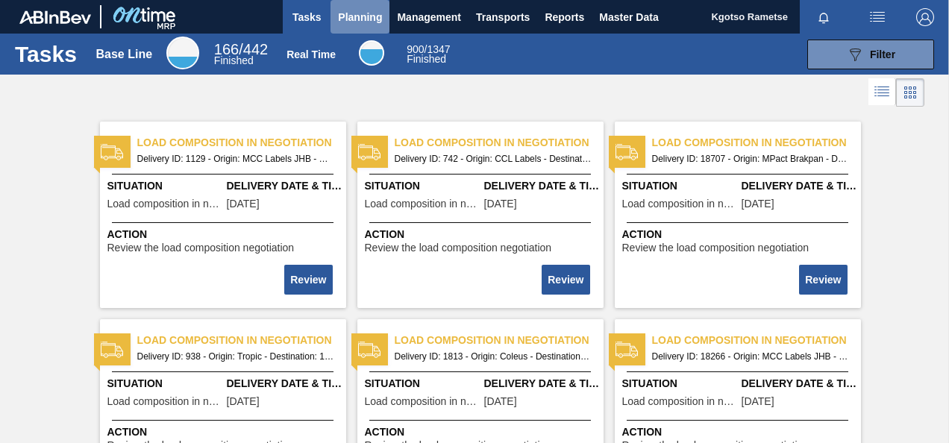
click at [369, 25] on span "Planning" at bounding box center [360, 17] width 44 height 18
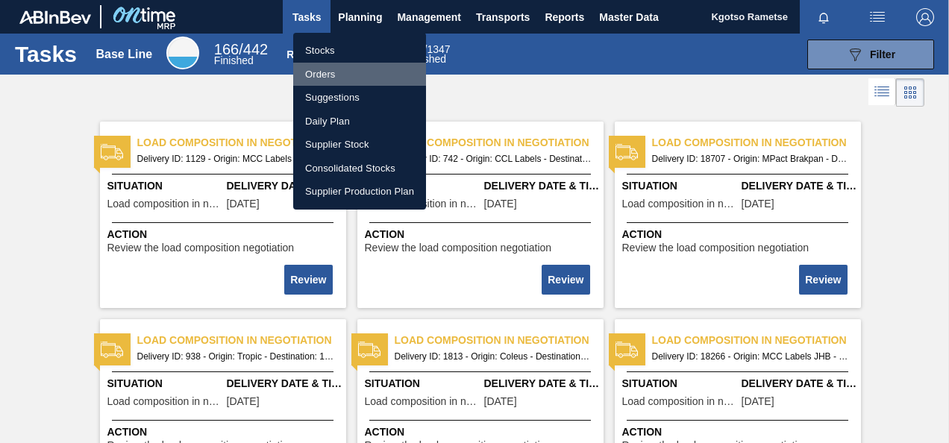
click at [345, 67] on li "Orders" at bounding box center [359, 75] width 133 height 24
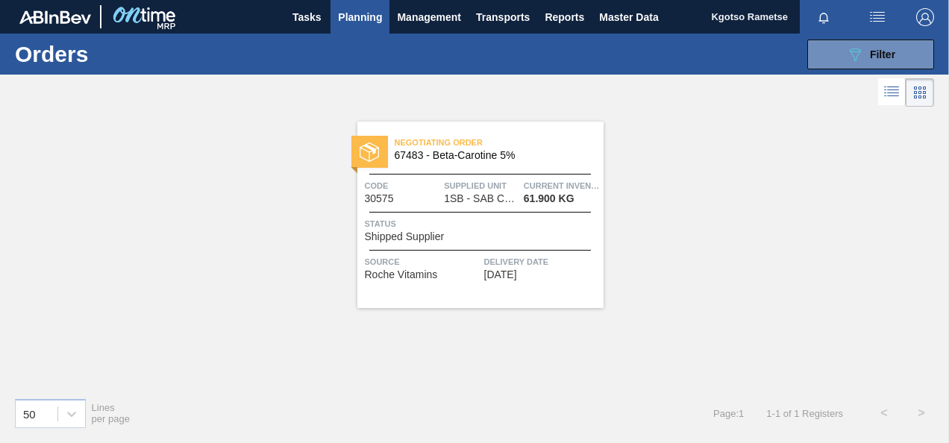
click at [402, 175] on div "Negotiating Order 67483 - Beta-Carotine 5% Code 30575 Supplied Unit 1SB - SAB C…" at bounding box center [481, 215] width 246 height 187
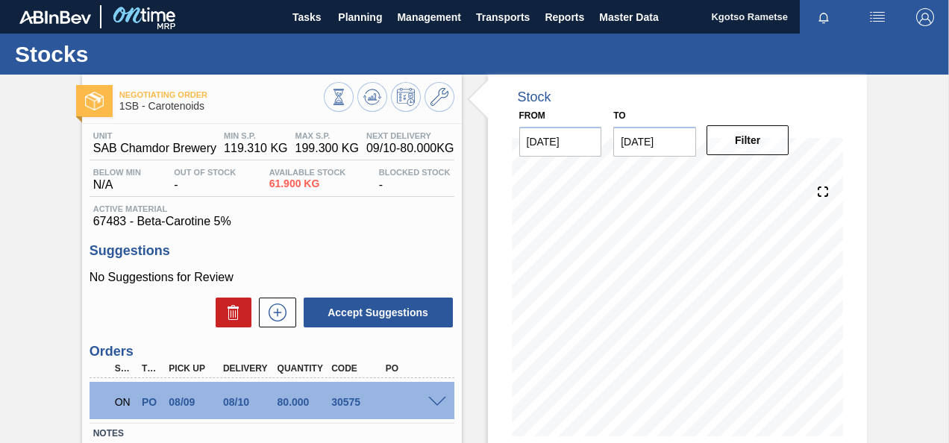
scroll to position [199, 0]
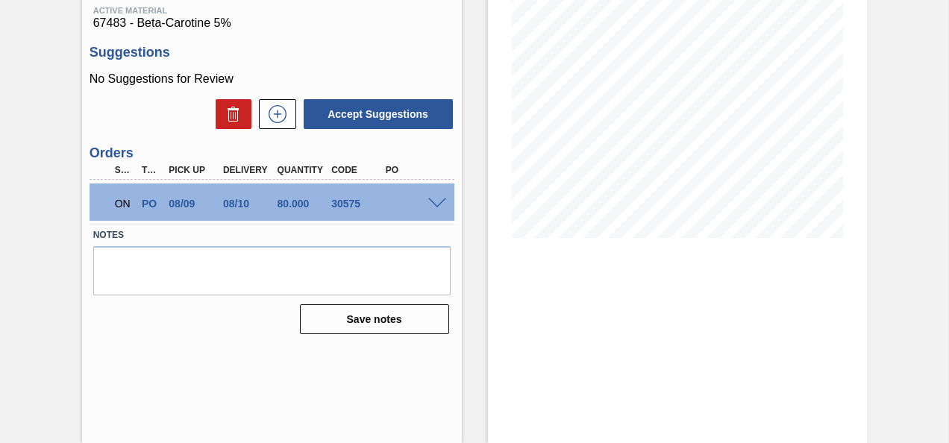
click at [437, 206] on span at bounding box center [437, 204] width 18 height 11
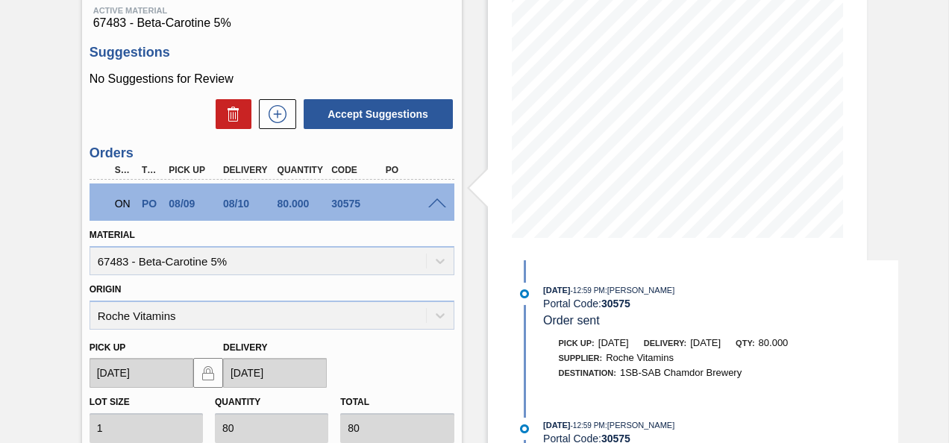
click at [439, 315] on div "Origin Roche Vitamins" at bounding box center [272, 304] width 365 height 51
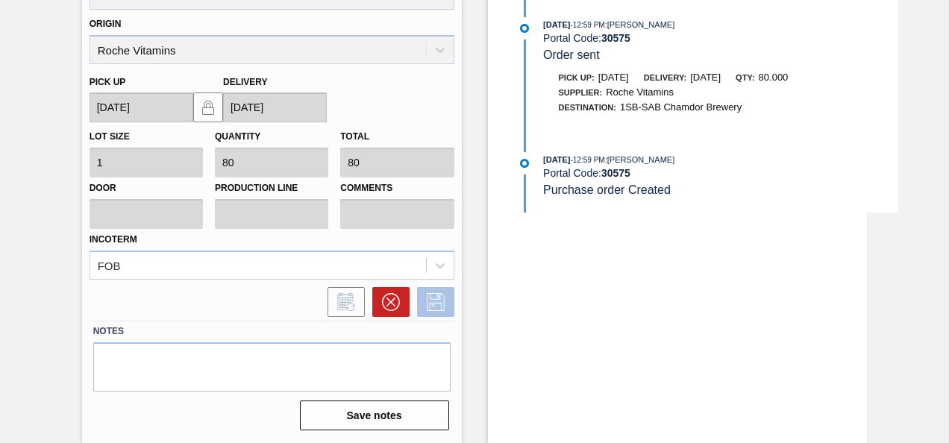
scroll to position [0, 0]
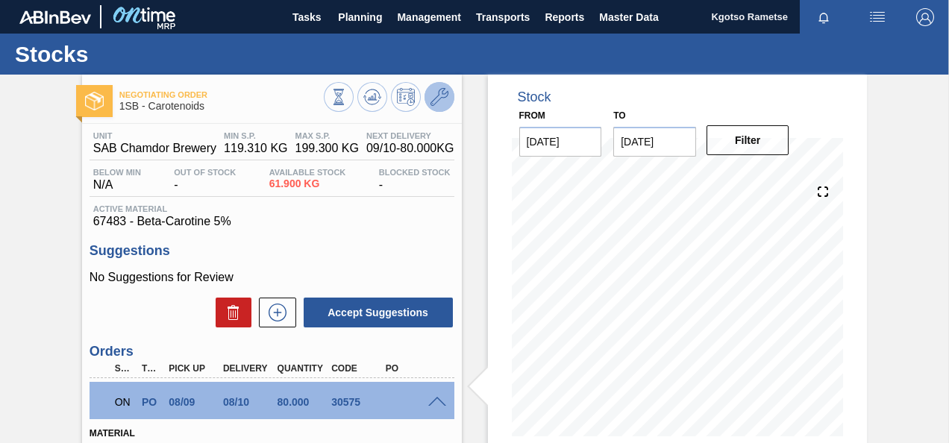
click at [442, 96] on icon at bounding box center [440, 97] width 18 height 18
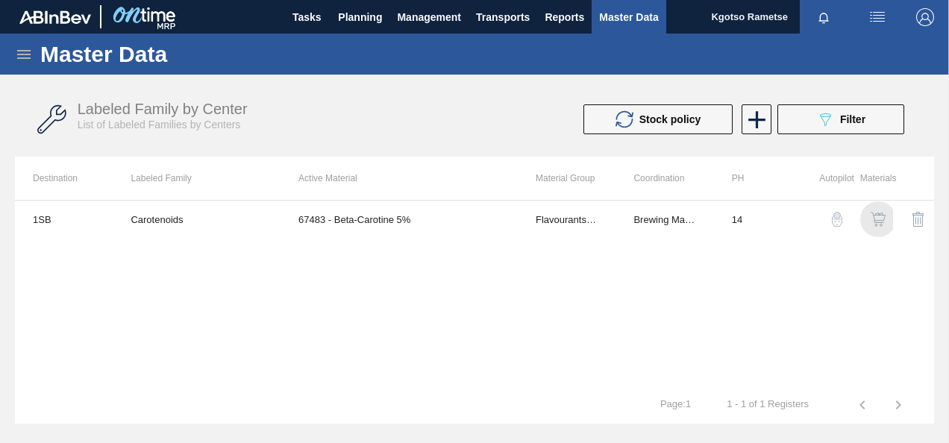
click at [882, 215] on img "button" at bounding box center [878, 219] width 15 height 15
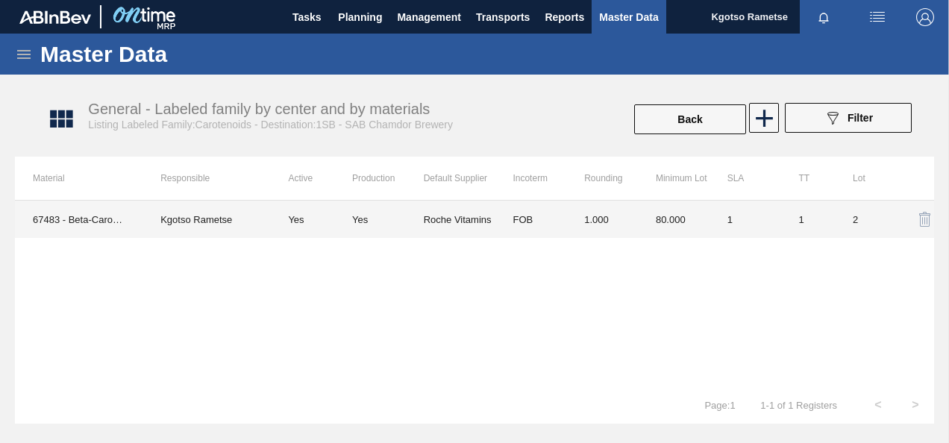
click at [455, 225] on td "Roche Vitamins" at bounding box center [460, 219] width 72 height 37
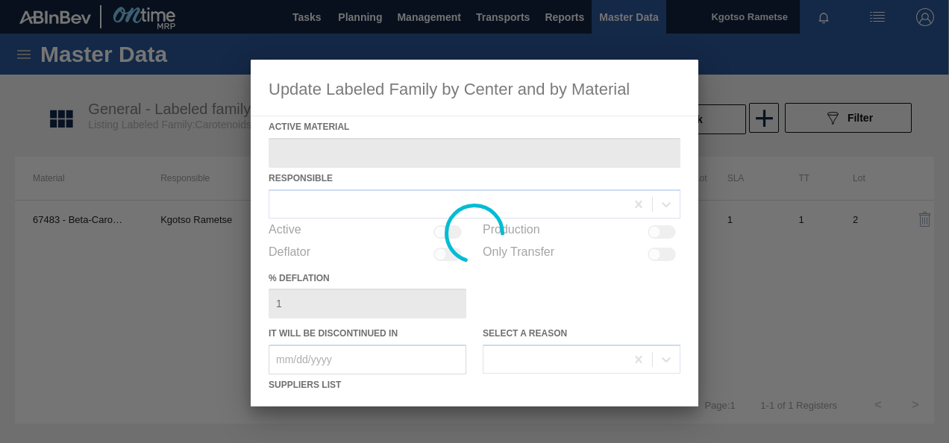
type Material "67483 - Beta-Carotine 5%"
checkbox input "true"
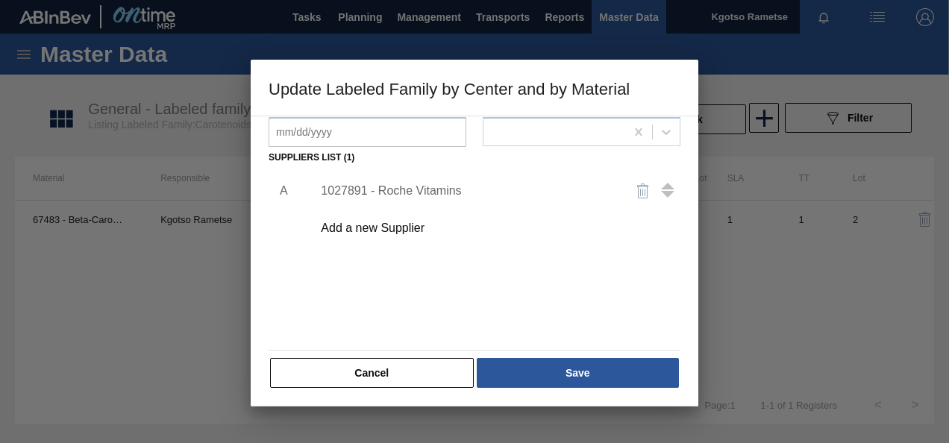
scroll to position [228, 0]
drag, startPoint x: 367, startPoint y: 190, endPoint x: 321, endPoint y: 194, distance: 46.4
click at [321, 194] on div "1027891 - Roche Vitamins" at bounding box center [467, 190] width 293 height 13
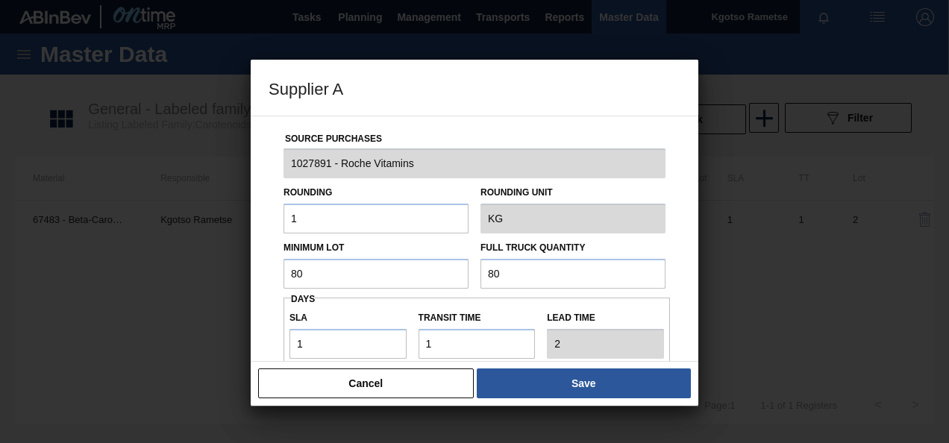
click at [560, 384] on button "Save" at bounding box center [584, 384] width 214 height 30
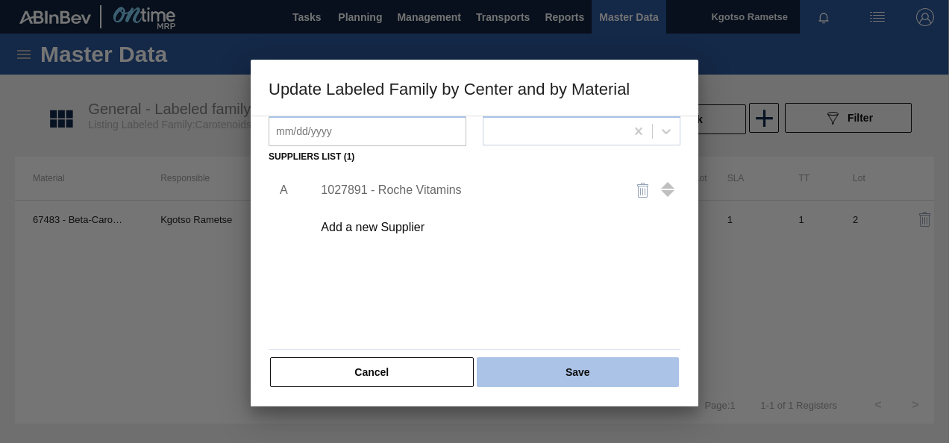
click at [557, 378] on button "Save" at bounding box center [578, 373] width 202 height 30
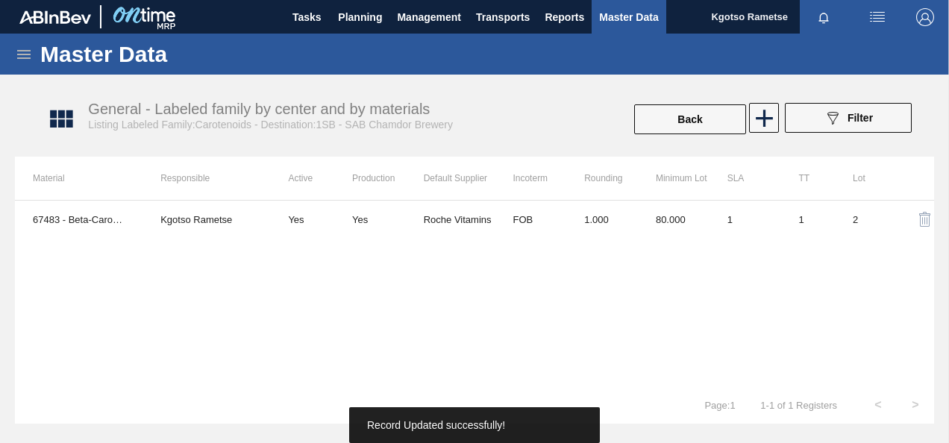
click at [28, 60] on icon at bounding box center [24, 55] width 18 height 18
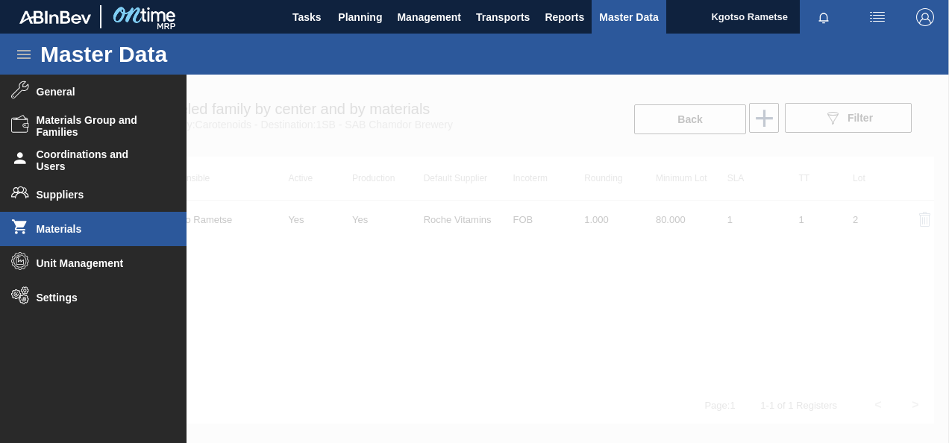
click at [62, 233] on span "Materials" at bounding box center [98, 229] width 123 height 12
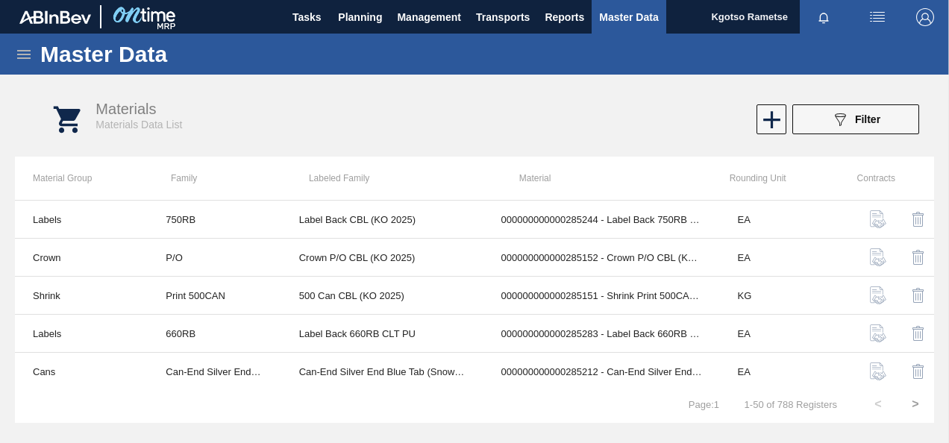
click at [22, 52] on icon at bounding box center [24, 55] width 18 height 18
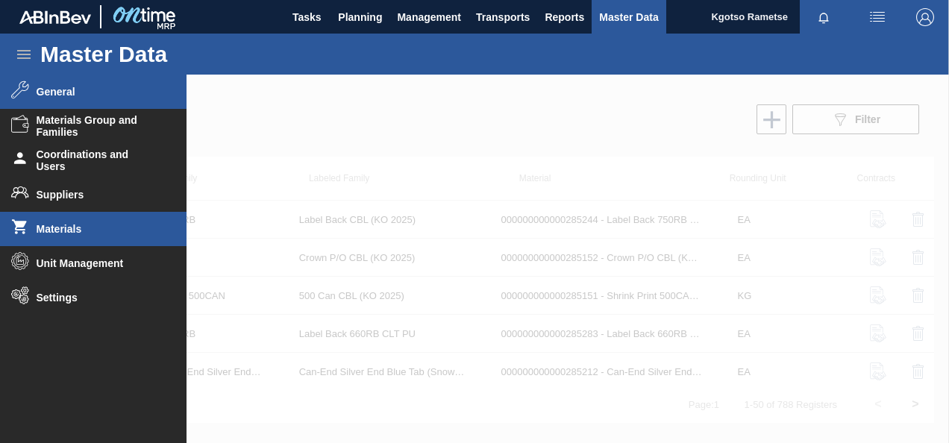
click at [52, 92] on span "General" at bounding box center [98, 92] width 123 height 12
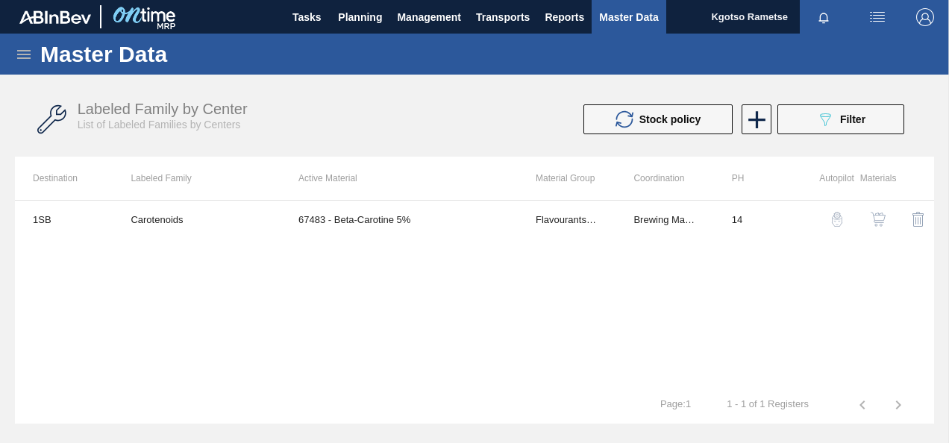
click at [23, 50] on icon at bounding box center [23, 54] width 13 height 9
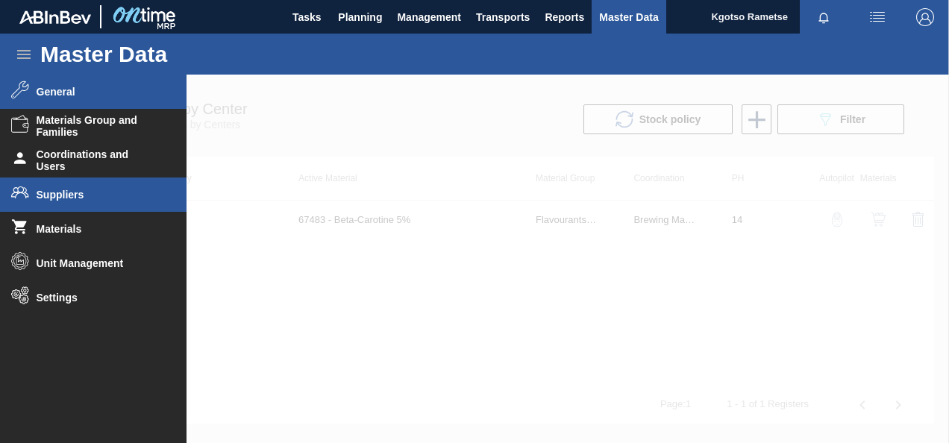
click at [53, 181] on li "Suppliers" at bounding box center [93, 195] width 187 height 34
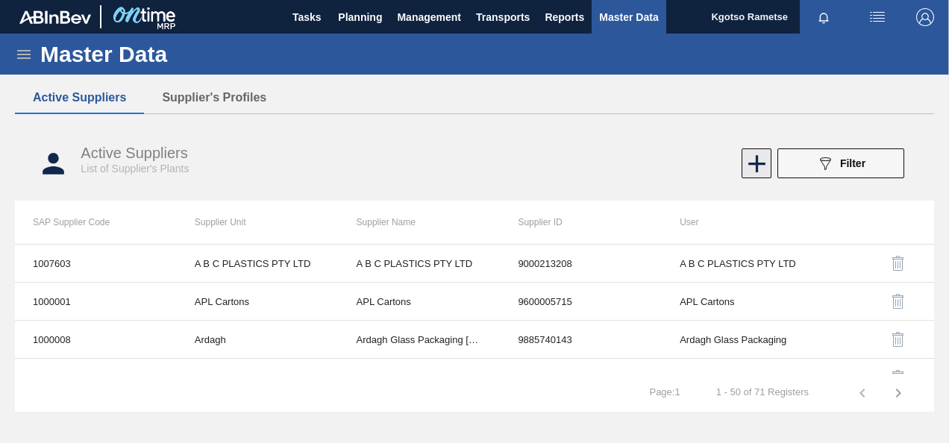
click at [761, 172] on icon at bounding box center [757, 163] width 29 height 29
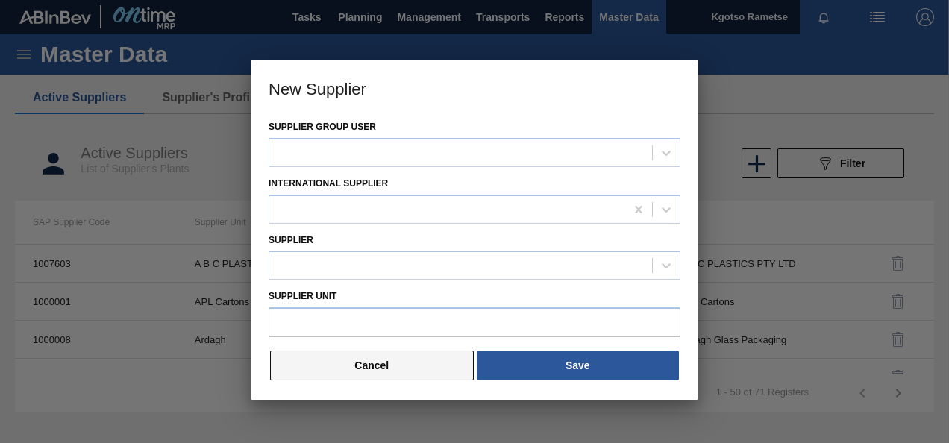
click at [343, 355] on button "Cancel" at bounding box center [372, 366] width 204 height 30
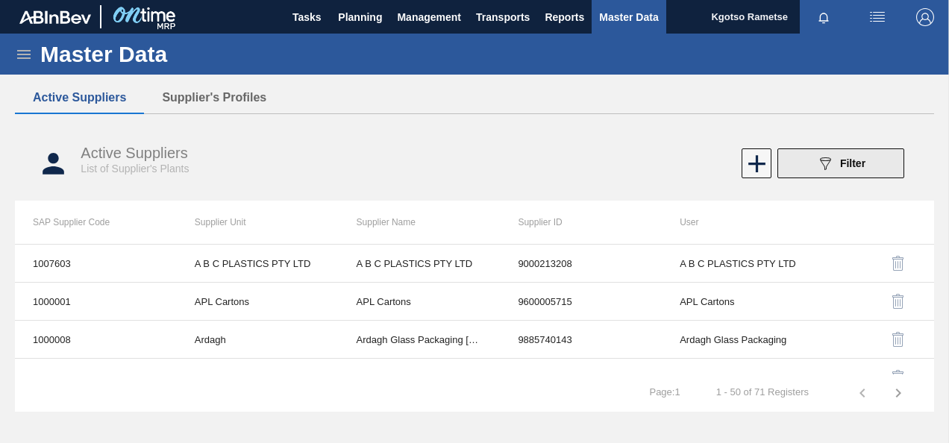
click at [817, 166] on button "089F7B8B-B2A5-4AFE-B5C0-19BA573D28AC Filter" at bounding box center [841, 164] width 127 height 30
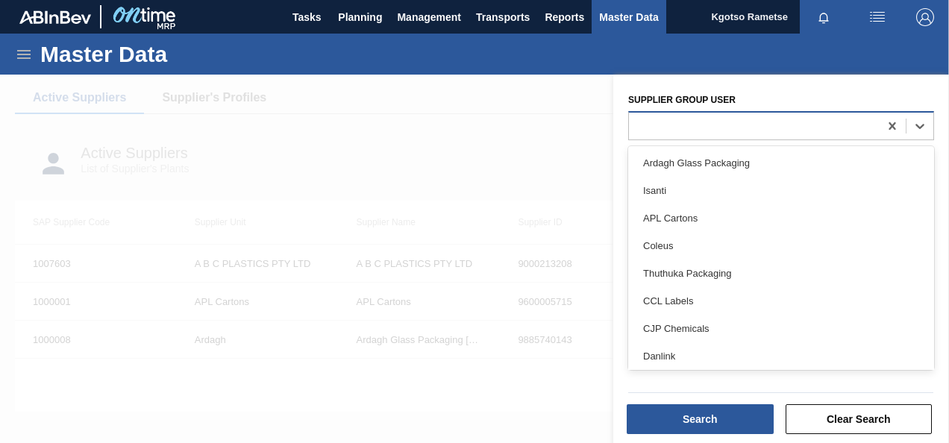
click at [752, 134] on div at bounding box center [754, 126] width 250 height 22
click at [742, 82] on div "Supplier group user option Ardagh Glass Packaging focused, 1 of 73. 73 results …" at bounding box center [782, 261] width 336 height 372
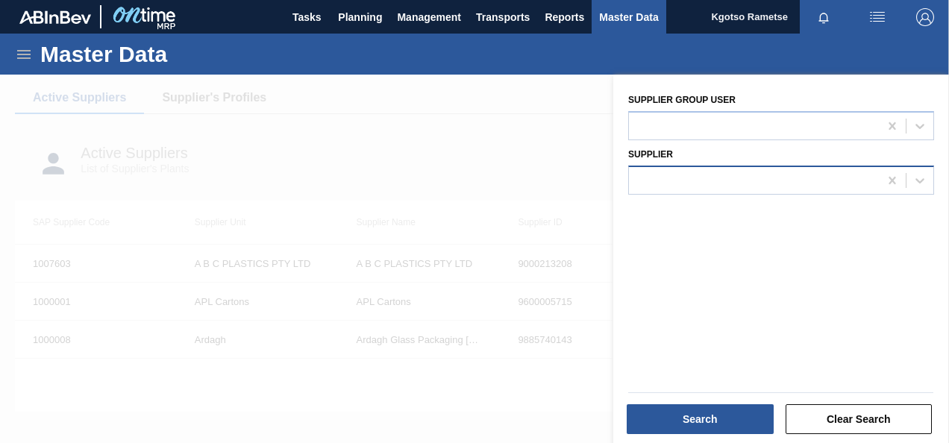
click at [715, 166] on div at bounding box center [781, 180] width 306 height 29
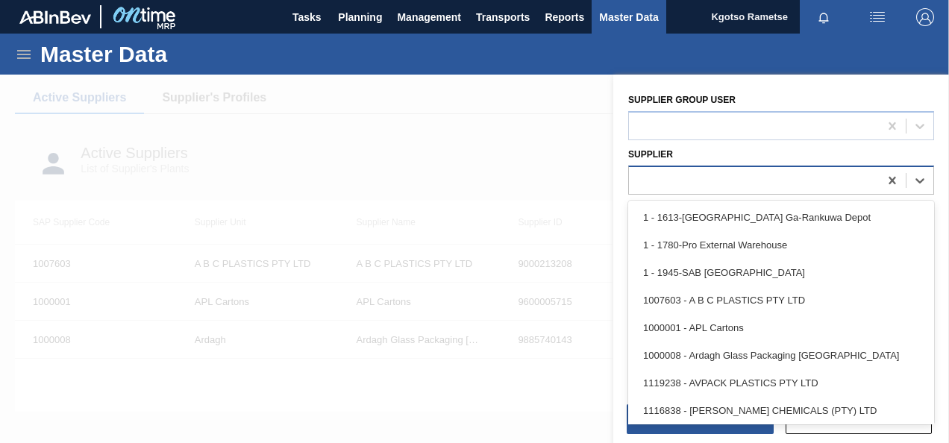
paste input "1027891"
type input "1027891"
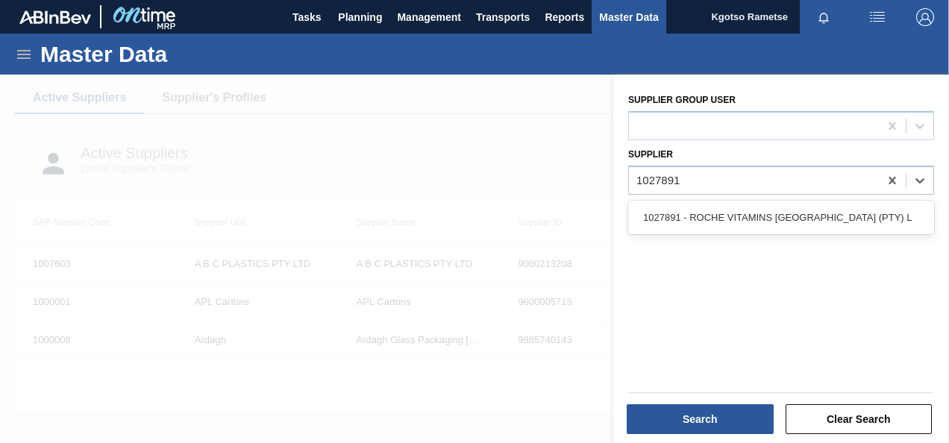
click at [697, 204] on div "1027891 - ROCHE VITAMINS [GEOGRAPHIC_DATA] (PTY) L" at bounding box center [781, 218] width 306 height 28
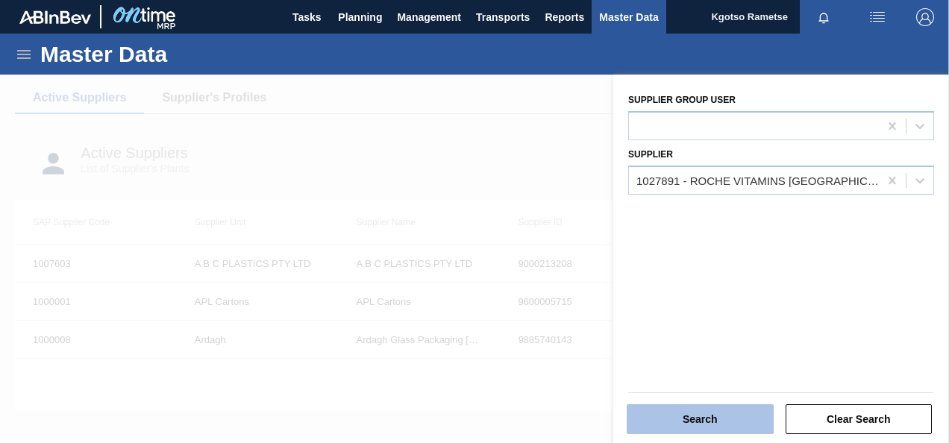
click at [674, 424] on button "Search" at bounding box center [700, 420] width 147 height 30
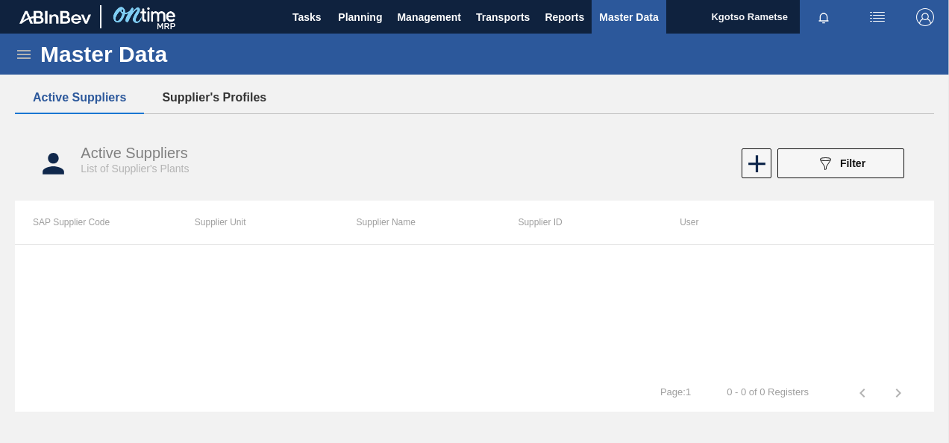
click at [248, 99] on button "Supplier's Profiles" at bounding box center [214, 97] width 140 height 31
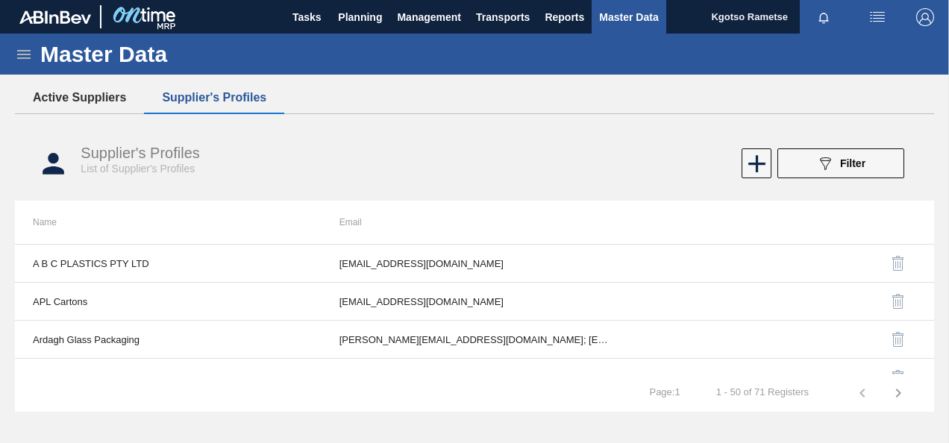
click at [107, 97] on button "Active Suppliers" at bounding box center [79, 97] width 129 height 31
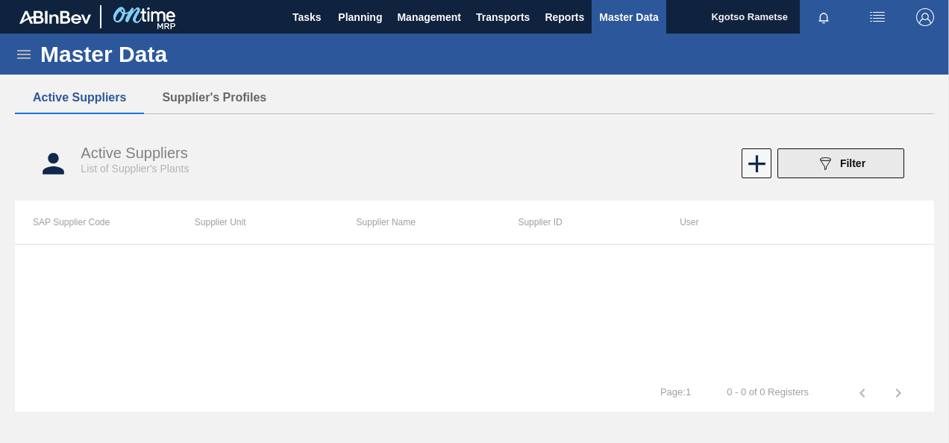
click at [815, 160] on button "089F7B8B-B2A5-4AFE-B5C0-19BA573D28AC Filter" at bounding box center [841, 164] width 127 height 30
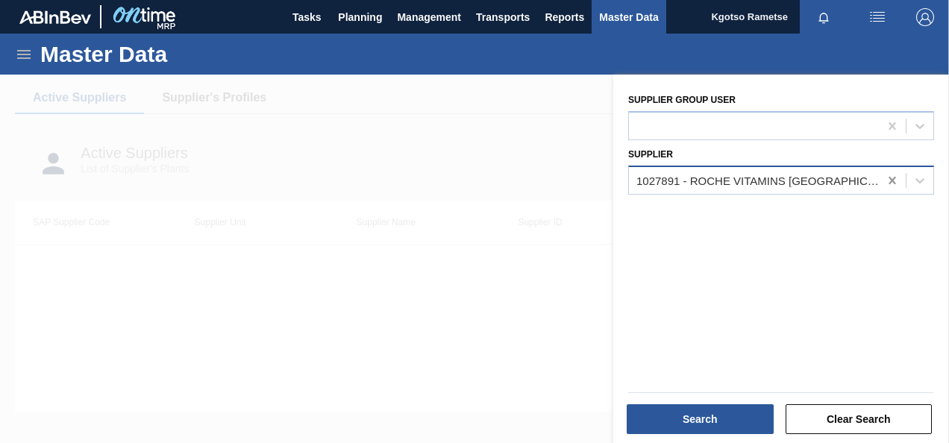
click at [890, 179] on icon at bounding box center [892, 179] width 7 height 7
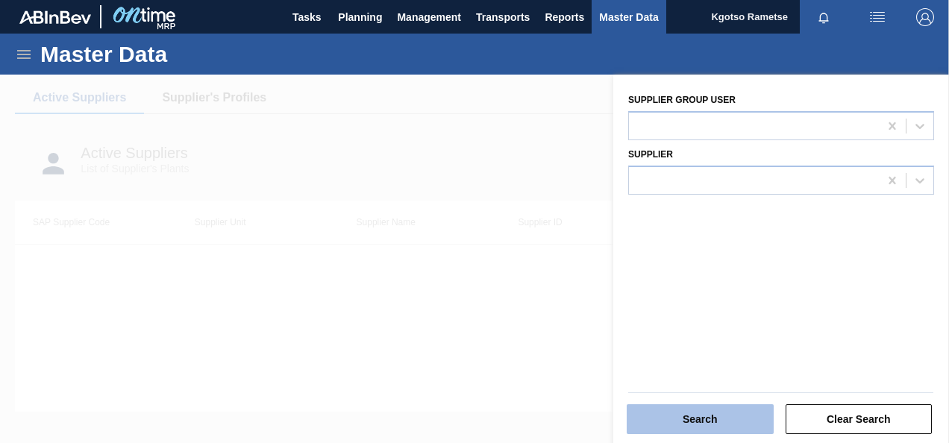
click at [767, 422] on button "Search" at bounding box center [700, 420] width 147 height 30
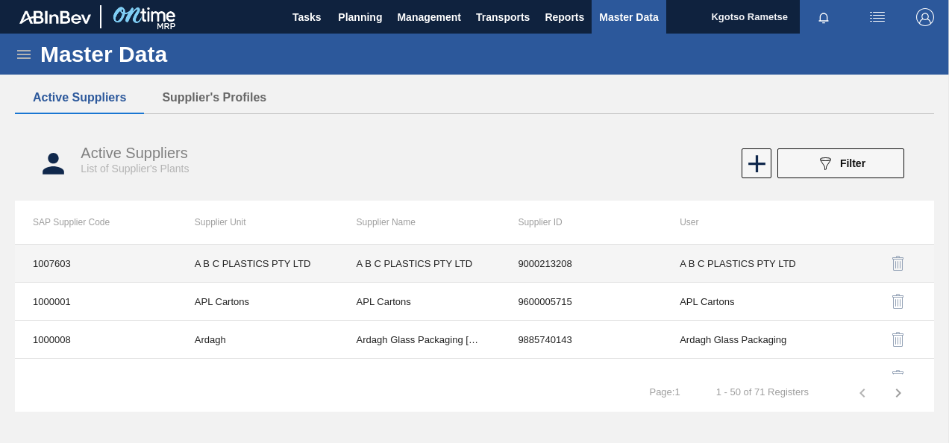
click at [400, 266] on td "A B C PLASTICS PTY LTD" at bounding box center [420, 264] width 162 height 38
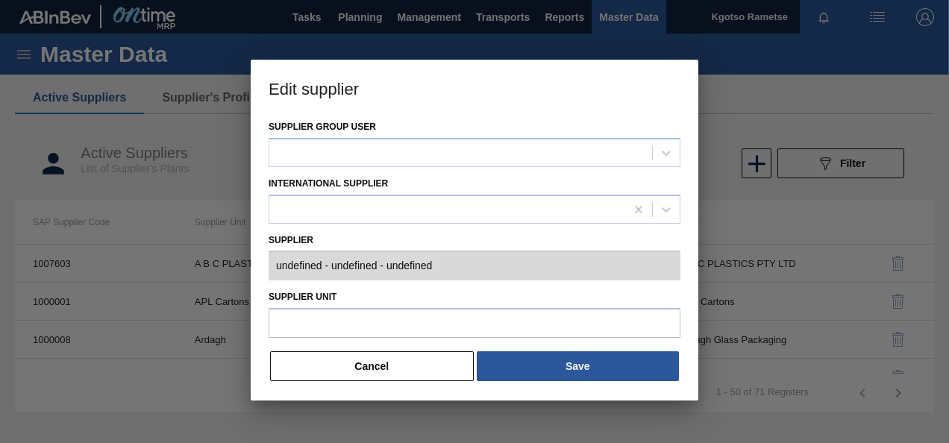
type input "0001007603 - A B C PLASTICS PTY LTD - 9000213208"
type input "A B C PLASTICS PTY LTD"
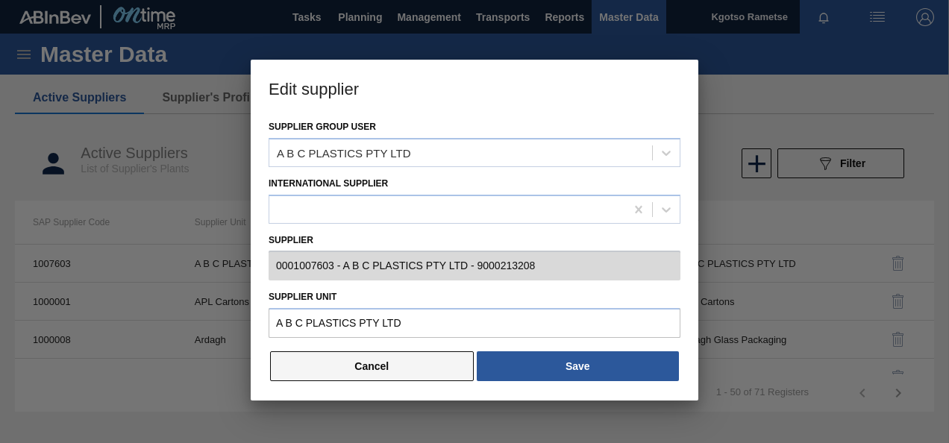
click at [392, 361] on button "Cancel" at bounding box center [372, 367] width 204 height 30
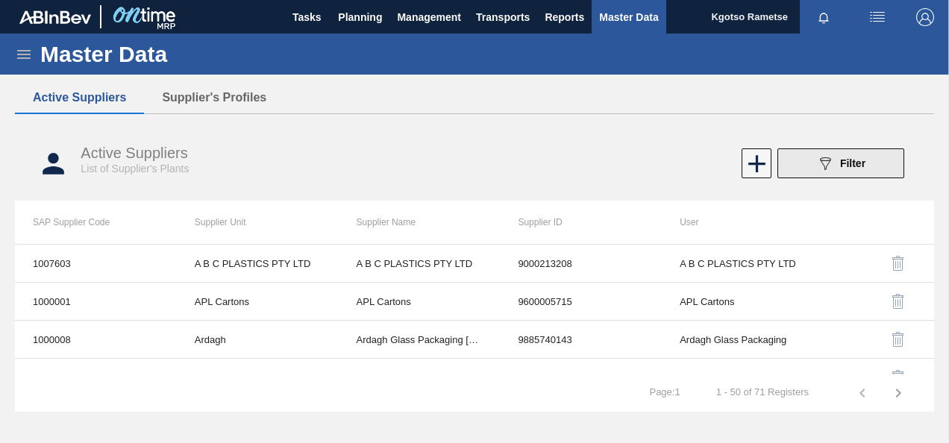
click at [885, 163] on button "089F7B8B-B2A5-4AFE-B5C0-19BA573D28AC Filter" at bounding box center [841, 164] width 127 height 30
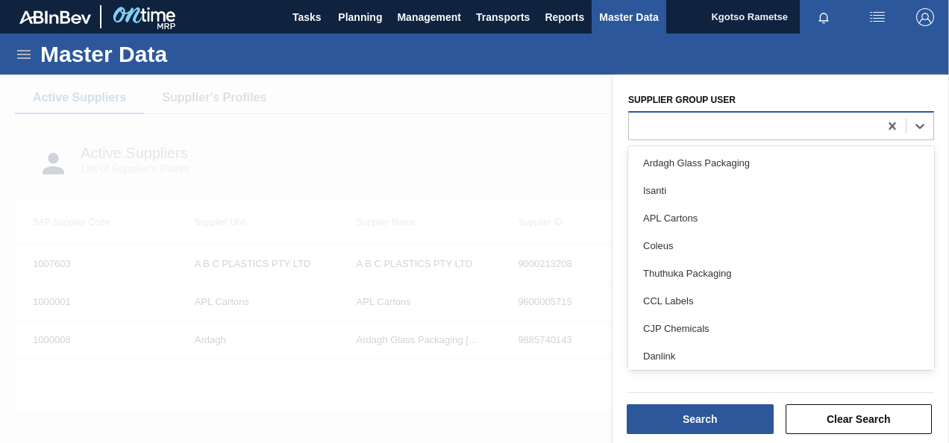
click at [702, 134] on div at bounding box center [754, 126] width 250 height 22
paste user "1027891"
type user "1027891"
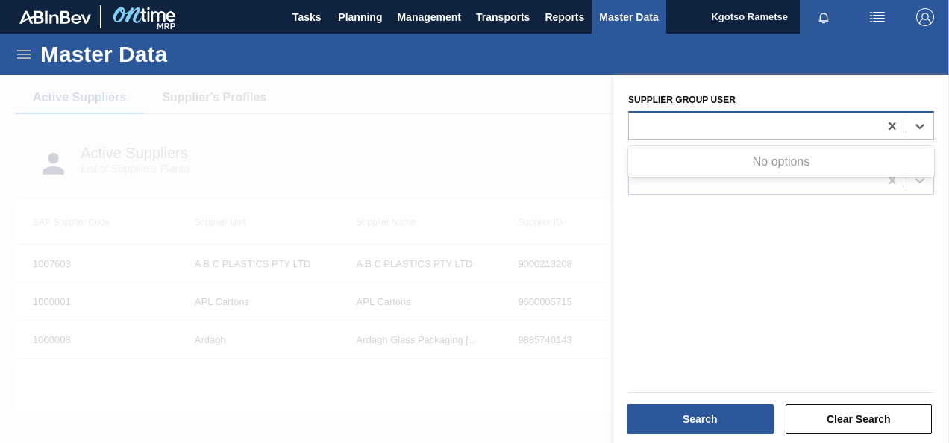
click at [668, 119] on div "1027891" at bounding box center [754, 126] width 250 height 22
type user "roche"
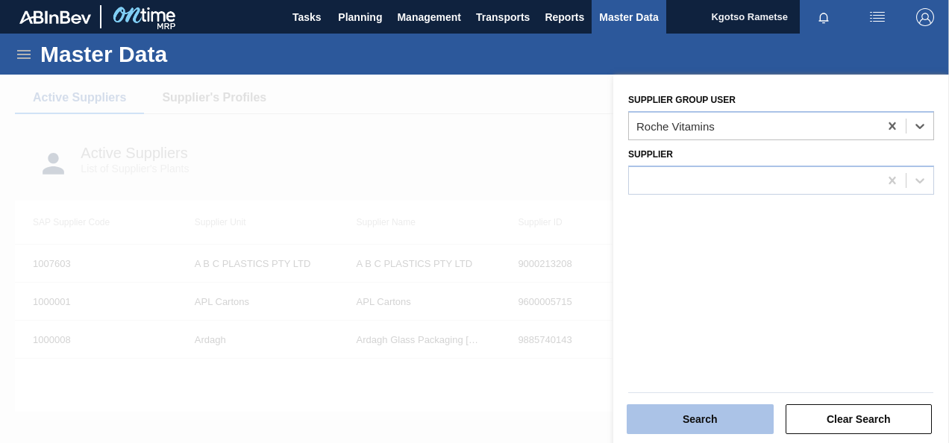
click at [675, 417] on button "Search" at bounding box center [700, 420] width 147 height 30
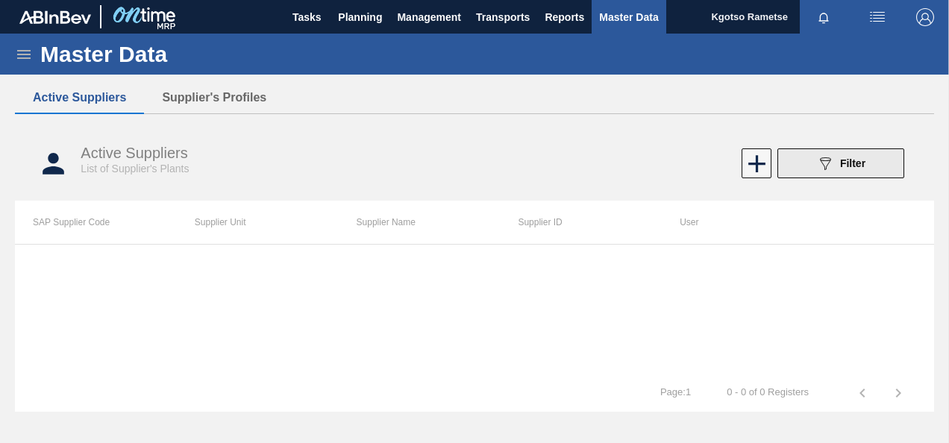
click at [843, 166] on span "Filter" at bounding box center [852, 163] width 25 height 12
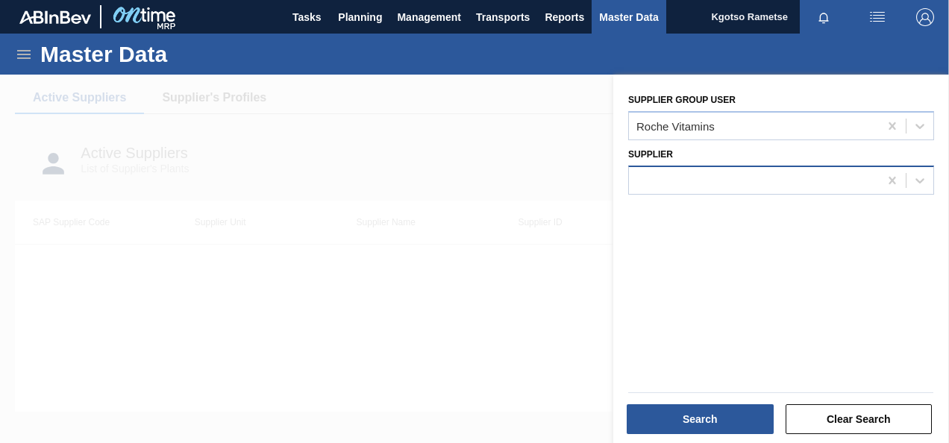
click at [678, 191] on div at bounding box center [781, 180] width 306 height 29
click at [498, 116] on div at bounding box center [474, 296] width 949 height 443
